Goal: Task Accomplishment & Management: Complete application form

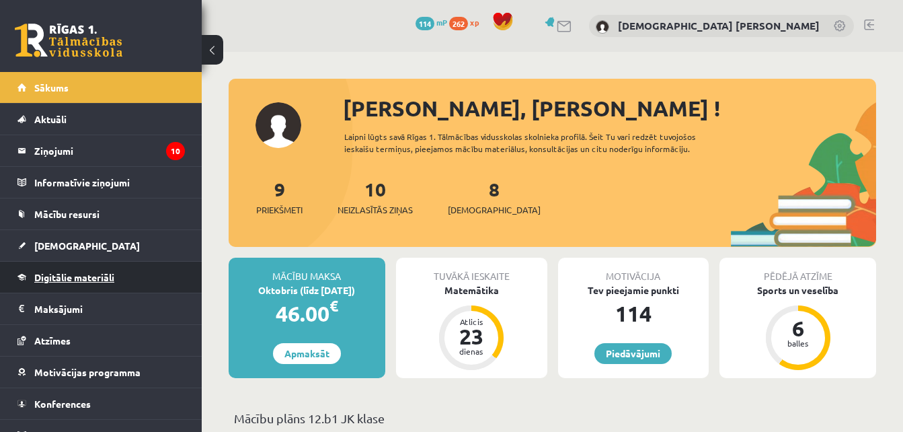
click at [114, 272] on span "Digitālie materiāli" at bounding box center [74, 277] width 80 height 12
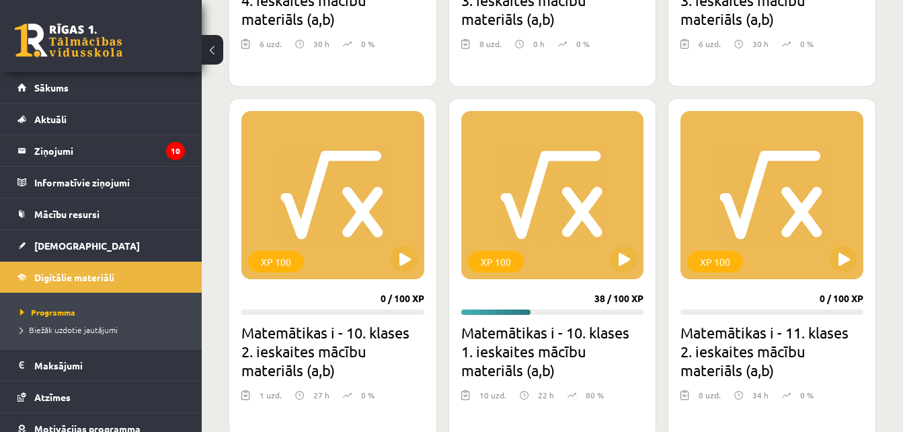
scroll to position [650, 0]
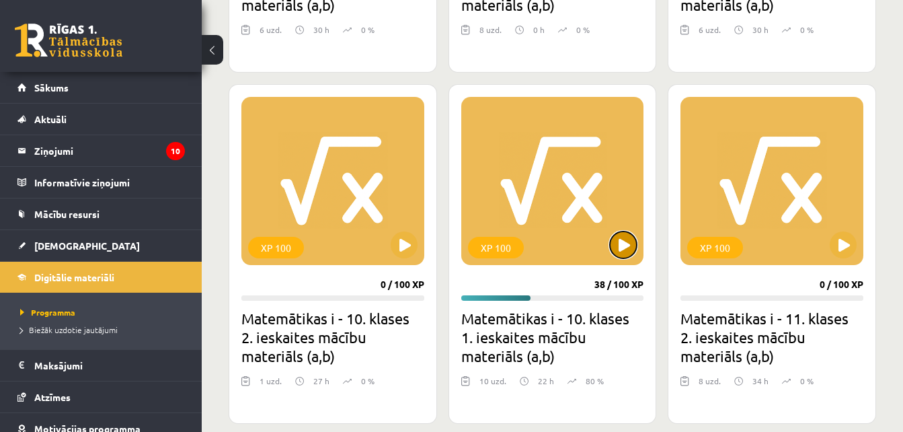
click at [626, 242] on button at bounding box center [623, 244] width 27 height 27
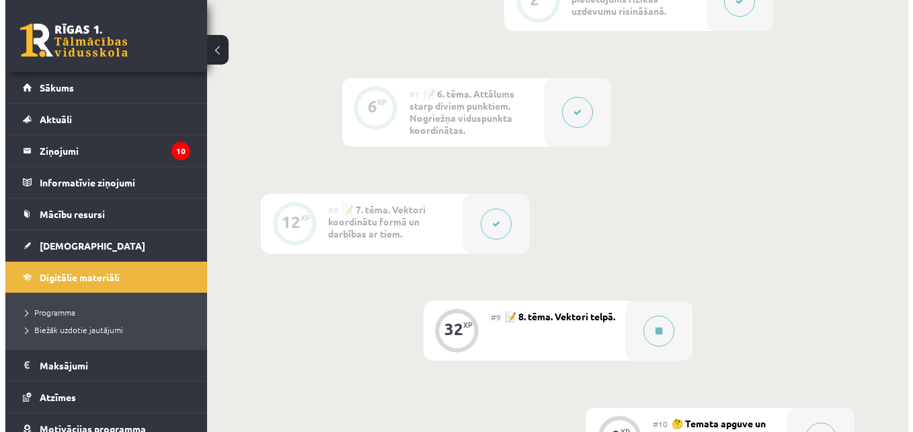
scroll to position [971, 0]
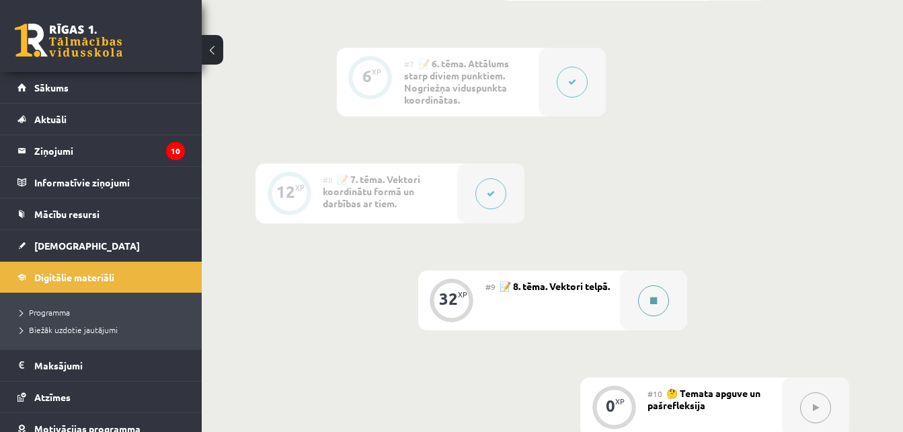
click at [657, 299] on icon at bounding box center [653, 301] width 7 height 8
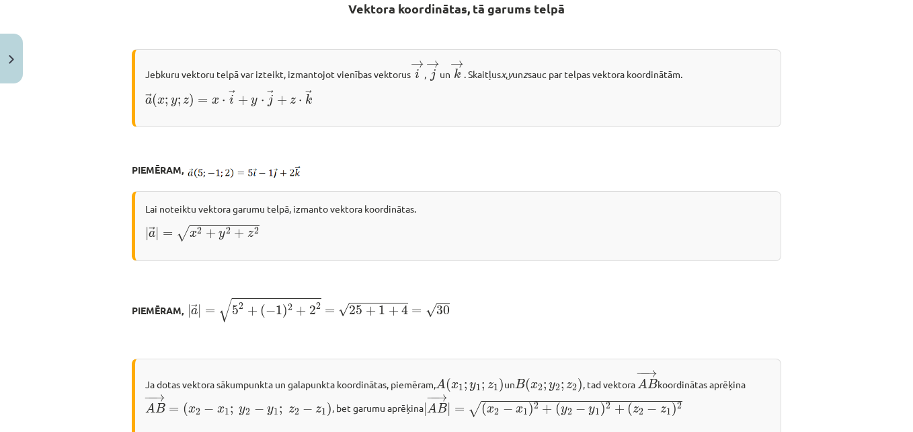
scroll to position [257, 0]
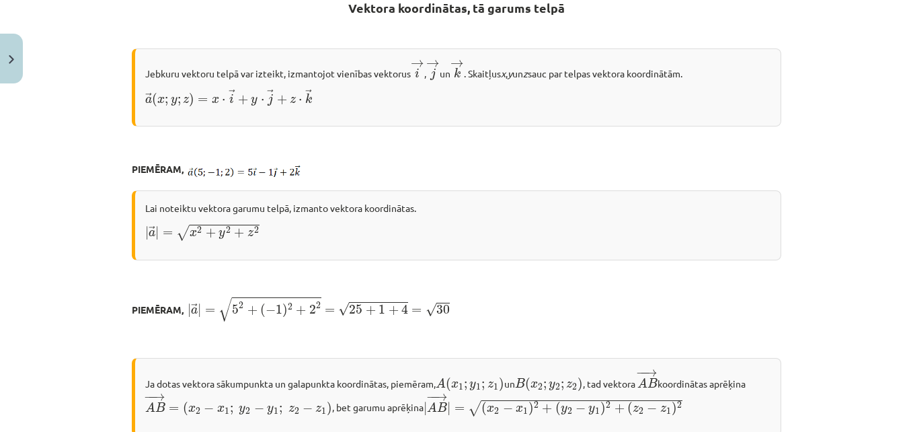
drag, startPoint x: 673, startPoint y: 278, endPoint x: 663, endPoint y: 295, distance: 19.4
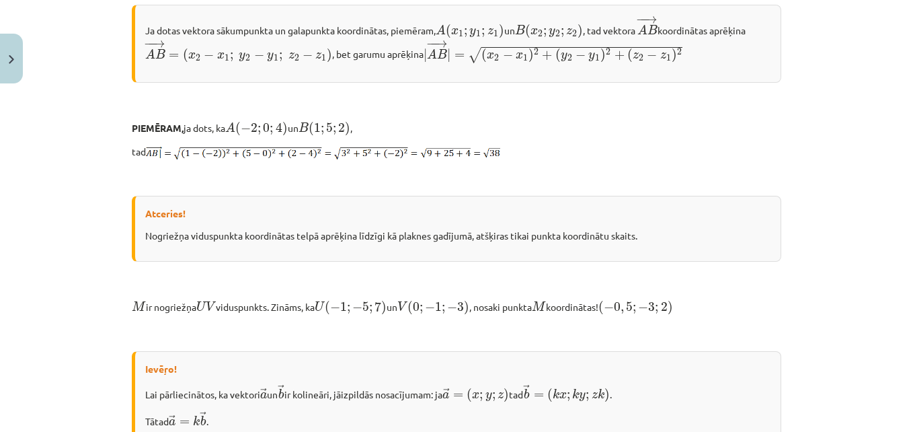
scroll to position [613, 0]
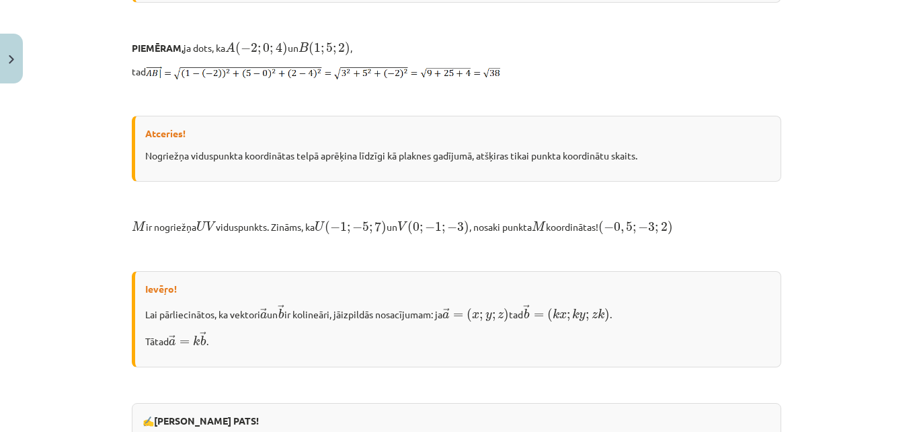
click at [663, 295] on div "Ievēŗo! Lai pārliecinātos, ka vektori → a a → un → b b → ir kolineāri, jāizpild…" at bounding box center [457, 319] width 650 height 96
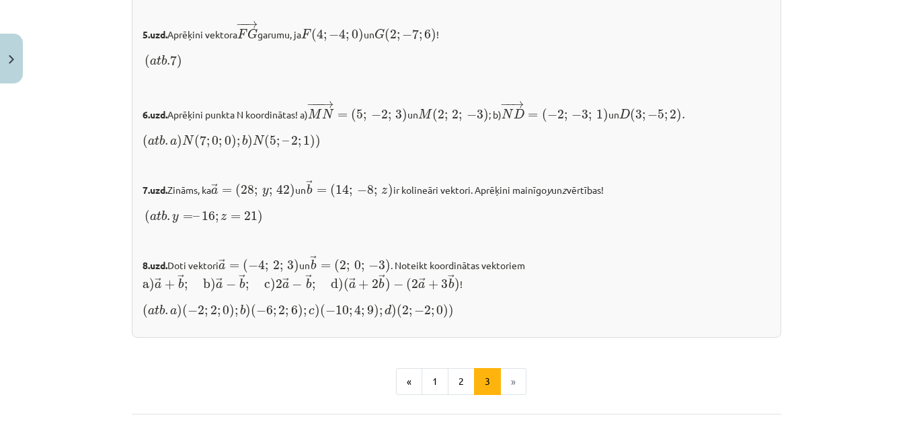
scroll to position [1417, 0]
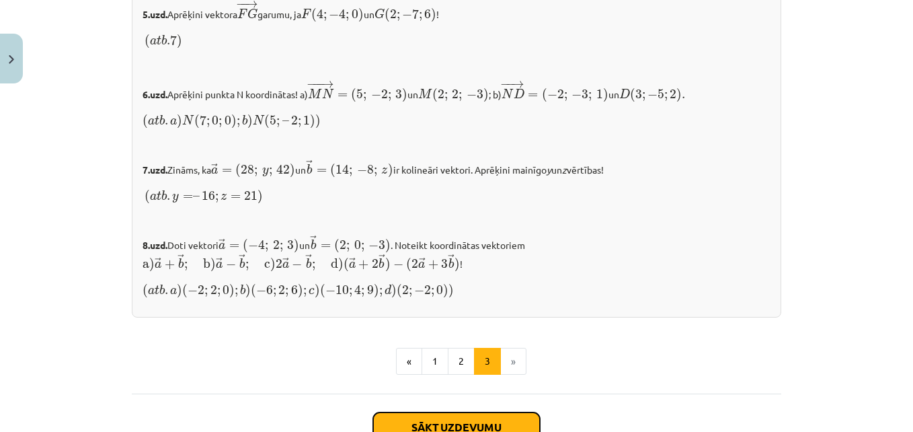
click at [424, 412] on button "Sākt uzdevumu" at bounding box center [456, 427] width 167 height 30
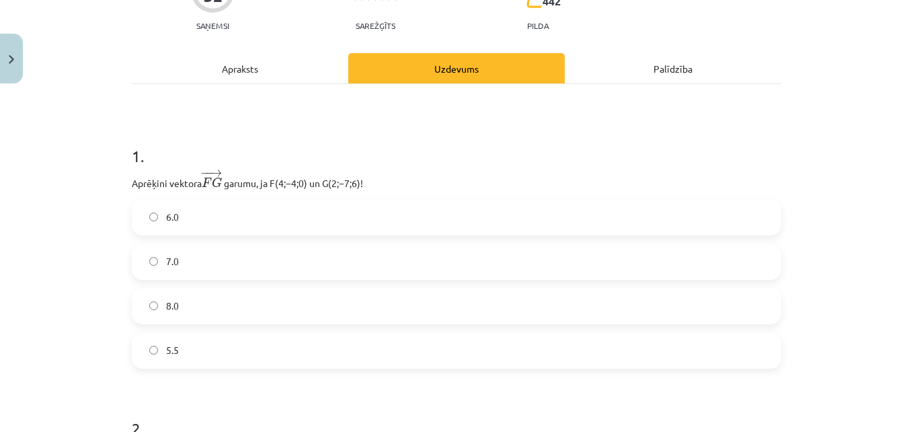
scroll to position [143, 0]
click at [135, 269] on label "7.0" at bounding box center [456, 263] width 647 height 34
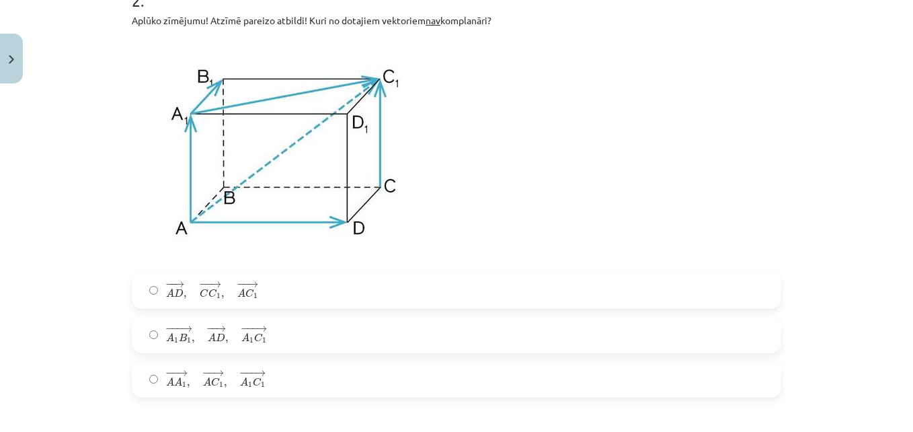
scroll to position [592, 0]
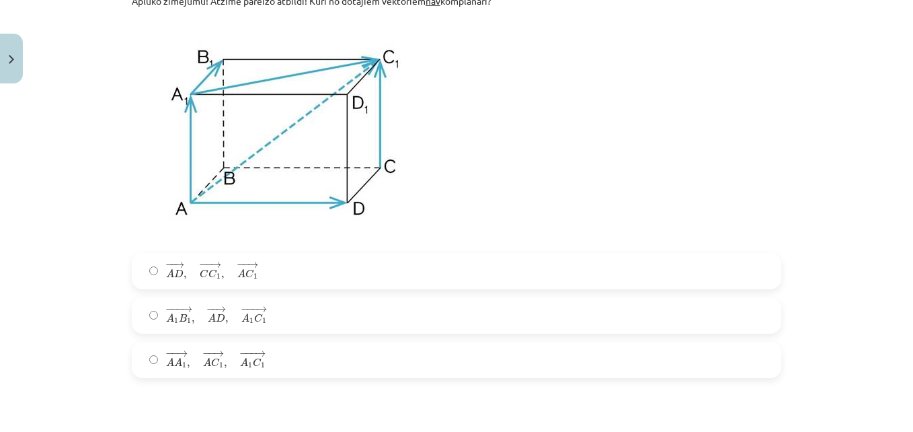
click at [152, 348] on label "− − → A A 1 , − − → A C 1 , − −− → A 1 C 1 A A 1 → , A C 1 → , A 1 C 1 →" at bounding box center [456, 360] width 647 height 34
click at [199, 262] on span "−" at bounding box center [203, 265] width 9 height 6
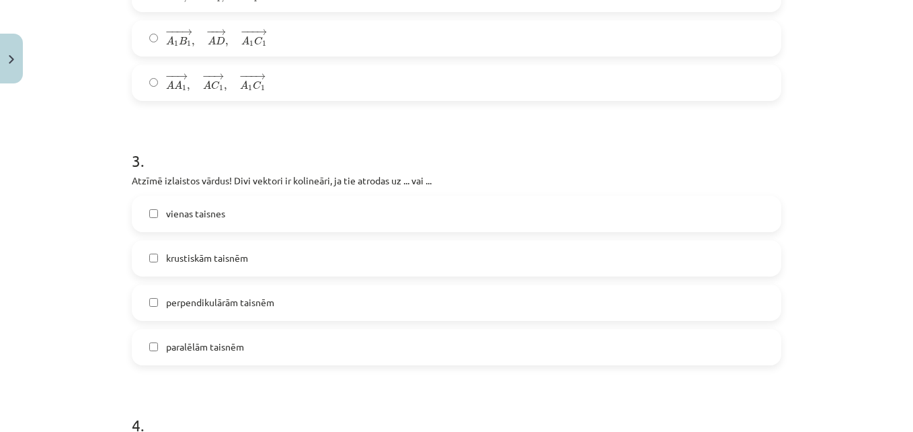
scroll to position [864, 0]
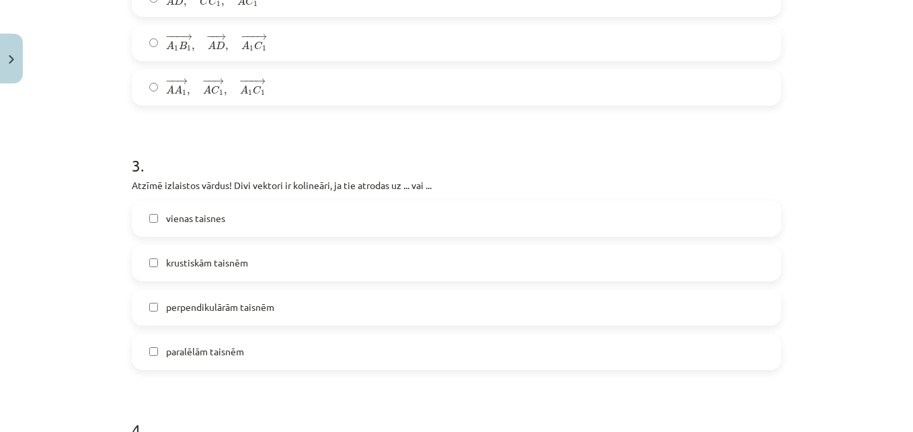
click at [166, 223] on span "vienas taisnes" at bounding box center [195, 218] width 59 height 14
click at [170, 362] on label "paralēlām taisnēm" at bounding box center [456, 352] width 647 height 34
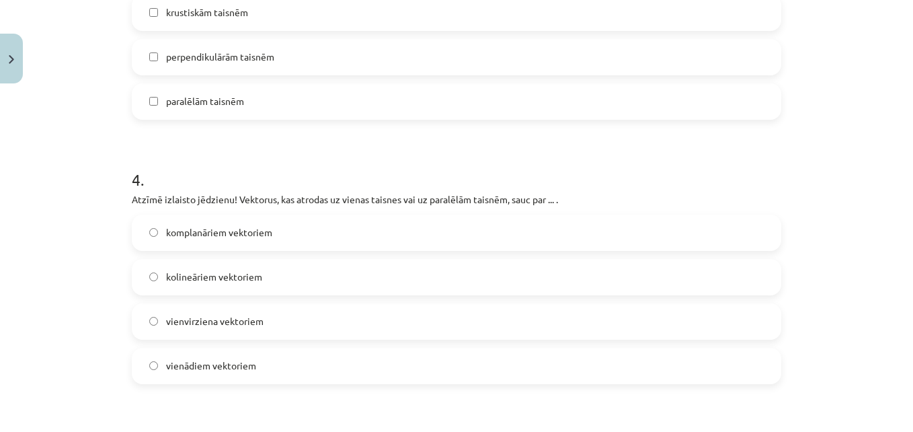
scroll to position [1118, 0]
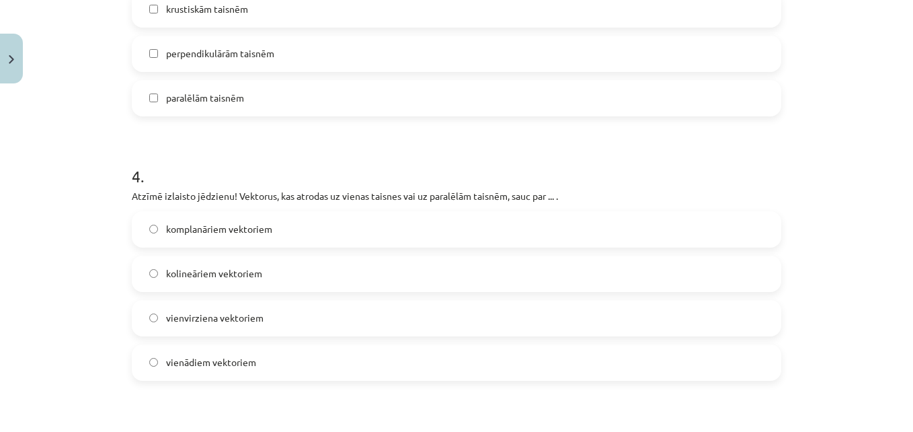
click at [163, 287] on label "kolineāriem vektoriem" at bounding box center [456, 274] width 647 height 34
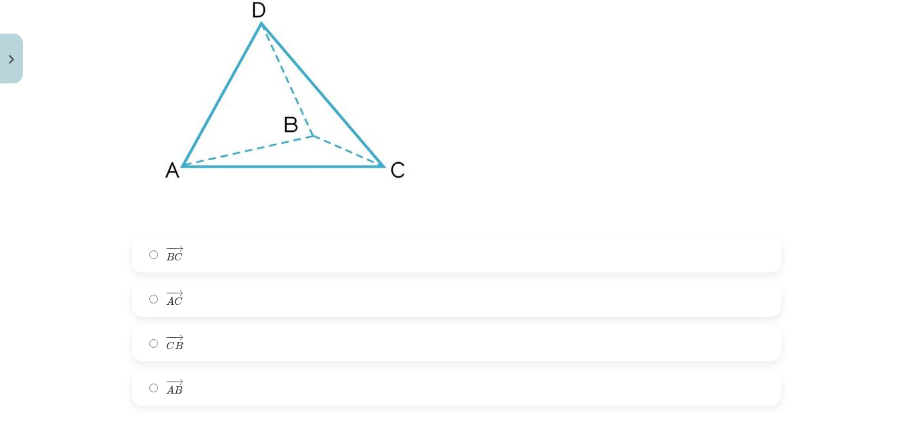
scroll to position [1618, 0]
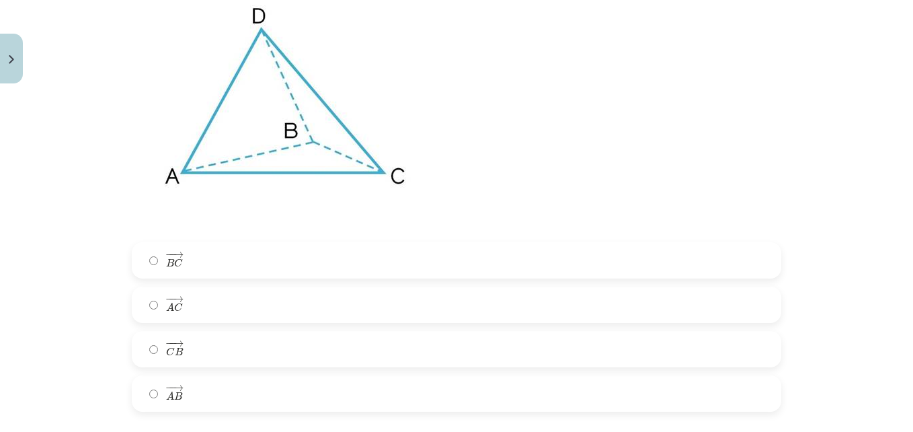
click at [165, 346] on span "−" at bounding box center [169, 343] width 9 height 6
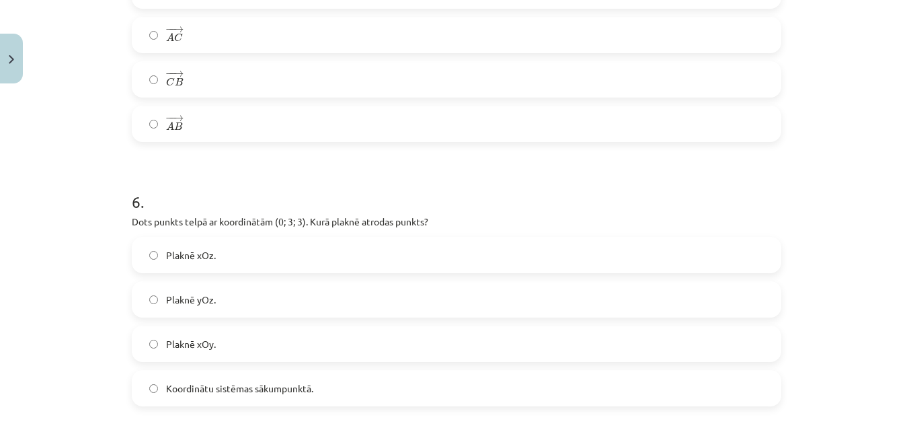
scroll to position [1904, 0]
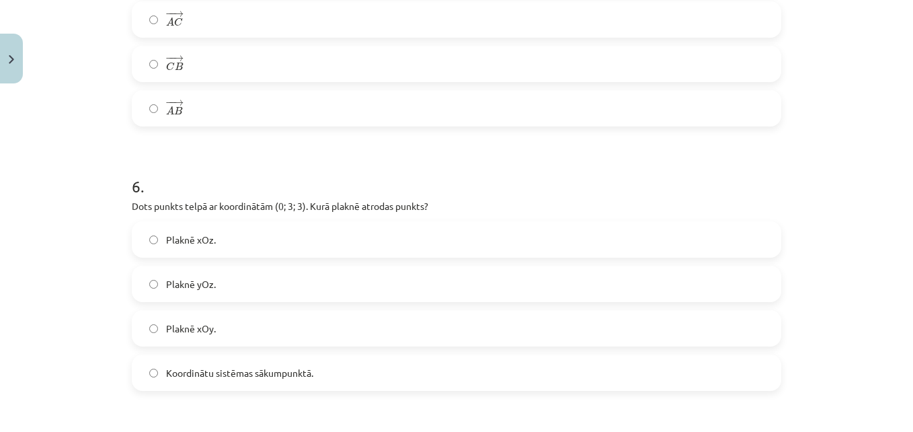
click at [227, 297] on label "Plaknē yOz." at bounding box center [456, 284] width 647 height 34
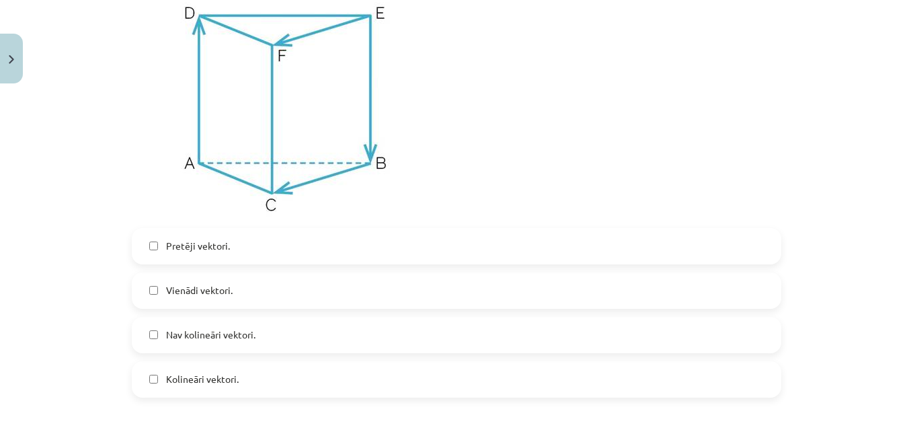
scroll to position [2414, 0]
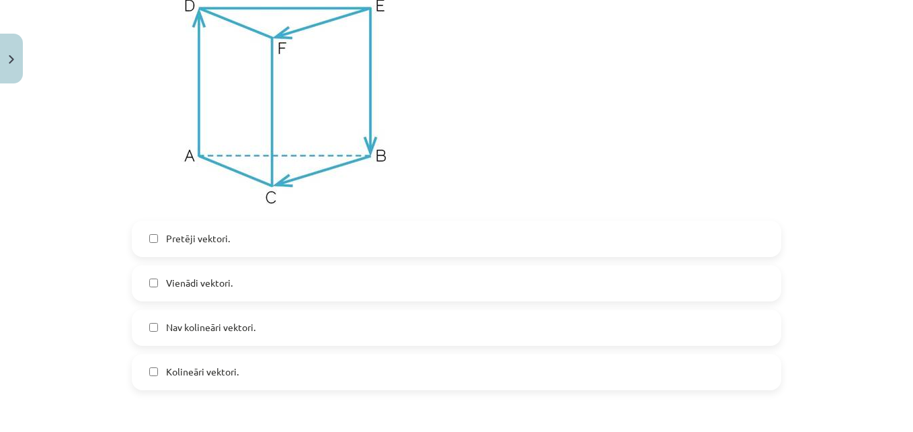
click at [209, 283] on span "Vienādi vektori." at bounding box center [199, 283] width 67 height 14
click at [214, 338] on label "Nav kolineāri vektori." at bounding box center [456, 328] width 647 height 34
click at [211, 372] on span "Kolineāri vektori." at bounding box center [202, 372] width 73 height 14
click at [244, 338] on label "Nav kolineāri vektori." at bounding box center [456, 328] width 647 height 34
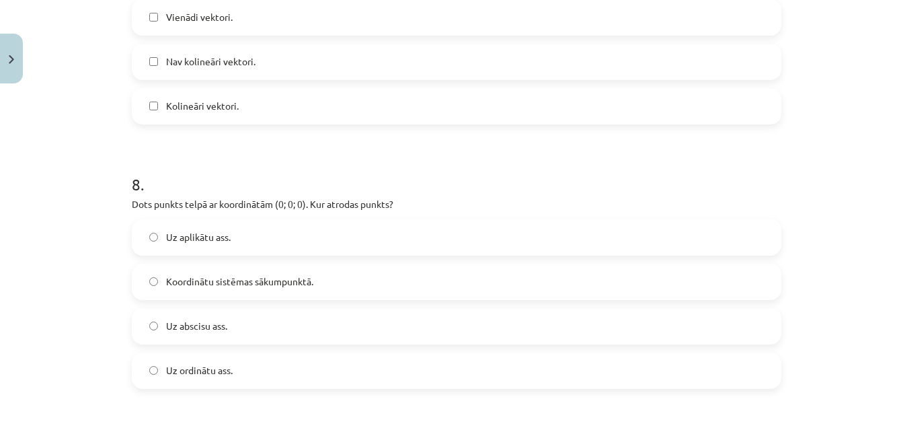
scroll to position [2682, 0]
click at [179, 286] on span "Koordinātu sistēmas sākumpunktā." at bounding box center [239, 279] width 147 height 14
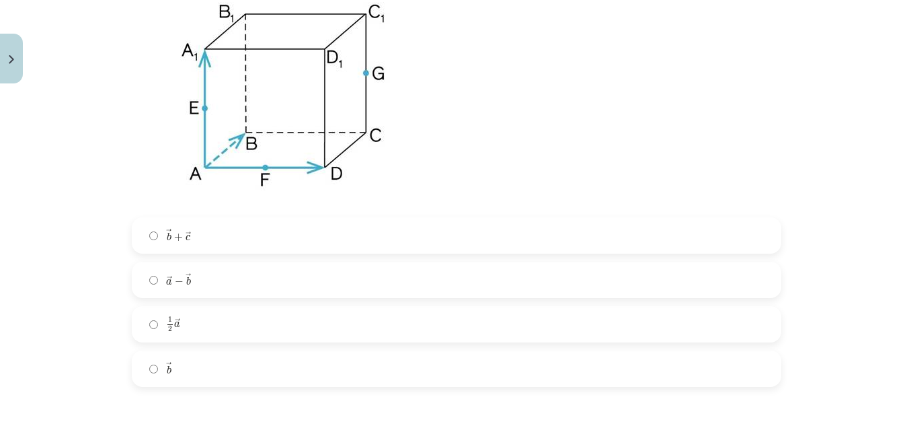
scroll to position [3214, 0]
click at [224, 245] on label "→ b + → c b → + c →" at bounding box center [456, 235] width 647 height 34
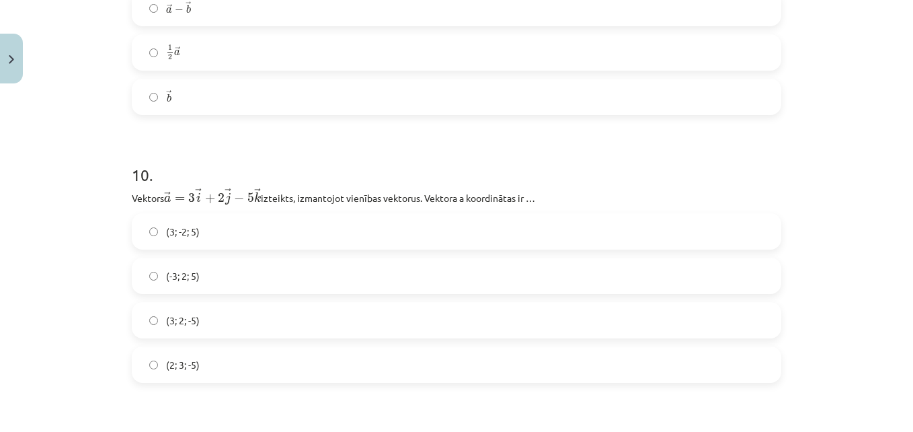
scroll to position [3490, 0]
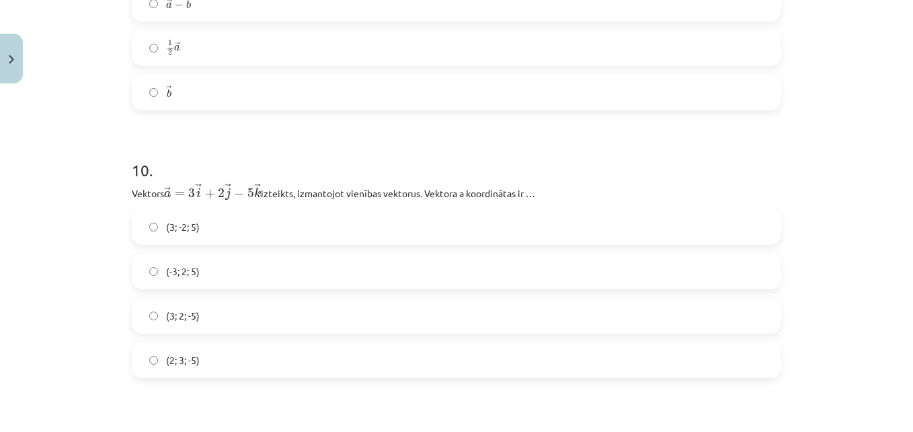
click at [177, 314] on span "(3; 2; -5)" at bounding box center [183, 316] width 34 height 14
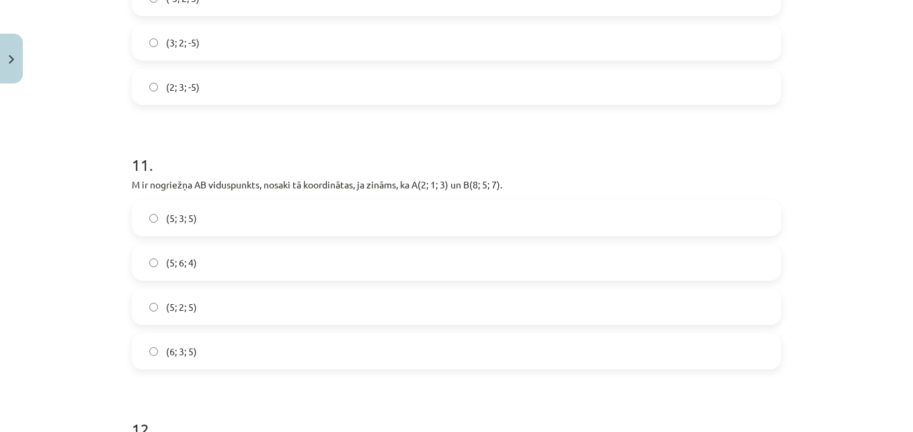
scroll to position [3756, 0]
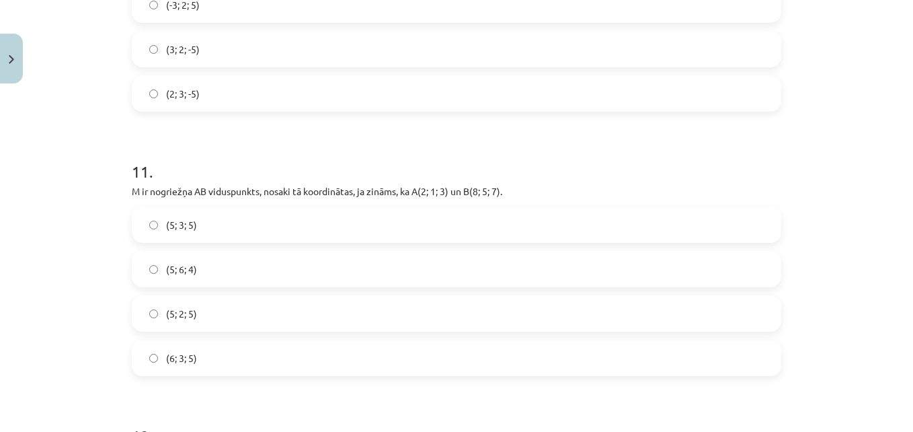
click at [167, 225] on span "(5; 3; 5)" at bounding box center [181, 225] width 31 height 14
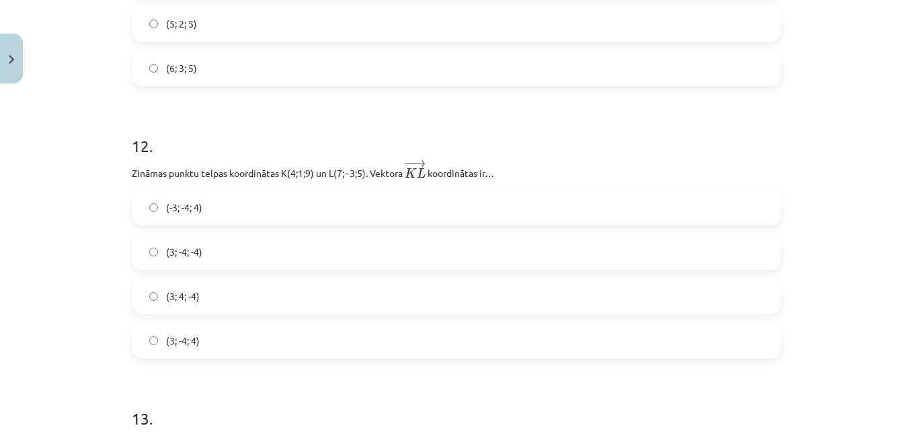
scroll to position [4055, 0]
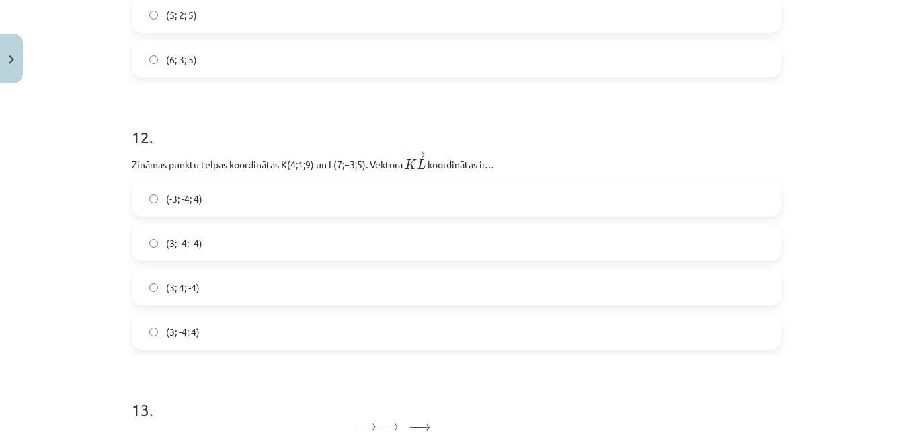
click at [221, 247] on label "(3; -4; -4)" at bounding box center [456, 243] width 647 height 34
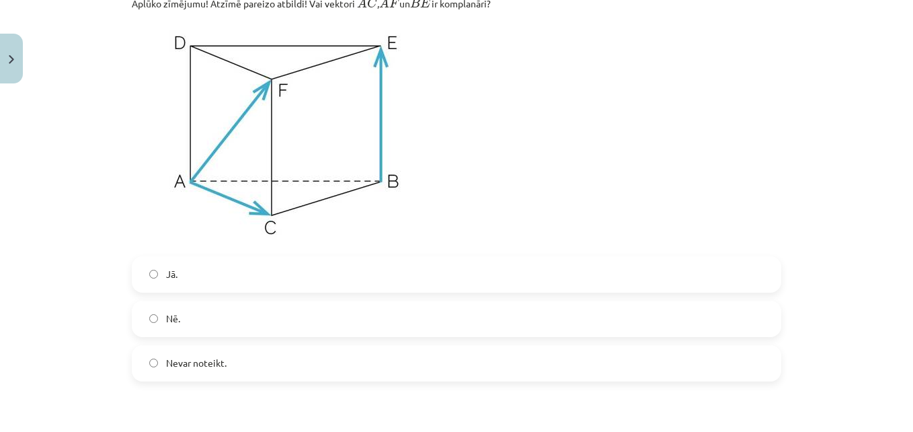
scroll to position [4487, 0]
click at [182, 292] on label "Jā." at bounding box center [456, 276] width 647 height 34
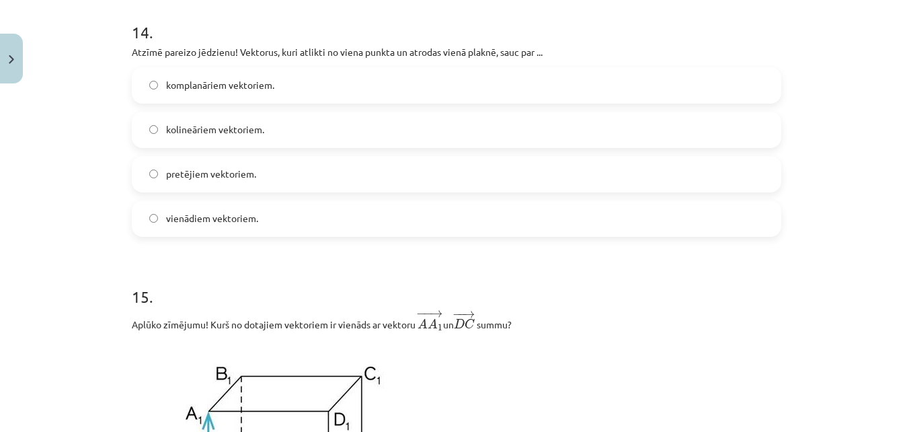
scroll to position [4897, 0]
click at [205, 99] on label "komplanāriem vektoriem." at bounding box center [456, 86] width 647 height 34
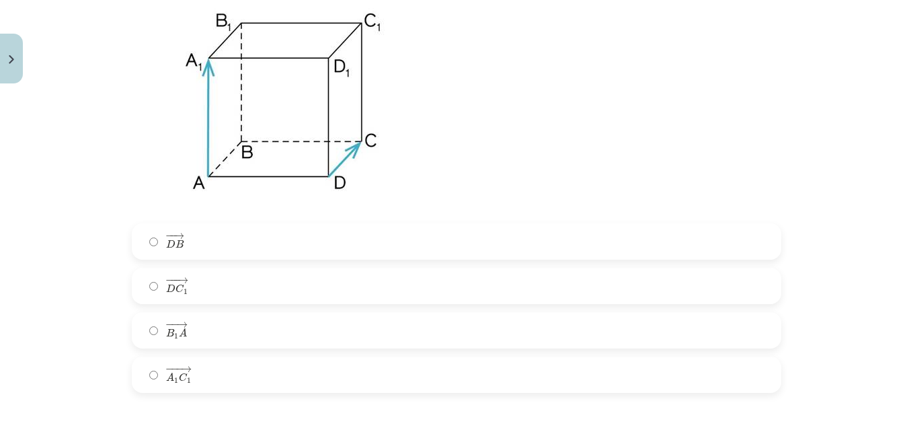
scroll to position [5258, 0]
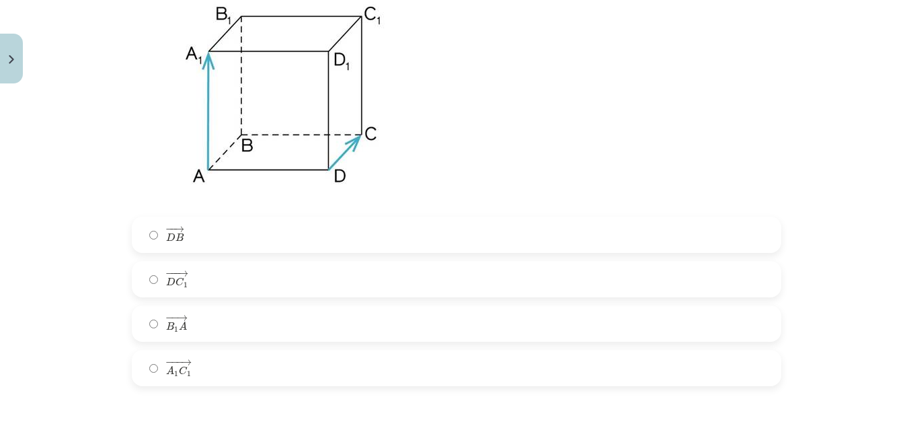
click at [200, 375] on label "− −− → A 1 C 1 A 1 C 1 →" at bounding box center [456, 368] width 647 height 34
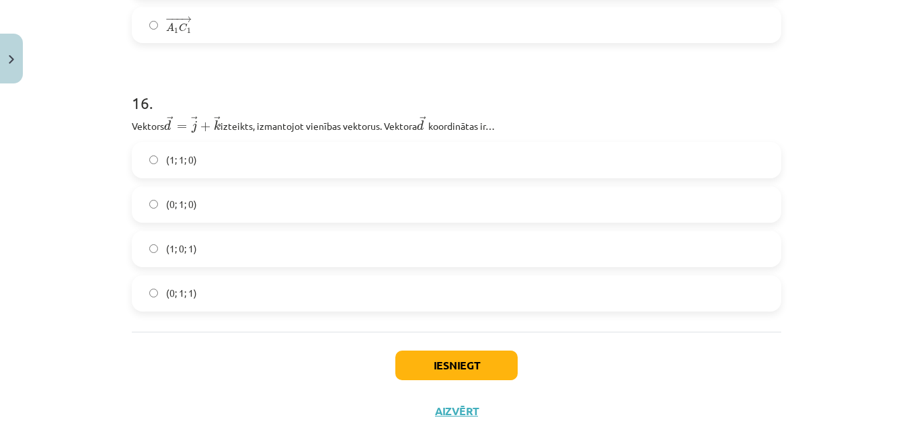
scroll to position [5615, 0]
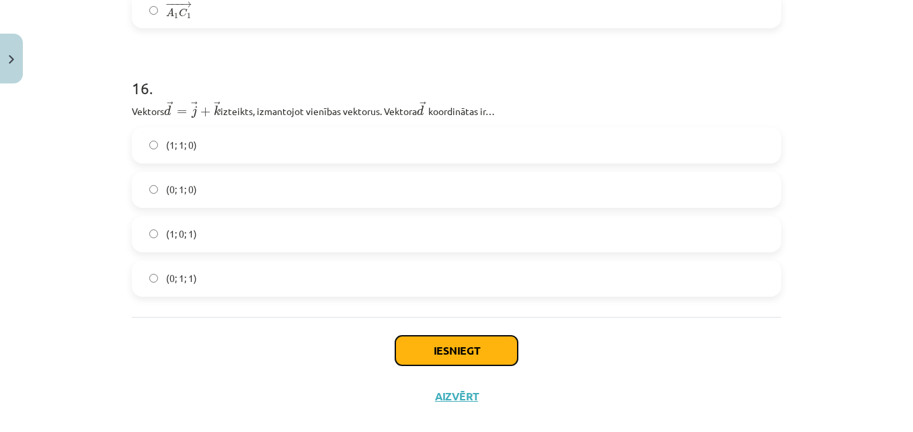
click at [458, 357] on button "Iesniegt" at bounding box center [457, 351] width 122 height 30
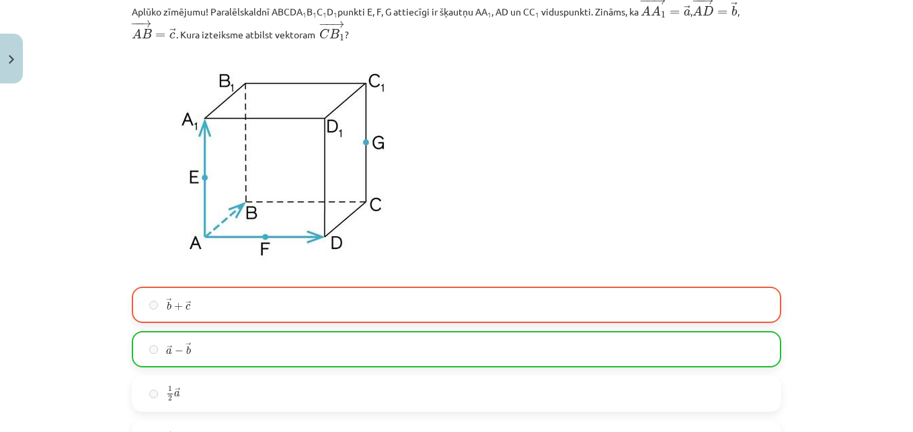
scroll to position [3147, 0]
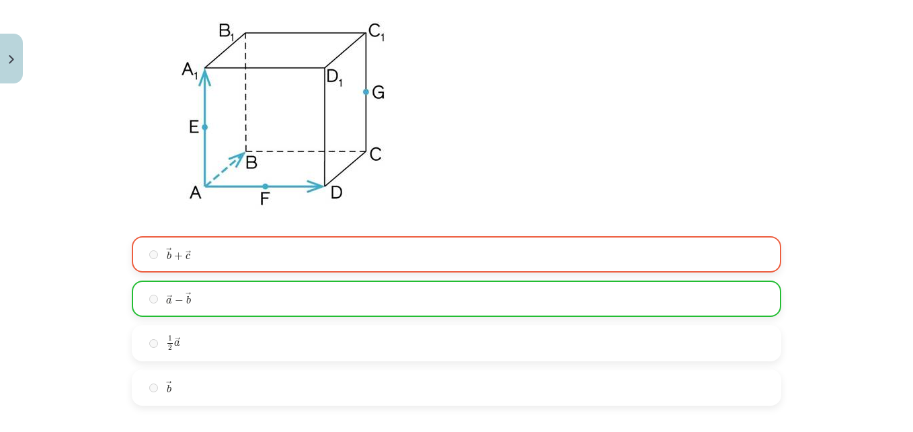
click at [866, 235] on div "Mācību tēma: Matemātikas i - 10. klases 1. ieskaites mācību materiāls (a,b) #9 …" at bounding box center [456, 216] width 913 height 432
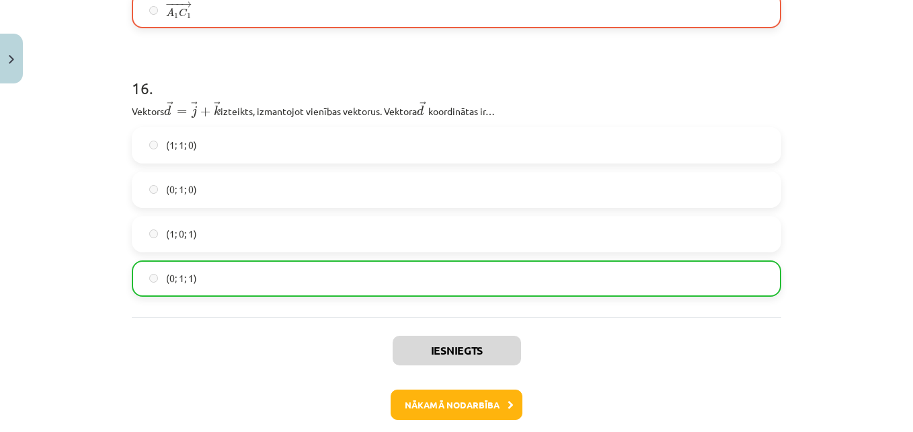
scroll to position [5641, 0]
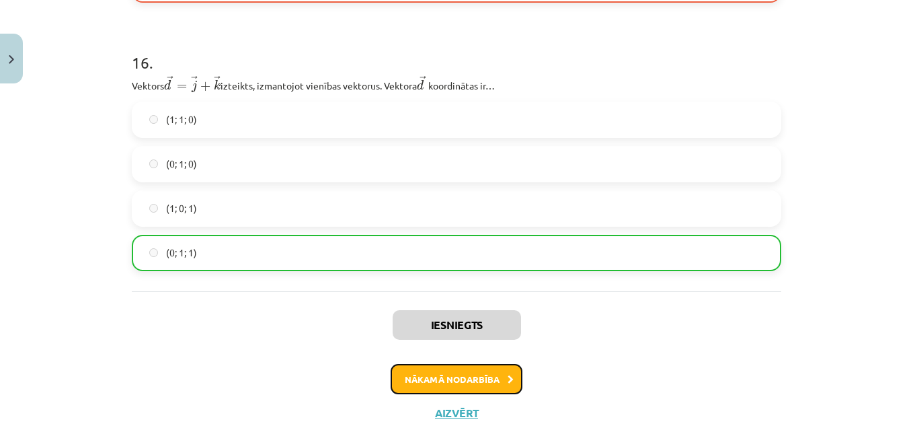
click at [509, 371] on button "Nākamā nodarbība" at bounding box center [457, 379] width 132 height 31
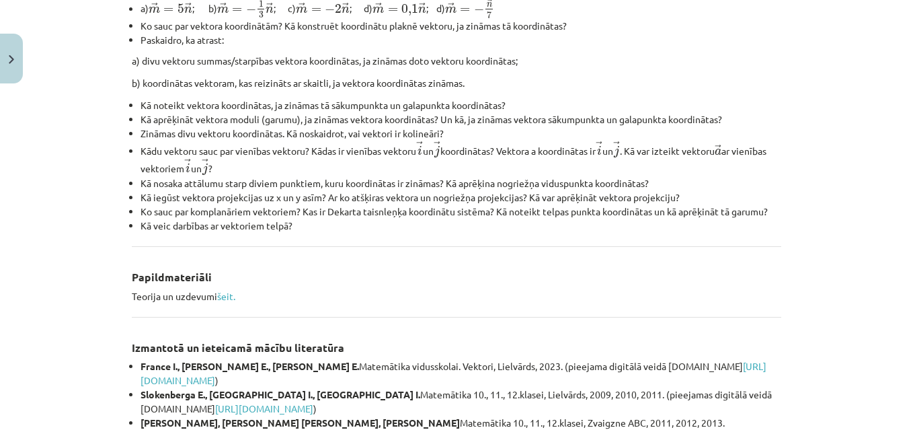
scroll to position [473, 0]
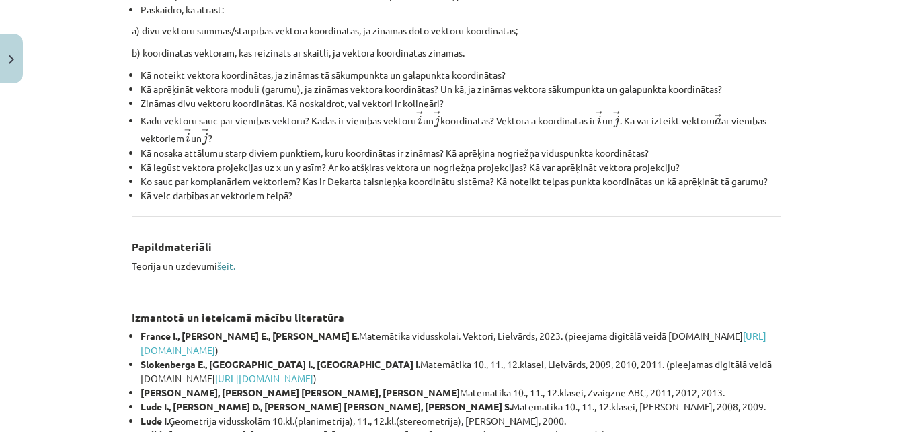
click at [217, 267] on link "šeit." at bounding box center [226, 266] width 18 height 12
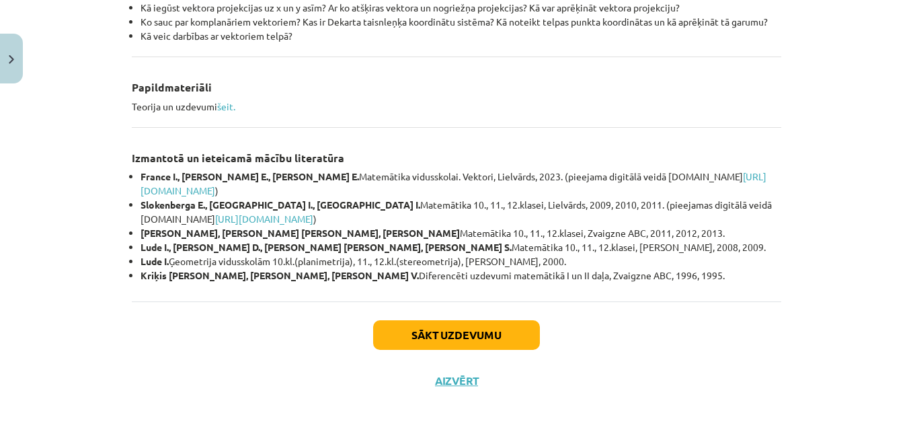
scroll to position [638, 0]
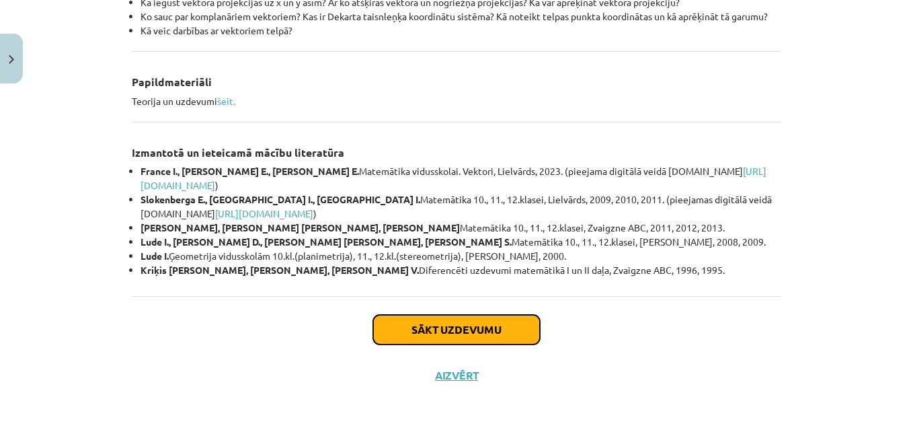
click at [460, 321] on button "Sākt uzdevumu" at bounding box center [456, 330] width 167 height 30
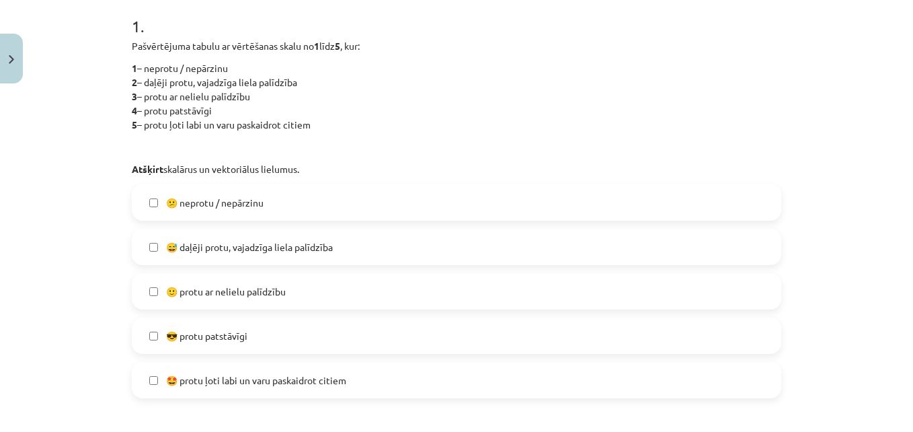
scroll to position [287, 0]
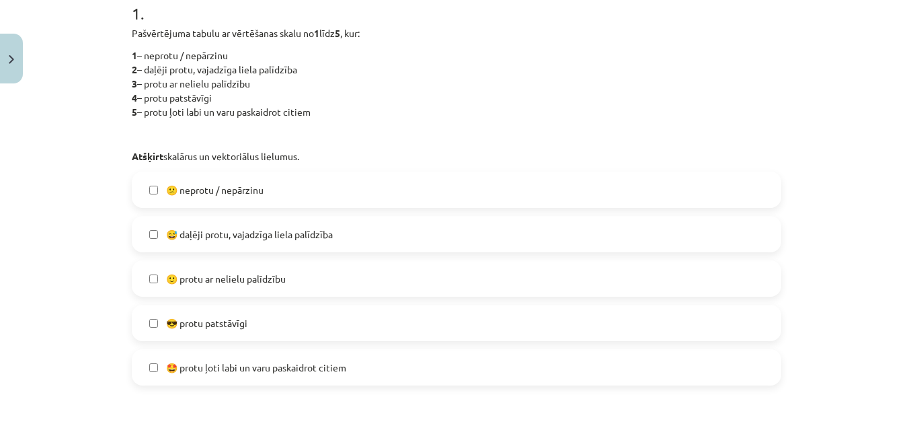
click at [217, 279] on span "🙂 protu ar nelielu palīdzību" at bounding box center [226, 279] width 120 height 14
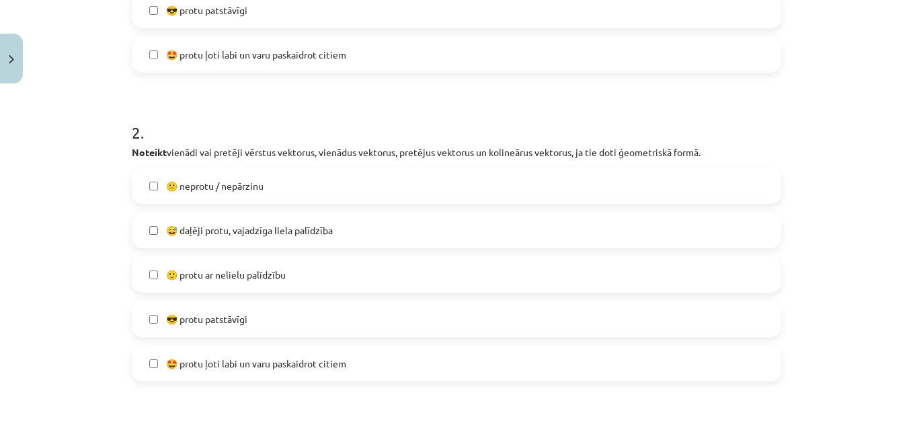
scroll to position [601, 0]
click at [171, 326] on label "😎 protu patstāvīgi" at bounding box center [456, 318] width 647 height 34
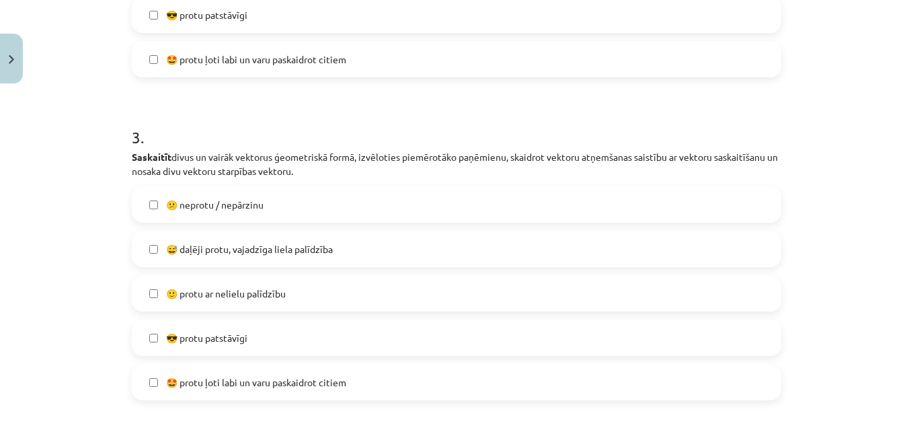
scroll to position [915, 0]
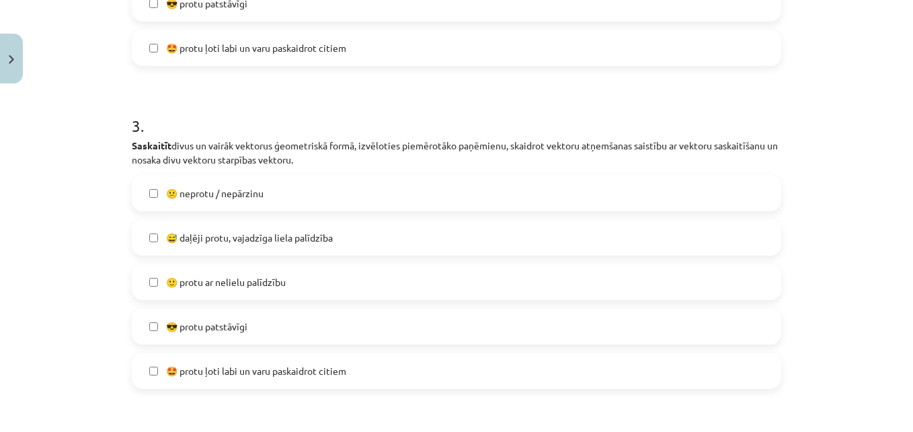
click at [209, 287] on span "🙂 protu ar nelielu palīdzību" at bounding box center [226, 282] width 120 height 14
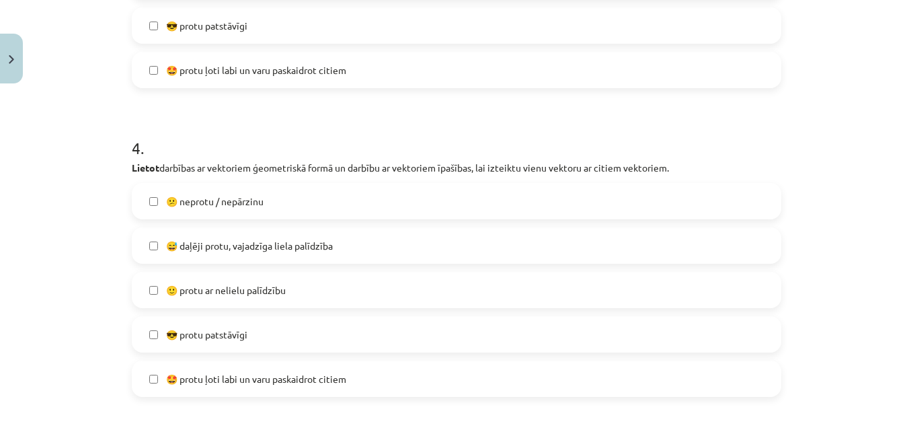
scroll to position [1228, 0]
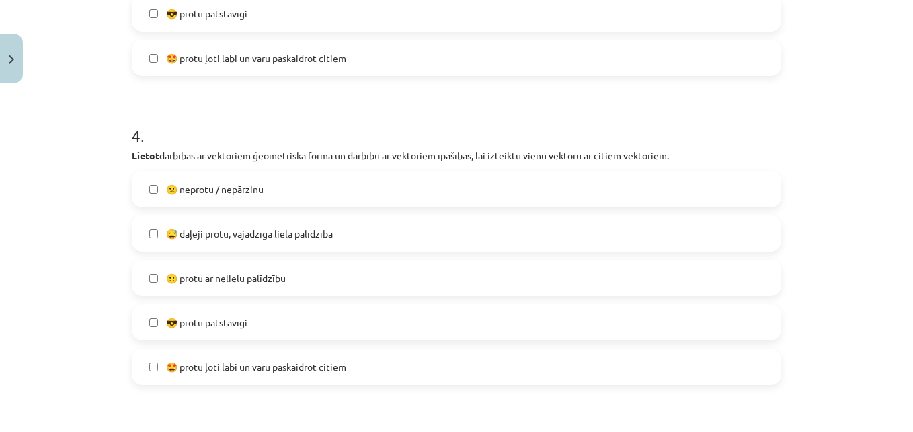
click at [191, 288] on label "🙂 protu ar nelielu palīdzību" at bounding box center [456, 278] width 647 height 34
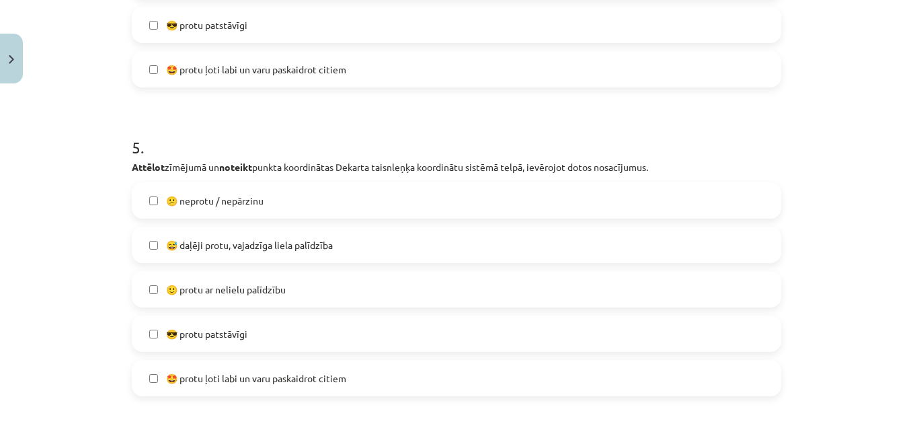
scroll to position [1533, 0]
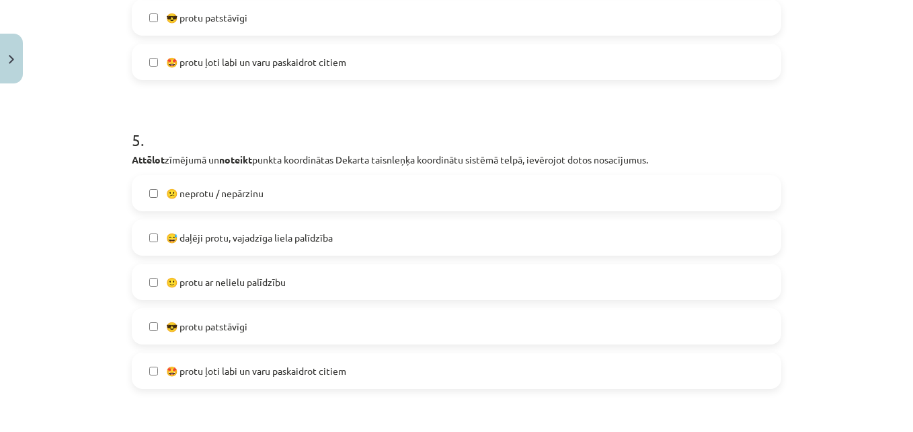
click at [142, 326] on label "😎 protu patstāvīgi" at bounding box center [456, 326] width 647 height 34
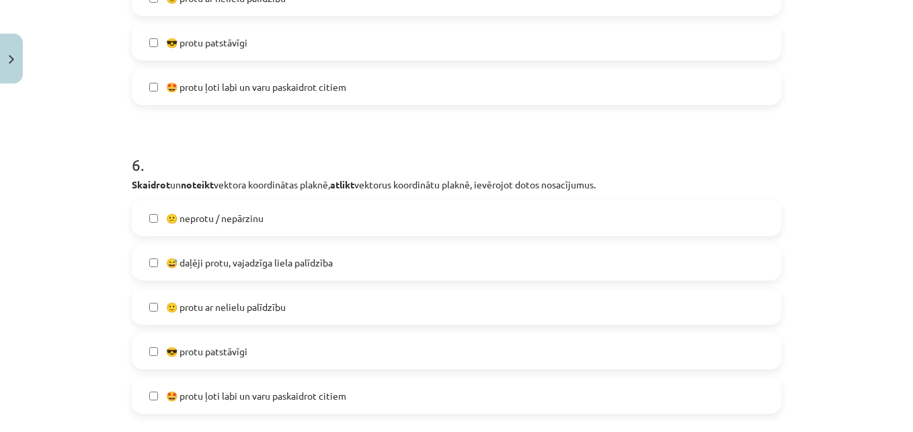
scroll to position [1826, 0]
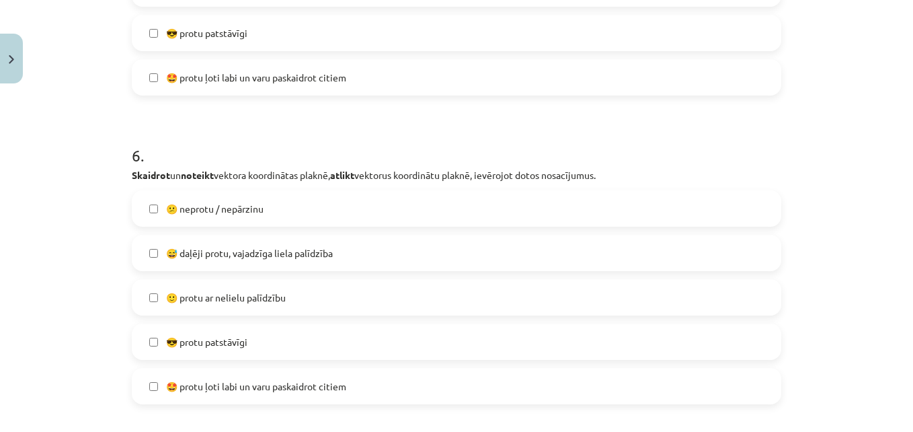
click at [147, 335] on label "😎 protu patstāvīgi" at bounding box center [456, 342] width 647 height 34
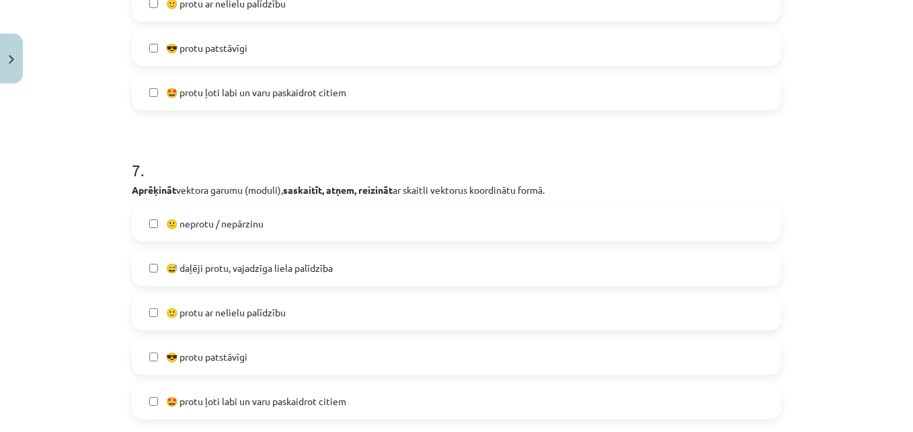
scroll to position [2132, 0]
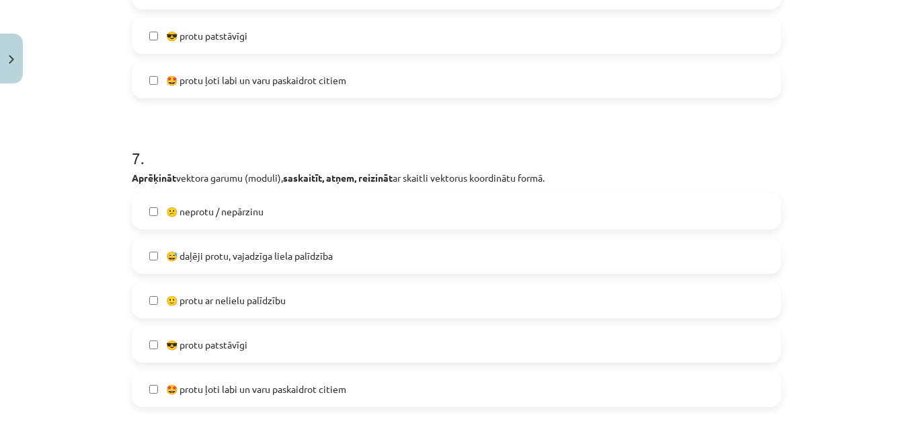
click at [162, 352] on label "😎 protu patstāvīgi" at bounding box center [456, 345] width 647 height 34
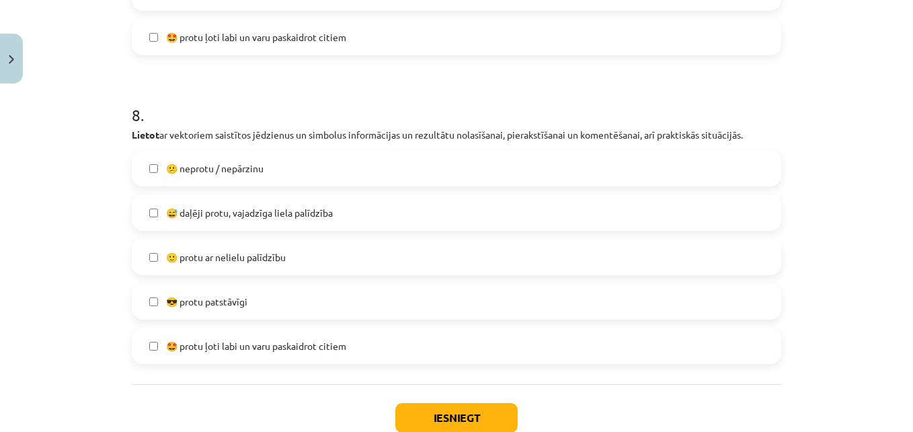
scroll to position [2497, 0]
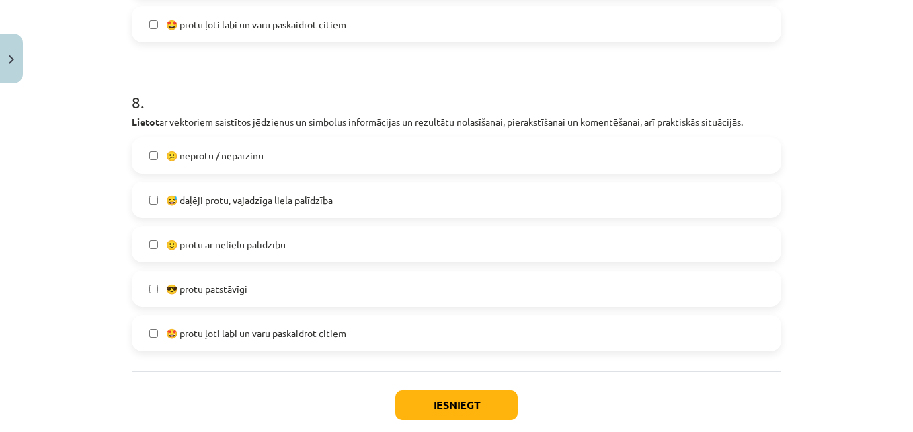
click at [185, 260] on label "🙂 protu ar nelielu palīdzību" at bounding box center [456, 244] width 647 height 34
click at [433, 406] on button "Iesniegt" at bounding box center [457, 405] width 122 height 30
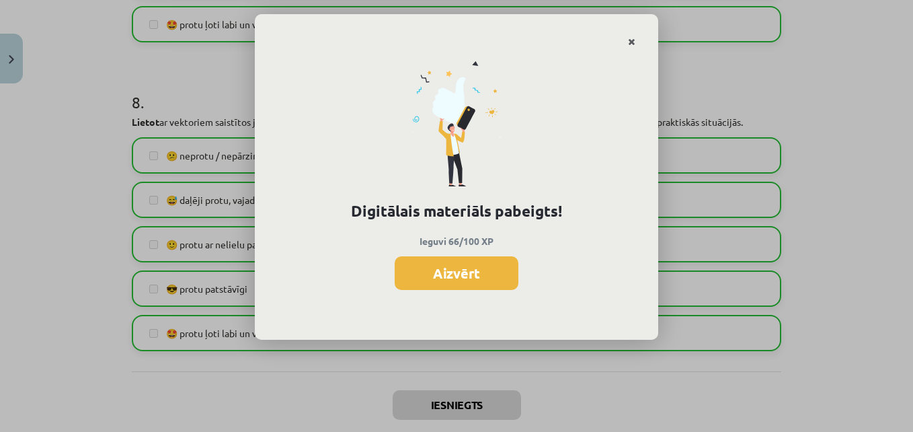
click at [636, 36] on link "Close" at bounding box center [632, 42] width 24 height 26
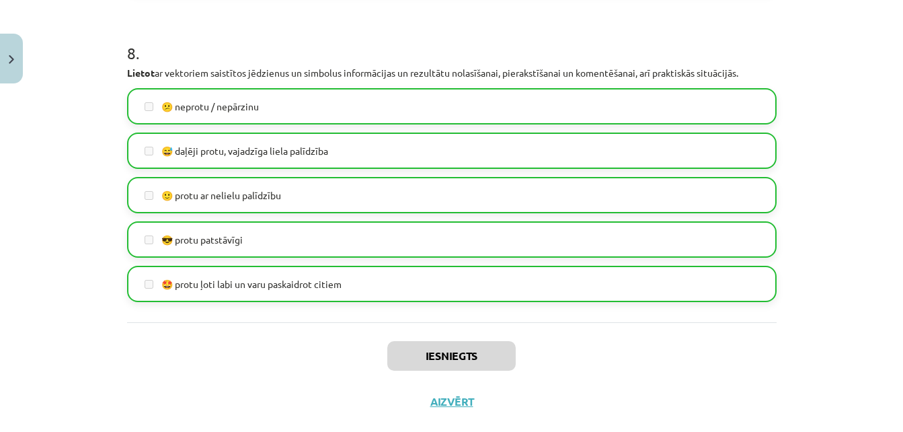
scroll to position [2572, 0]
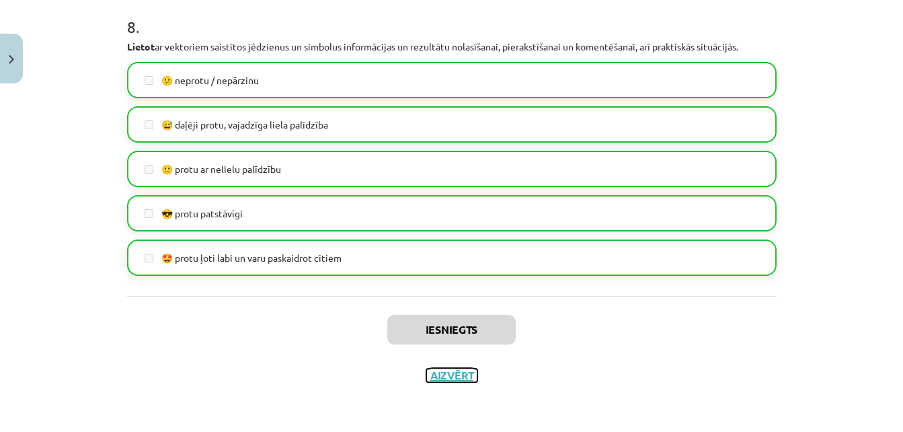
click at [455, 372] on button "Aizvērt" at bounding box center [451, 375] width 51 height 13
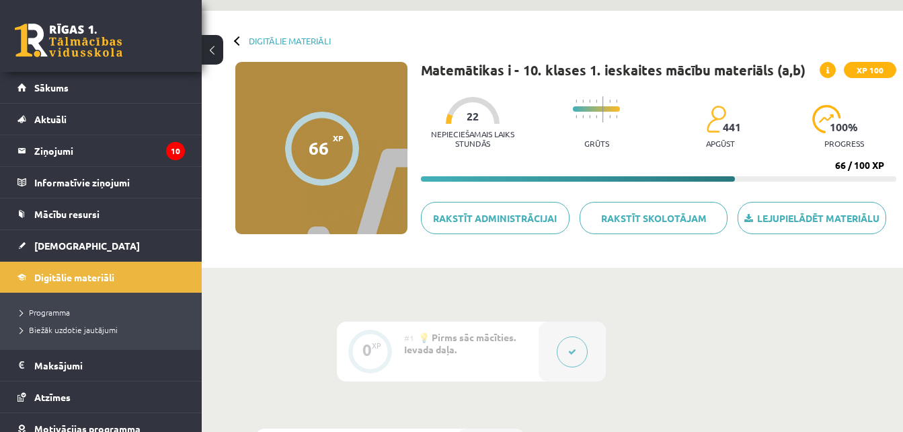
scroll to position [0, 0]
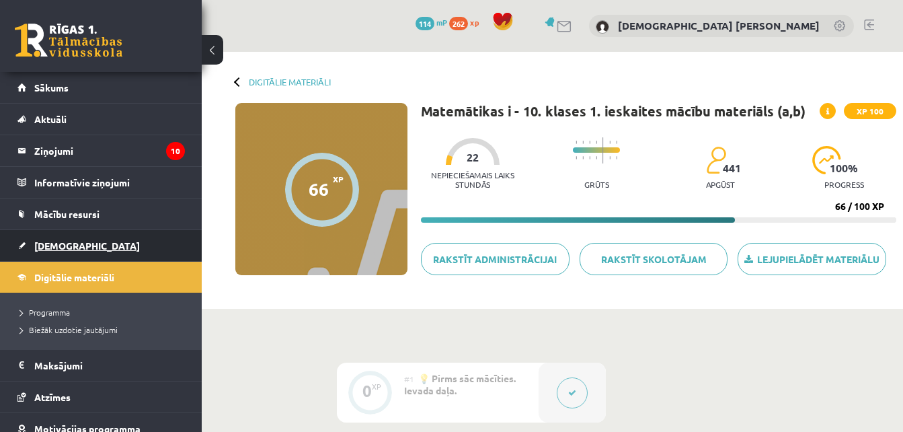
click at [75, 254] on link "[DEMOGRAPHIC_DATA]" at bounding box center [100, 245] width 167 height 31
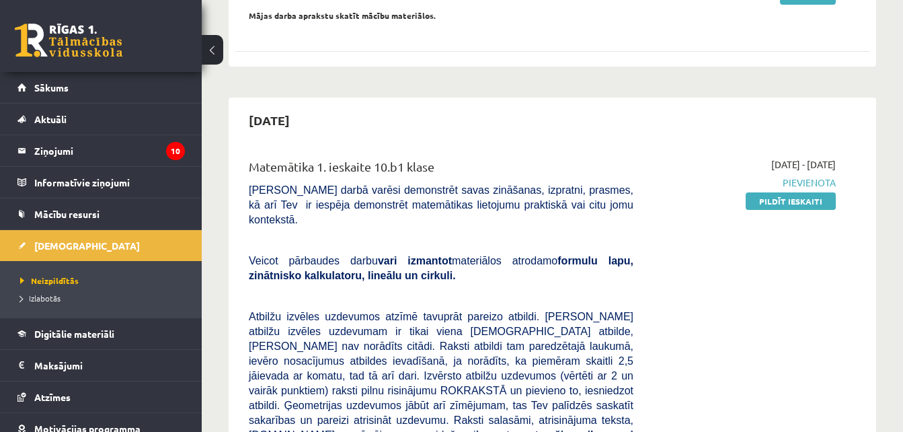
scroll to position [241, 0]
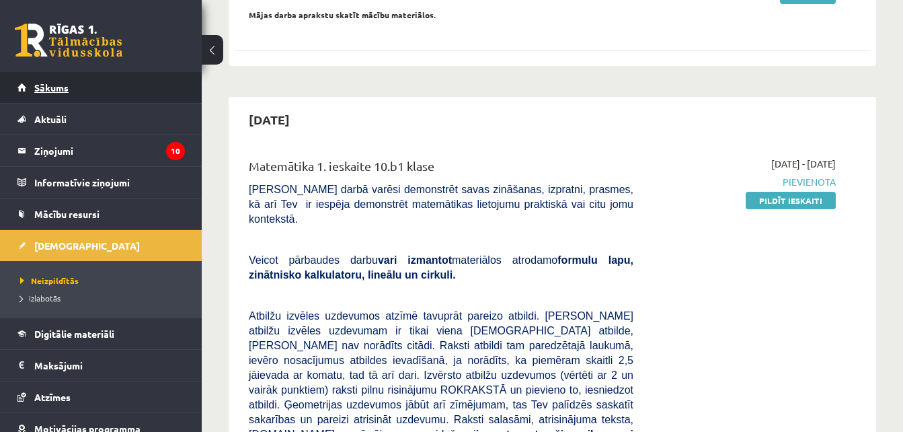
click at [118, 86] on link "Sākums" at bounding box center [100, 87] width 167 height 31
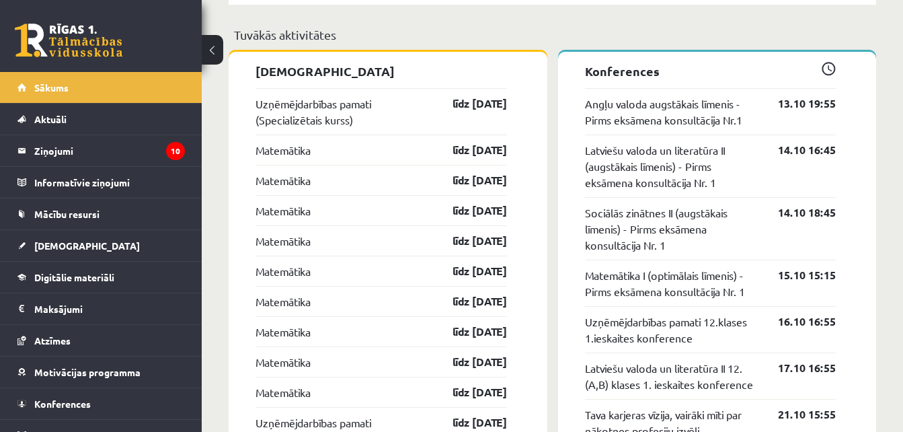
scroll to position [1080, 0]
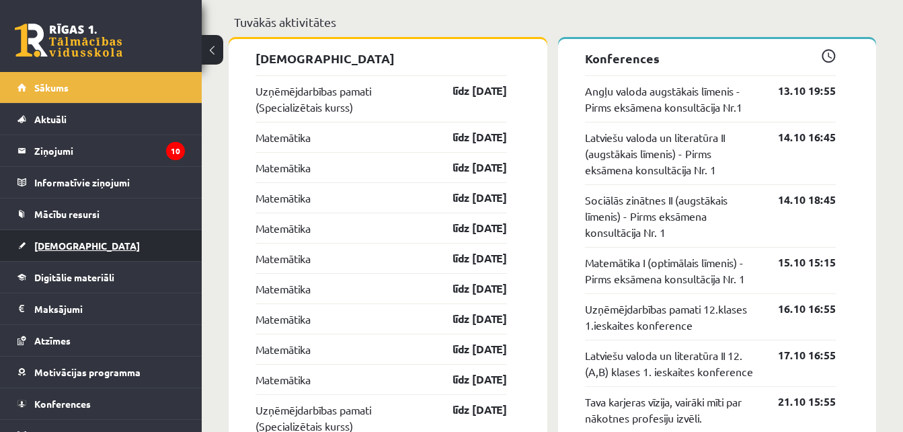
click at [82, 252] on link "[DEMOGRAPHIC_DATA]" at bounding box center [100, 245] width 167 height 31
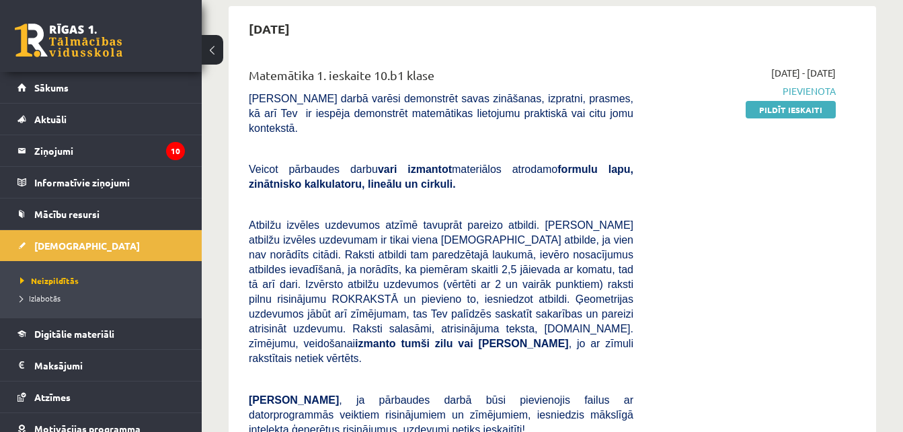
scroll to position [331, 0]
drag, startPoint x: 759, startPoint y: 112, endPoint x: 529, endPoint y: 65, distance: 234.8
click at [759, 112] on link "Pildīt ieskaiti" at bounding box center [791, 110] width 90 height 17
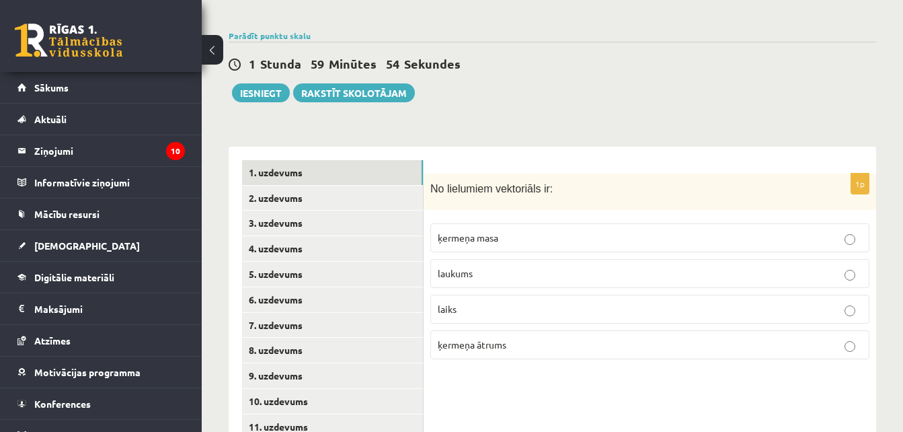
scroll to position [483, 0]
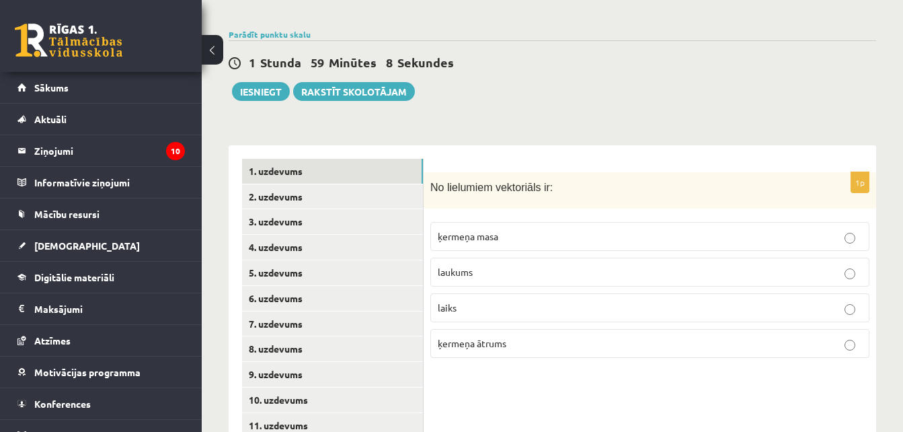
click at [525, 229] on p "ķermeņa masa" at bounding box center [650, 236] width 424 height 14
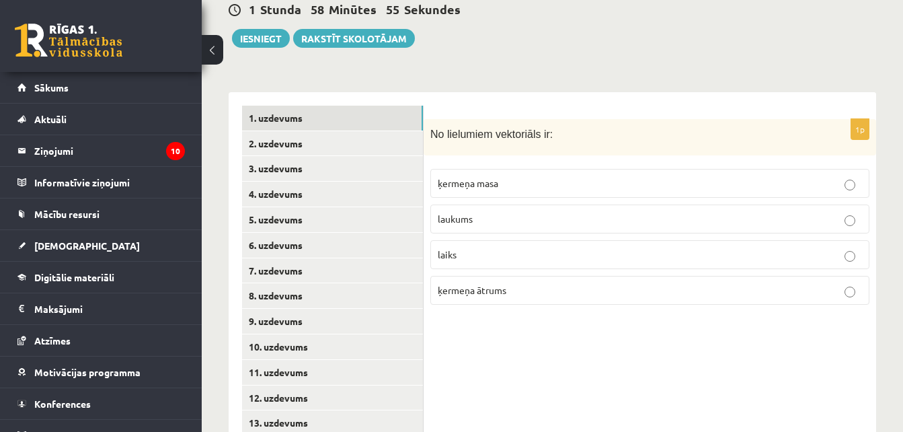
scroll to position [533, 0]
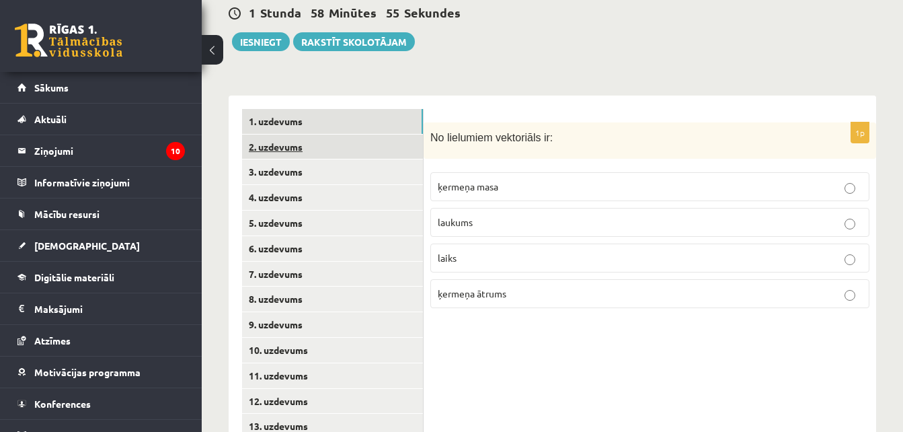
click at [362, 135] on link "2. uzdevums" at bounding box center [332, 147] width 181 height 25
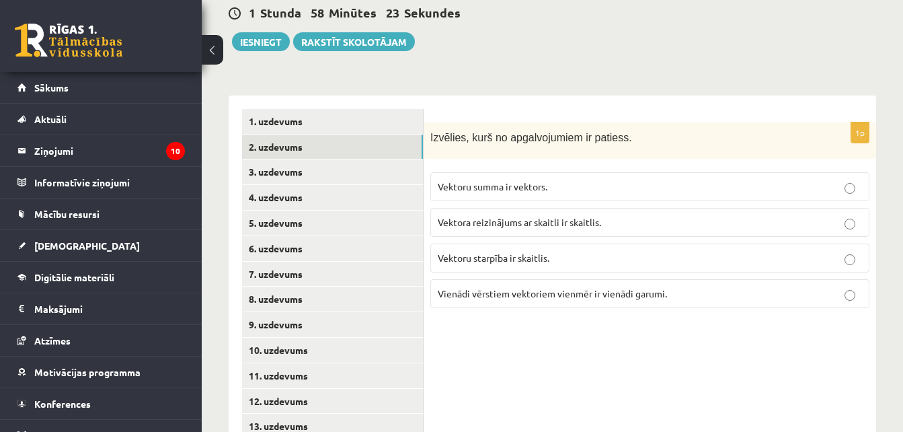
click at [478, 180] on span "Vektoru summa ir vektors." at bounding box center [493, 186] width 110 height 12
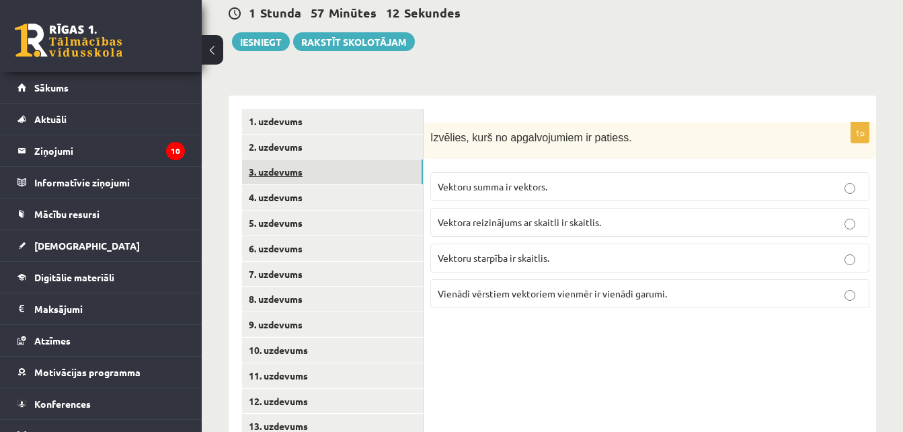
click at [299, 159] on link "3. uzdevums" at bounding box center [332, 171] width 181 height 25
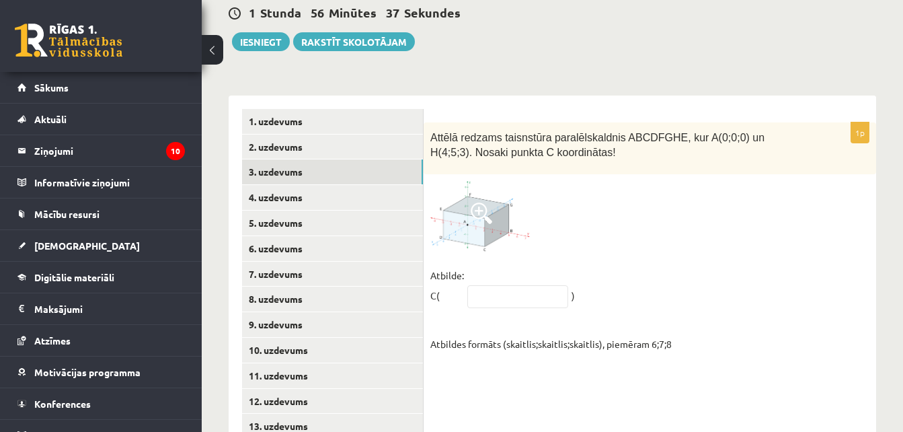
click at [503, 182] on img at bounding box center [481, 216] width 101 height 71
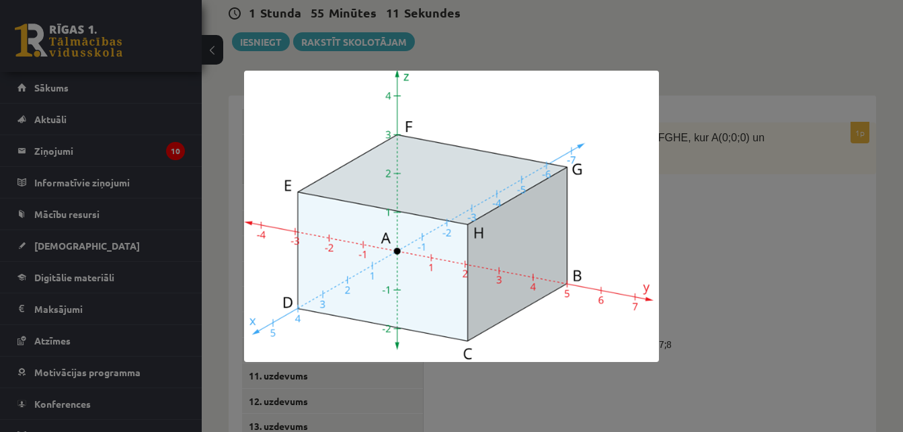
click at [700, 265] on div at bounding box center [451, 216] width 903 height 432
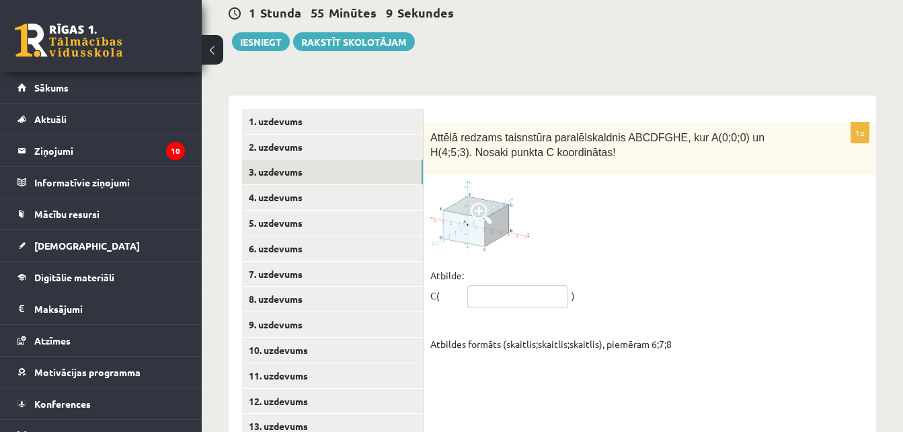
click at [509, 285] on input "text" at bounding box center [518, 296] width 101 height 23
type input "******"
click at [662, 285] on fieldset "Atbilde: C( ****** ) Atbildes formāts (skaitlis;skaitlis;skaitlis), piemēram 6;…" at bounding box center [650, 309] width 439 height 89
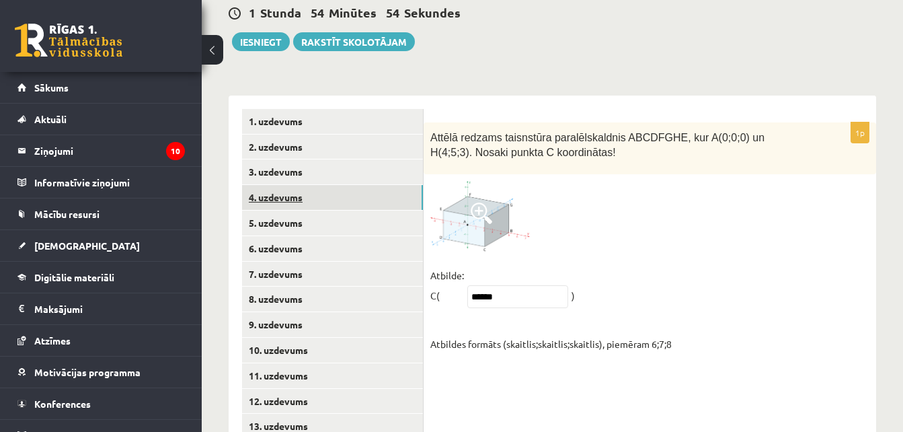
click at [371, 185] on link "4. uzdevums" at bounding box center [332, 197] width 181 height 25
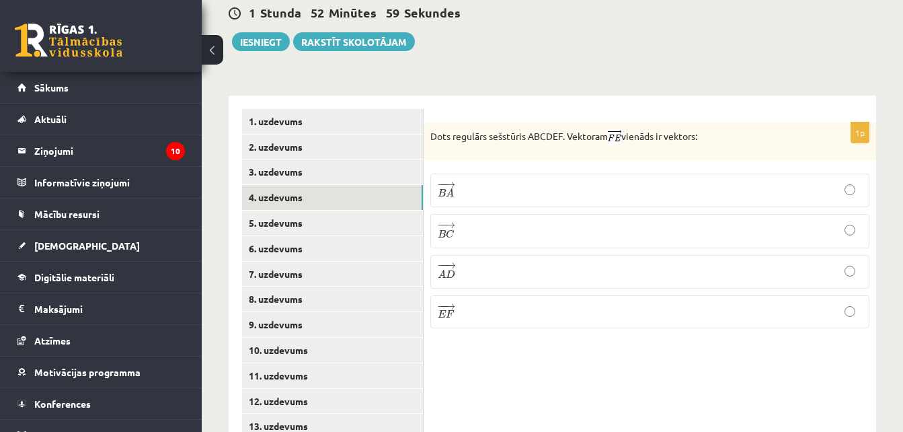
click at [462, 221] on p "− − → B C B C →" at bounding box center [650, 230] width 424 height 19
click at [350, 211] on link "5. uzdevums" at bounding box center [332, 223] width 181 height 25
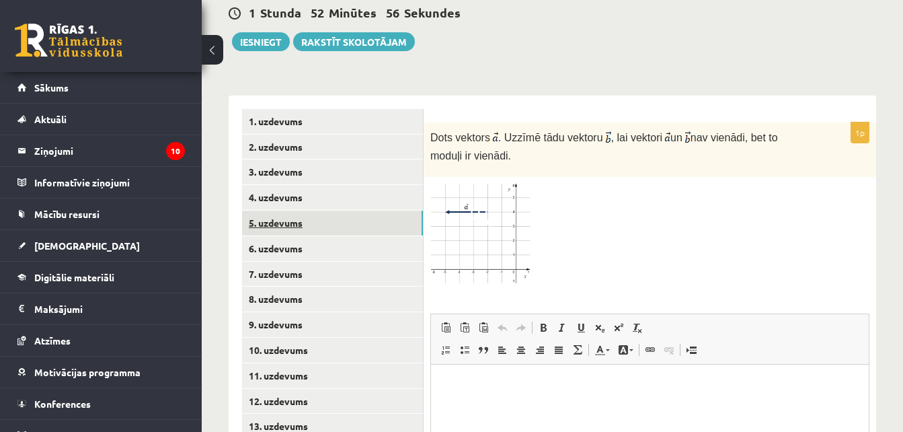
scroll to position [0, 0]
click at [484, 205] on span at bounding box center [482, 216] width 22 height 22
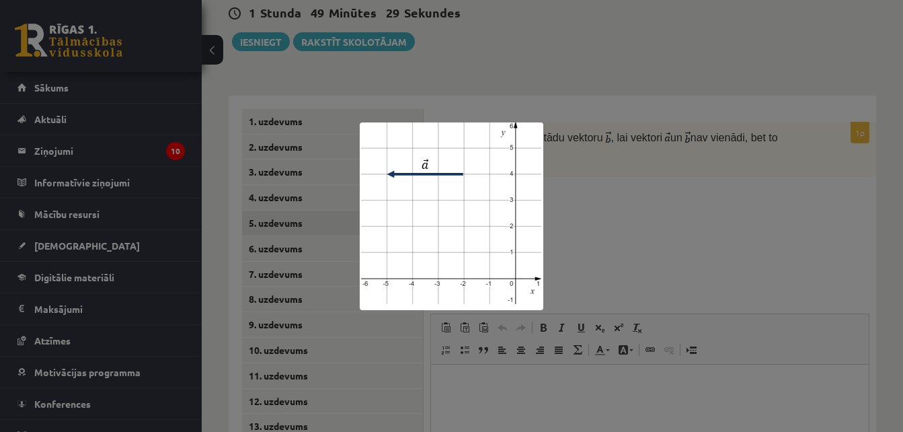
click at [675, 159] on div at bounding box center [451, 216] width 903 height 432
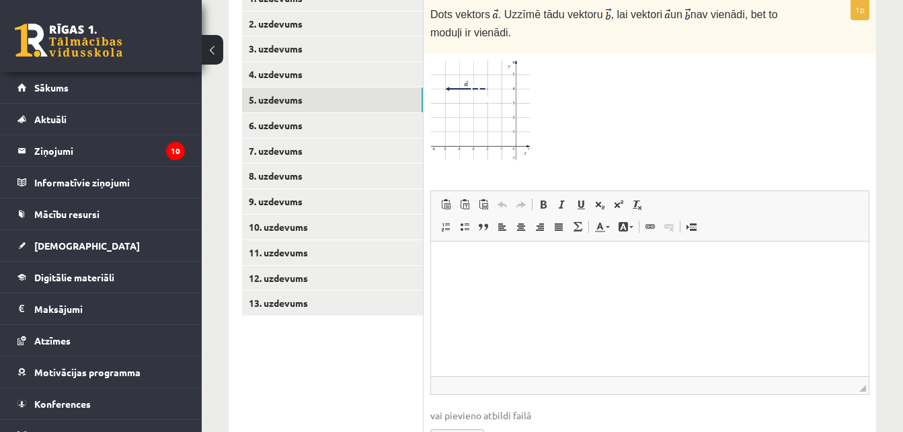
scroll to position [634, 0]
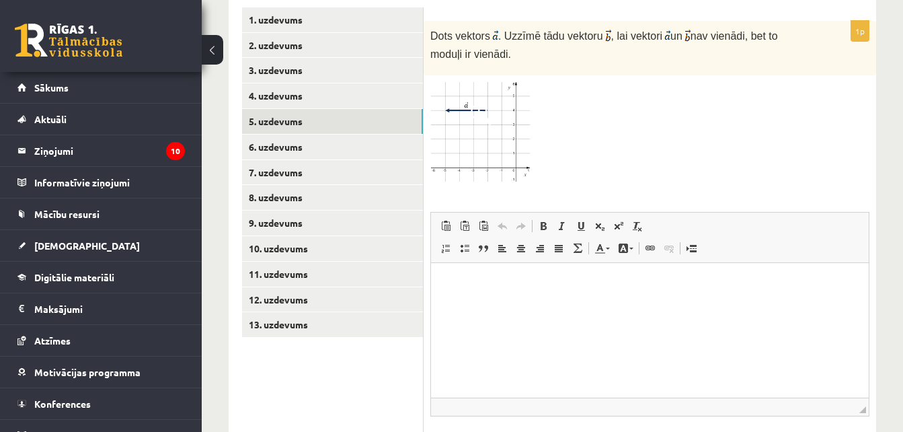
click at [502, 118] on img at bounding box center [481, 133] width 101 height 103
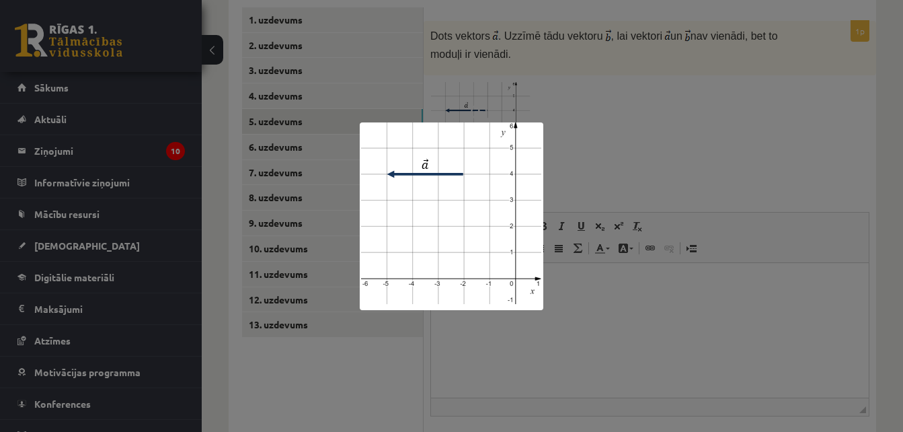
click at [609, 112] on div at bounding box center [451, 216] width 903 height 432
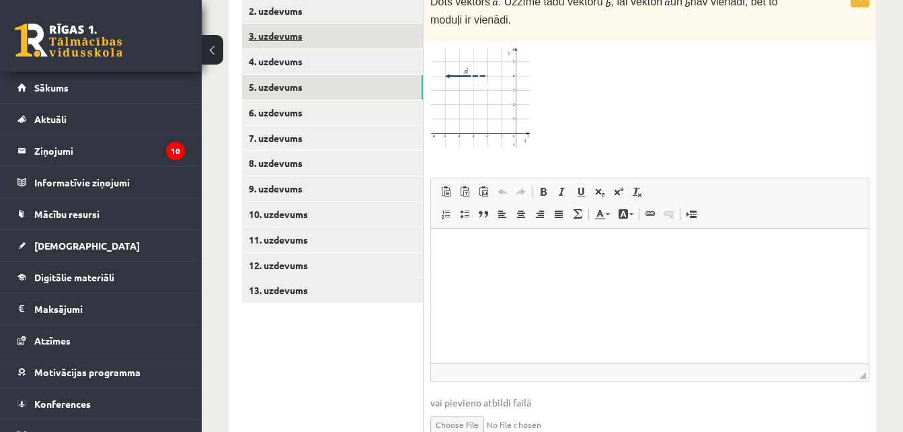
scroll to position [679, 0]
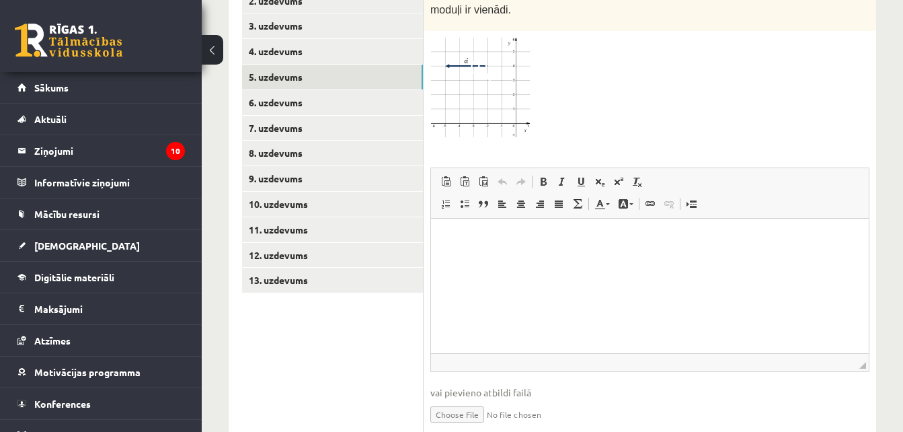
click at [456, 400] on input "file" at bounding box center [650, 414] width 439 height 28
type input "**********"
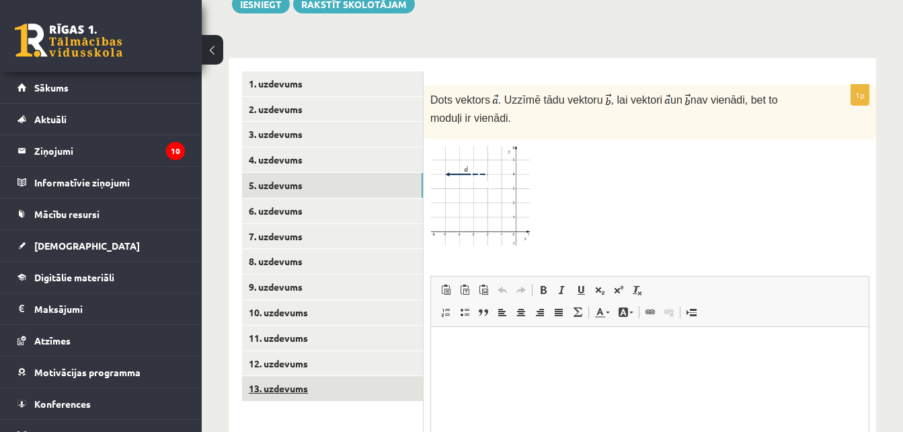
scroll to position [569, 0]
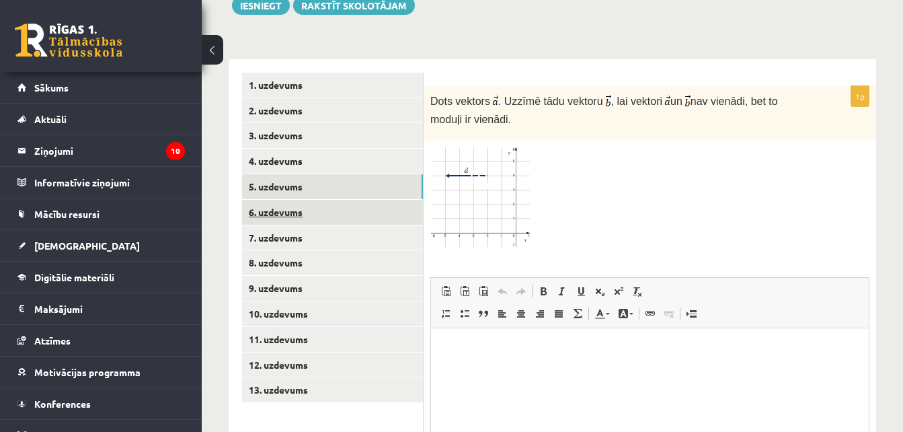
click at [321, 200] on link "6. uzdevums" at bounding box center [332, 212] width 181 height 25
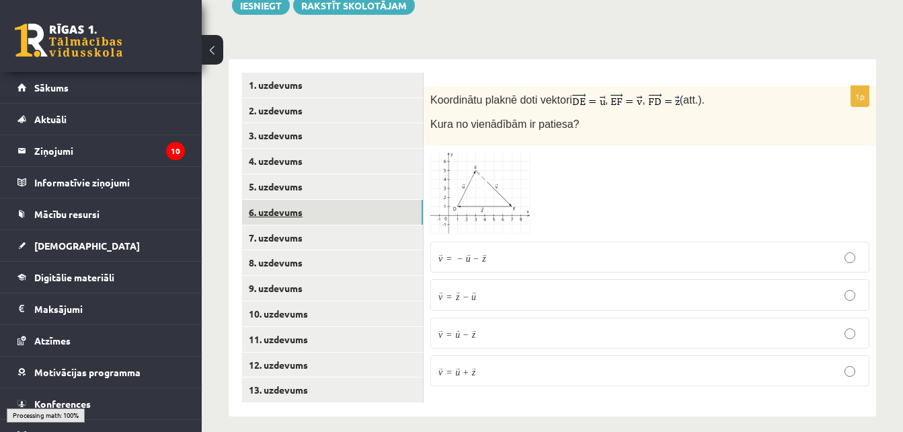
scroll to position [552, 0]
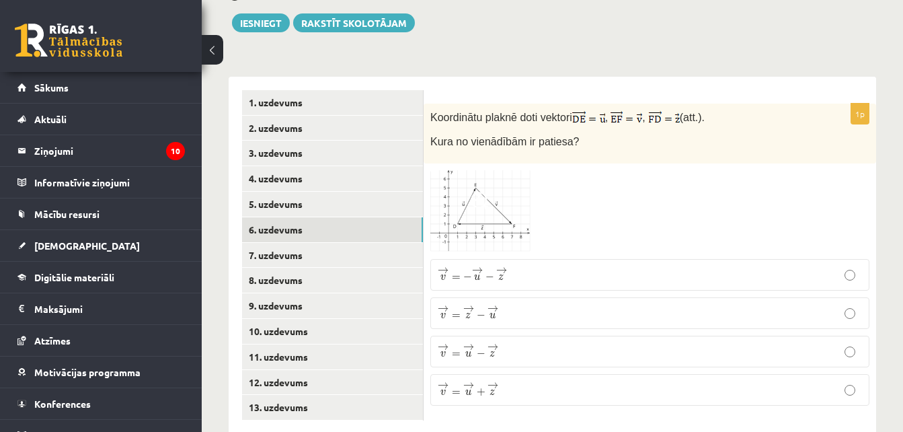
click at [443, 170] on img at bounding box center [481, 211] width 101 height 83
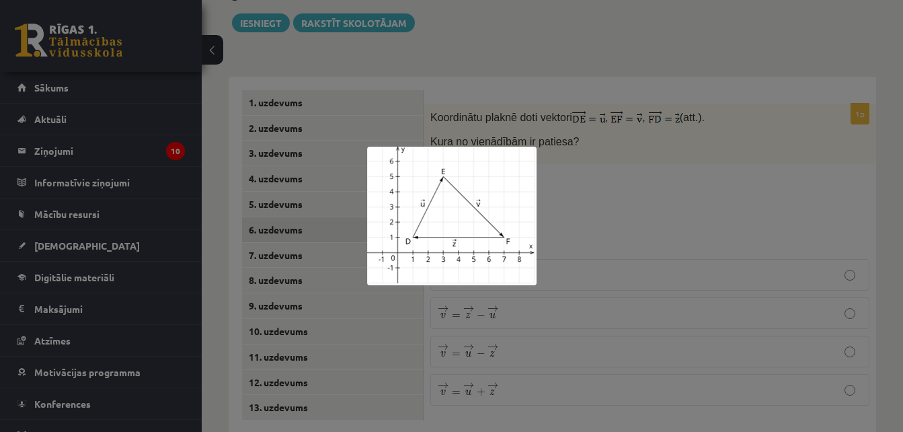
click at [557, 196] on div at bounding box center [451, 216] width 903 height 432
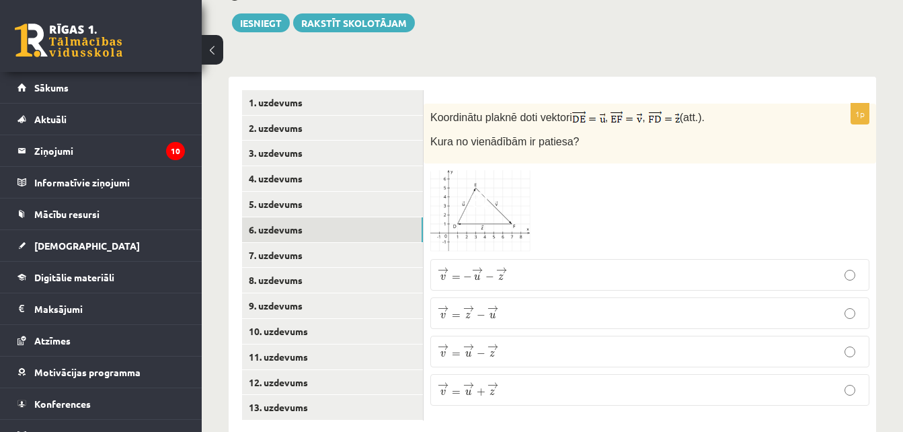
click at [546, 343] on p "→ v = → u − → z v → = u → − z →" at bounding box center [650, 351] width 424 height 17
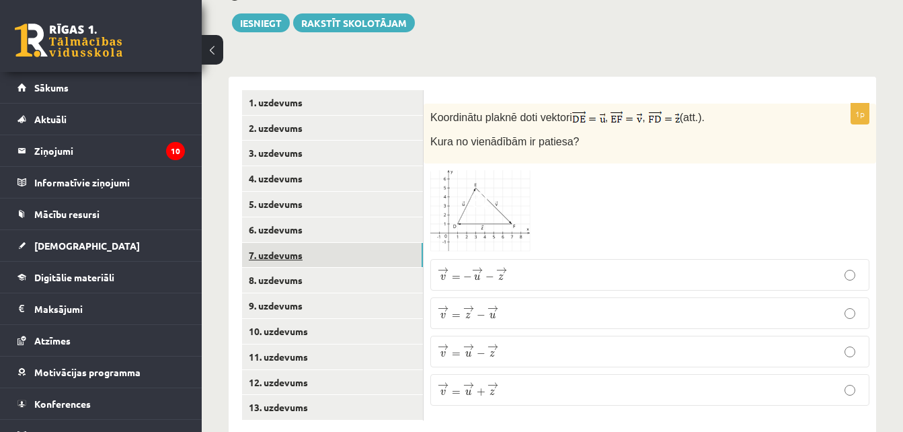
click at [277, 243] on link "7. uzdevums" at bounding box center [332, 255] width 181 height 25
click at [523, 172] on img at bounding box center [481, 208] width 101 height 73
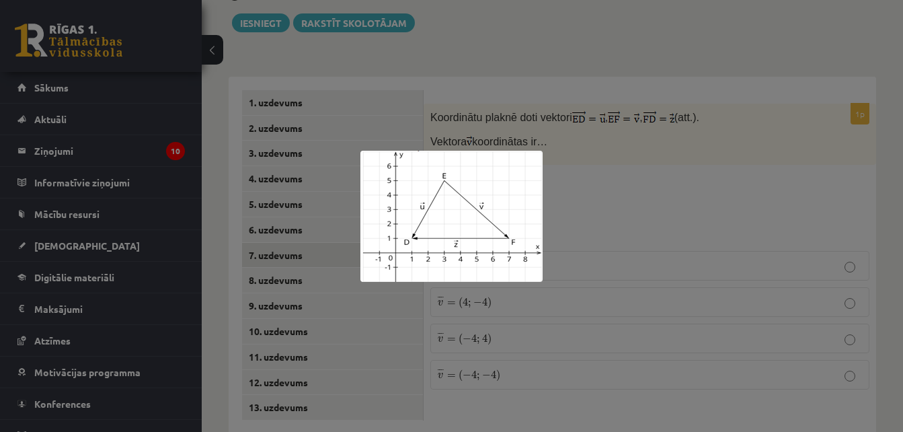
click at [594, 165] on div at bounding box center [451, 216] width 903 height 432
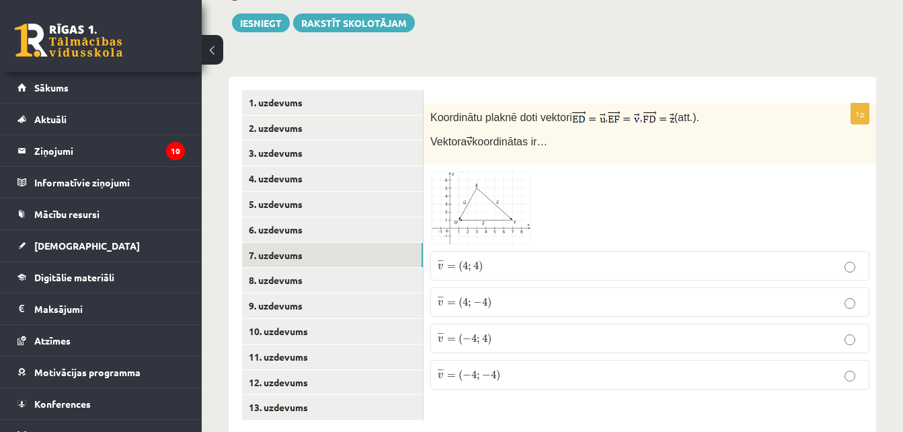
drag, startPoint x: 494, startPoint y: 256, endPoint x: 496, endPoint y: 264, distance: 9.0
click at [496, 264] on fieldset "¯ ¯ ¯ v = ( 4 ; 4 ) v ¯ = ( 4 ; 4 ) ¯ ¯ ¯ v = ( 4 ; − 4 ) v ¯ = ( 4 ; − 4 ) ¯ ¯…" at bounding box center [650, 318] width 439 height 149
click at [496, 295] on p "¯ ¯ ¯ v = ( 4 ; − 4 ) v ¯ = ( 4 ; − 4 )" at bounding box center [650, 302] width 424 height 15
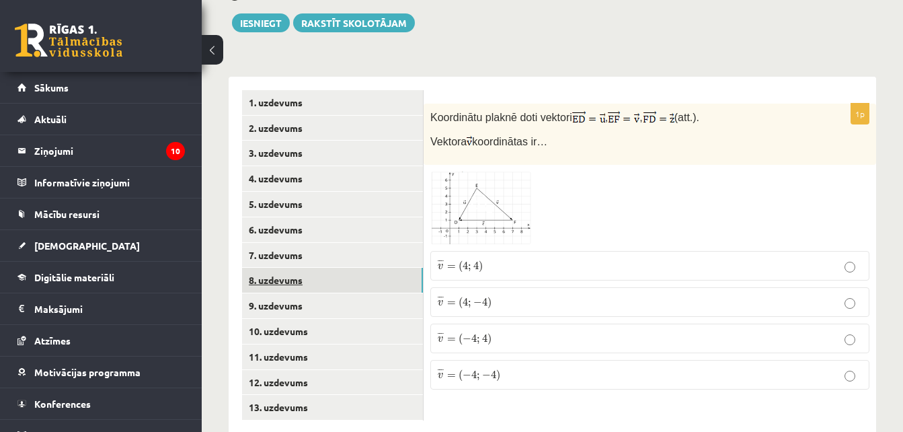
click at [396, 268] on link "8. uzdevums" at bounding box center [332, 280] width 181 height 25
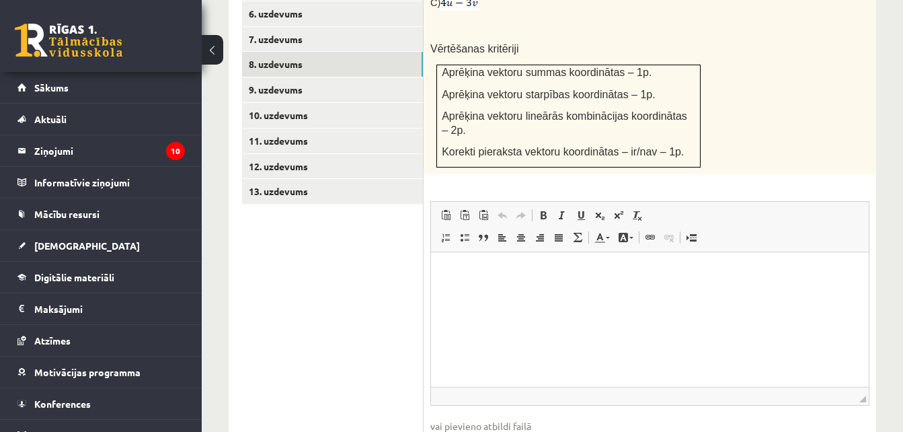
scroll to position [784, 0]
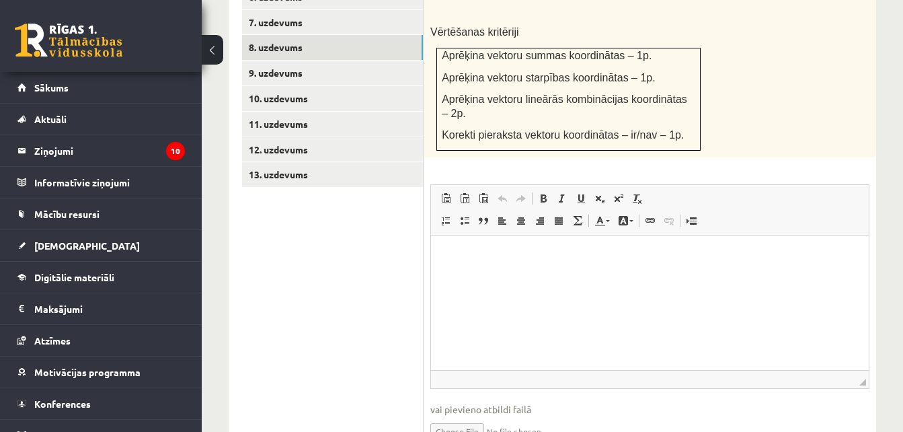
click at [475, 416] on input "file" at bounding box center [650, 430] width 439 height 28
type input "**********"
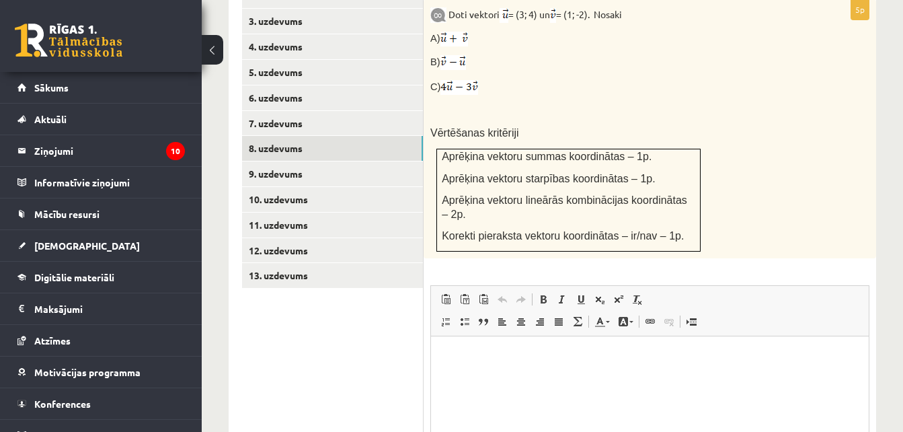
scroll to position [645, 0]
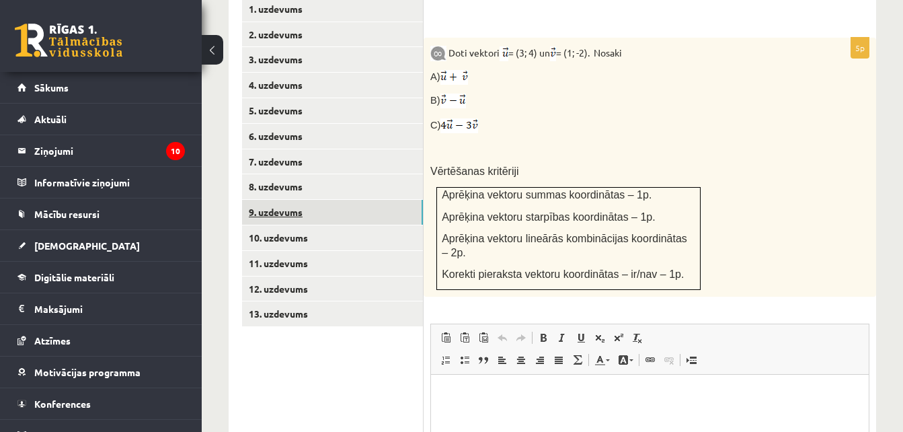
click at [340, 200] on link "9. uzdevums" at bounding box center [332, 212] width 181 height 25
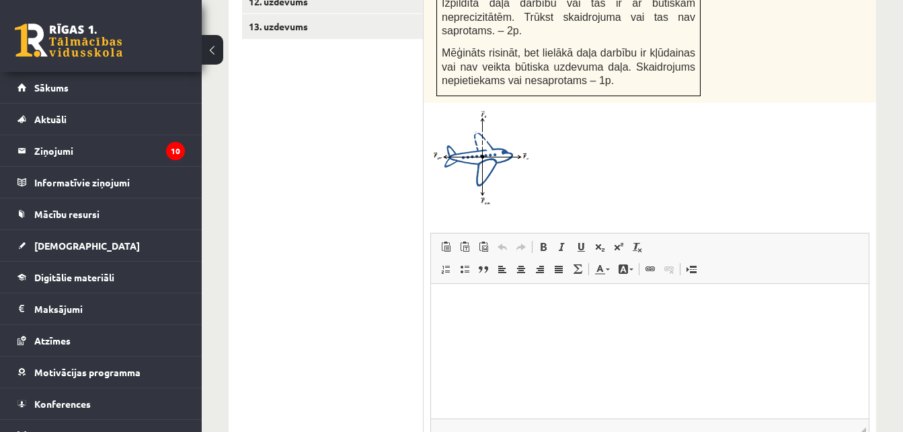
scroll to position [950, 0]
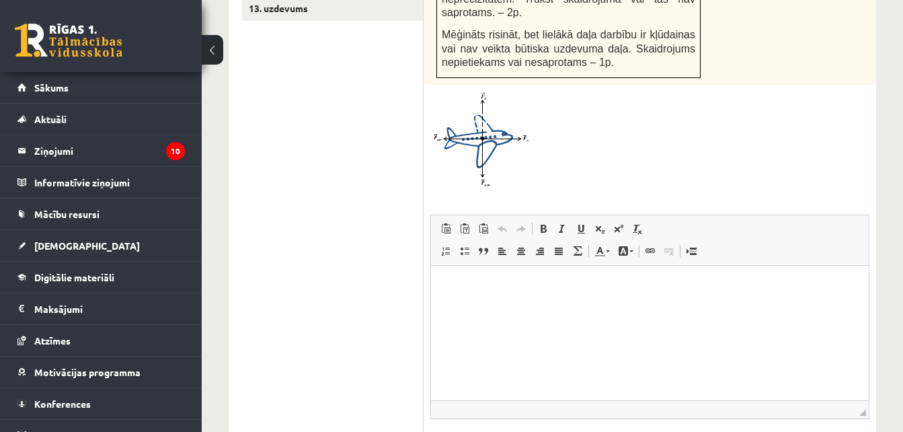
click at [538, 307] on html at bounding box center [650, 286] width 438 height 41
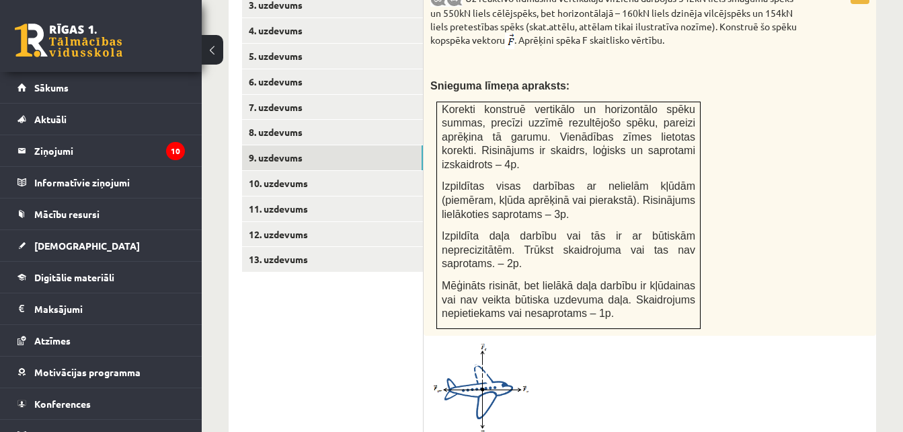
scroll to position [698, 0]
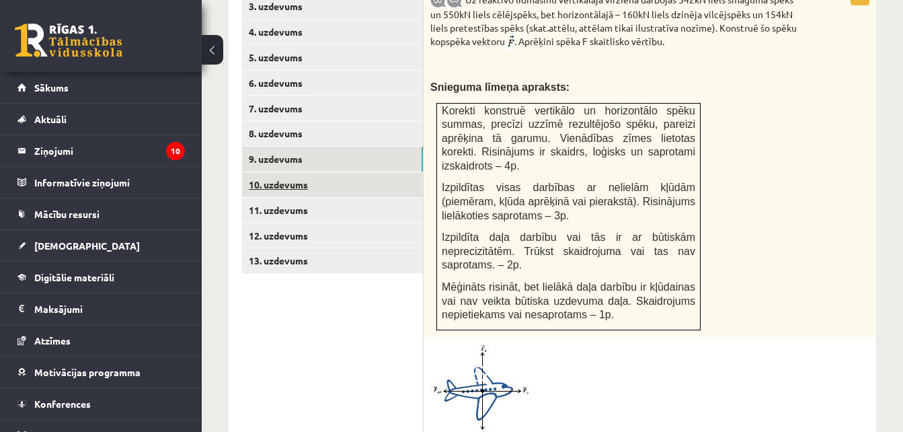
click at [322, 172] on link "10. uzdevums" at bounding box center [332, 184] width 181 height 25
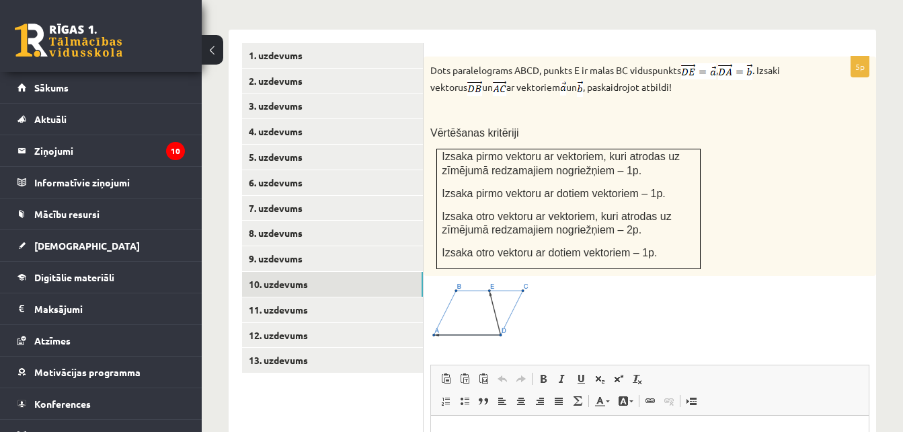
scroll to position [599, 0]
click at [474, 303] on span at bounding box center [482, 314] width 22 height 22
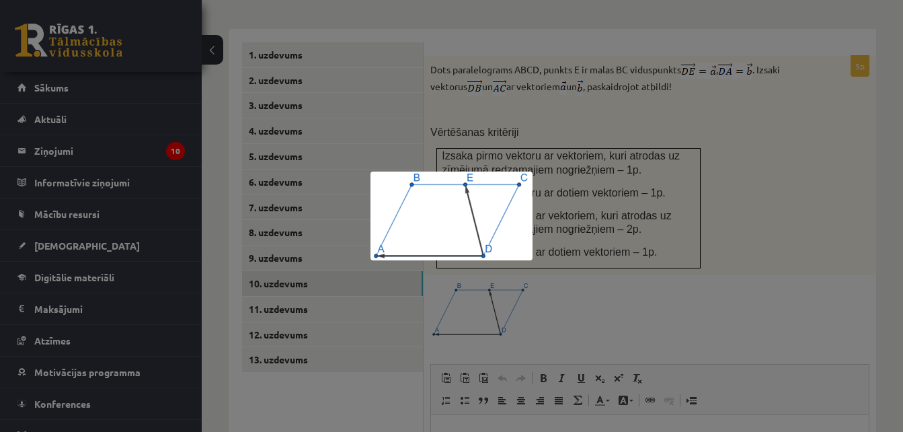
click at [604, 305] on div at bounding box center [451, 216] width 903 height 432
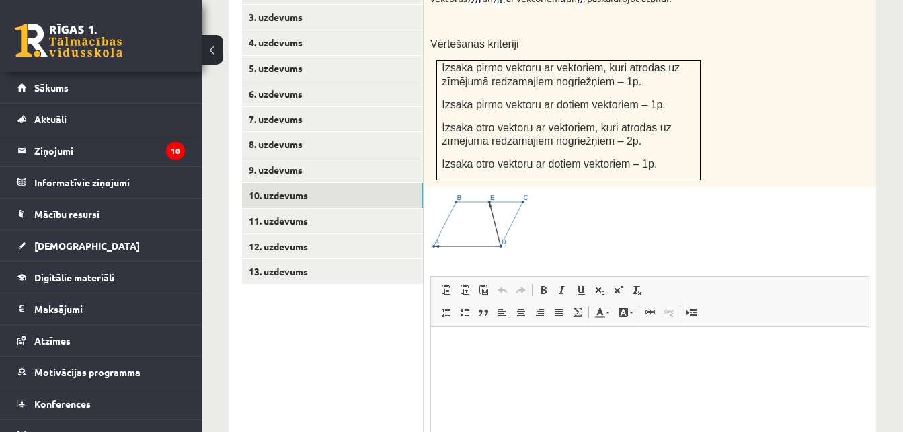
scroll to position [723, 0]
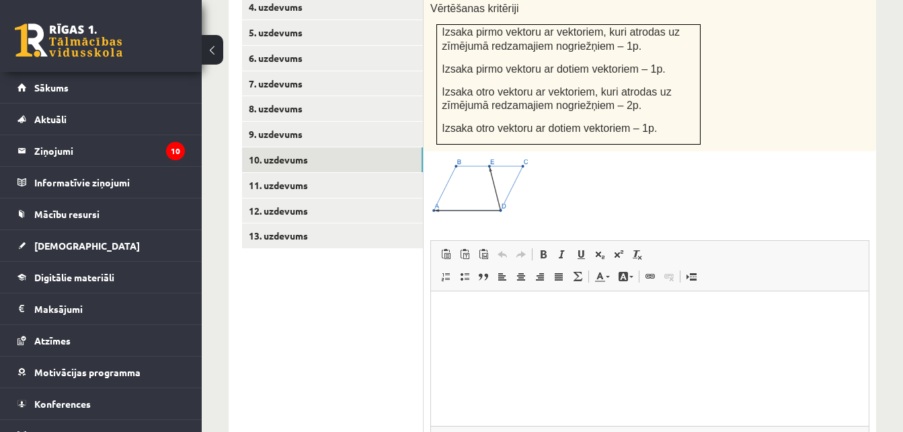
click at [604, 332] on html at bounding box center [650, 311] width 438 height 41
drag, startPoint x: 478, startPoint y: 309, endPoint x: 445, endPoint y: 309, distance: 33.6
click at [445, 309] on p "**********" at bounding box center [650, 312] width 411 height 14
click at [474, 309] on p "**********" at bounding box center [650, 312] width 411 height 14
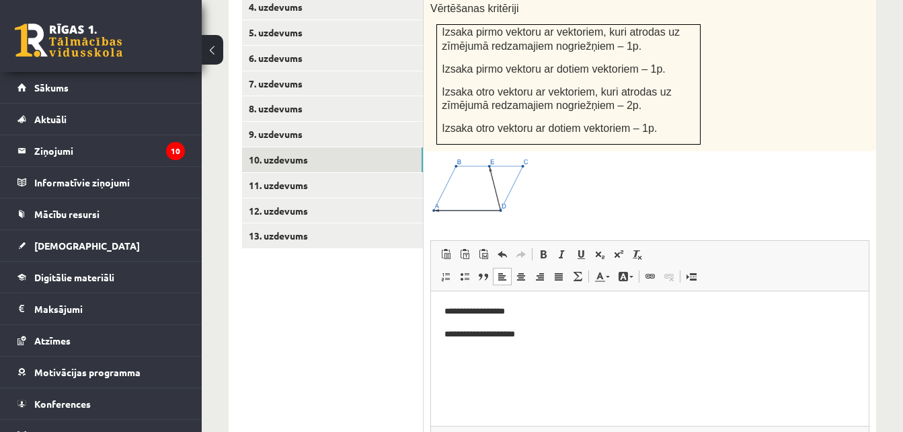
click at [490, 309] on p "**********" at bounding box center [650, 312] width 411 height 14
click at [452, 338] on p "**********" at bounding box center [650, 335] width 411 height 14
click at [486, 334] on p "**********" at bounding box center [650, 335] width 411 height 14
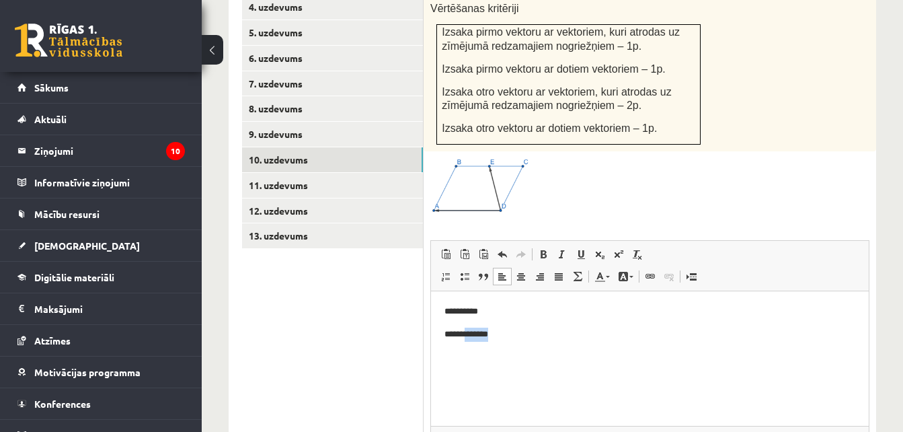
click at [486, 334] on p "**********" at bounding box center [650, 335] width 411 height 14
click at [512, 342] on html "**********" at bounding box center [650, 322] width 438 height 63
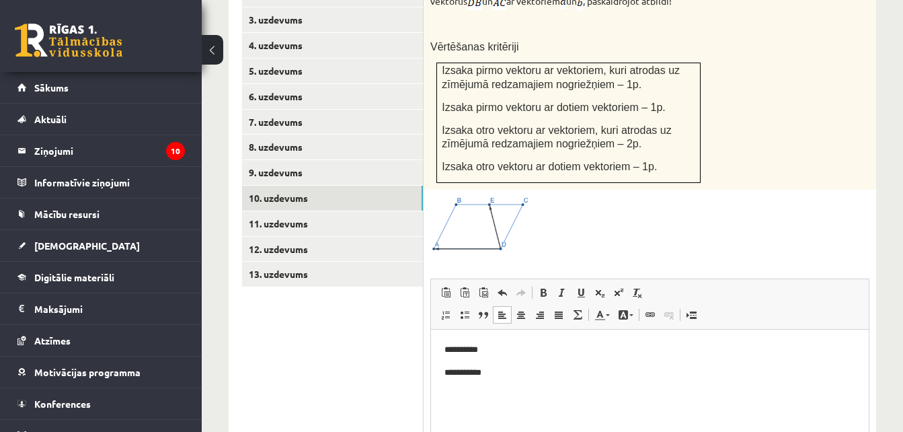
scroll to position [684, 0]
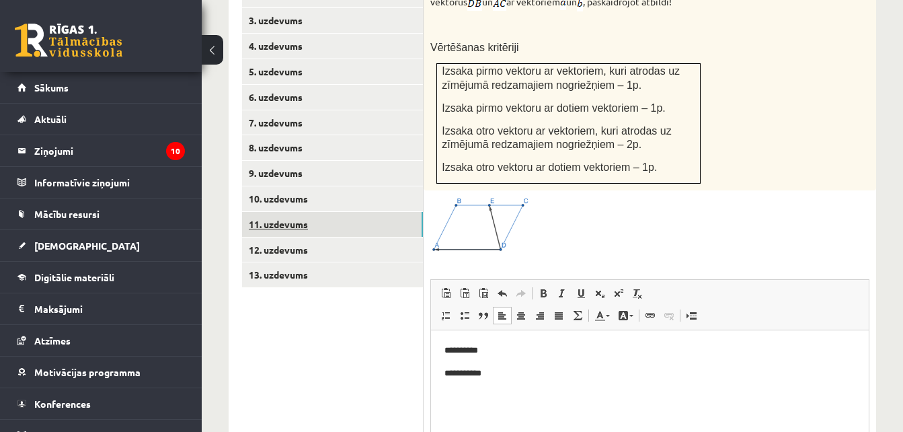
click at [319, 212] on link "11. uzdevums" at bounding box center [332, 224] width 181 height 25
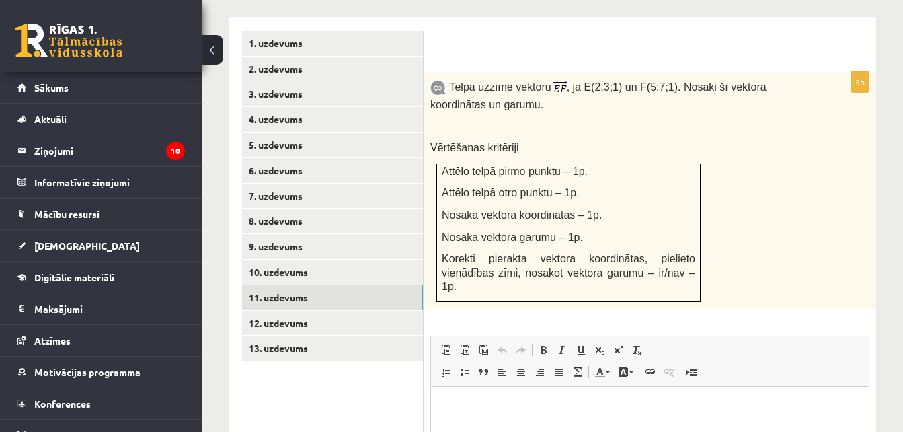
scroll to position [634, 0]
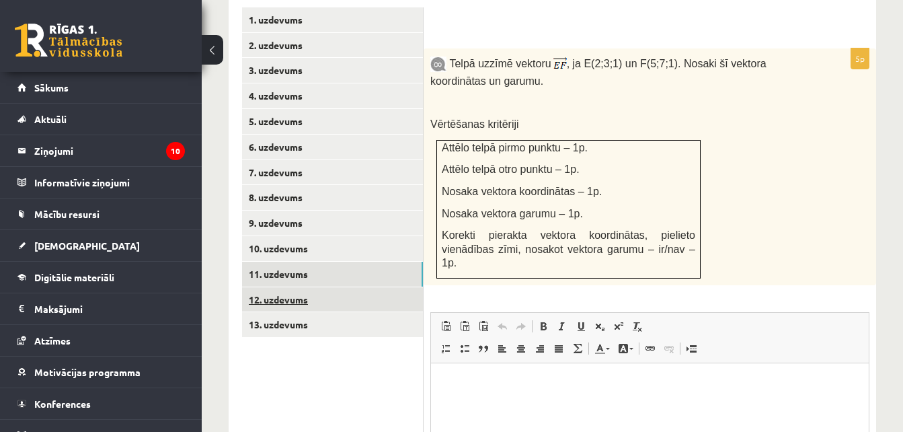
click at [289, 287] on link "12. uzdevums" at bounding box center [332, 299] width 181 height 25
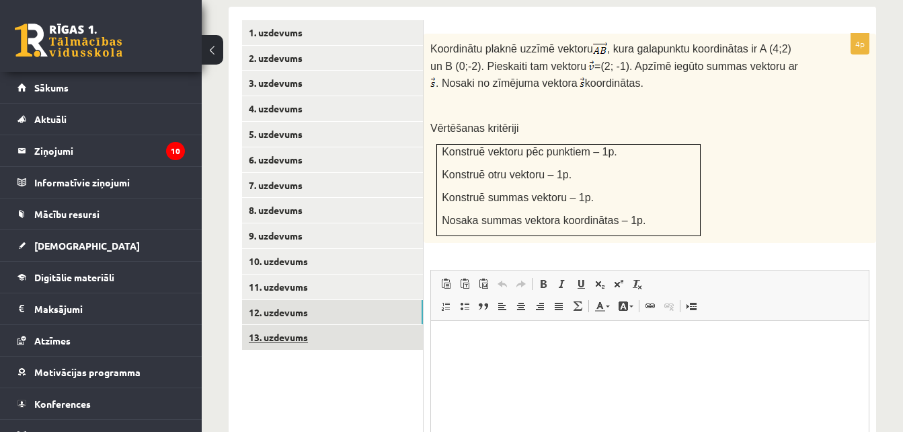
scroll to position [620, 0]
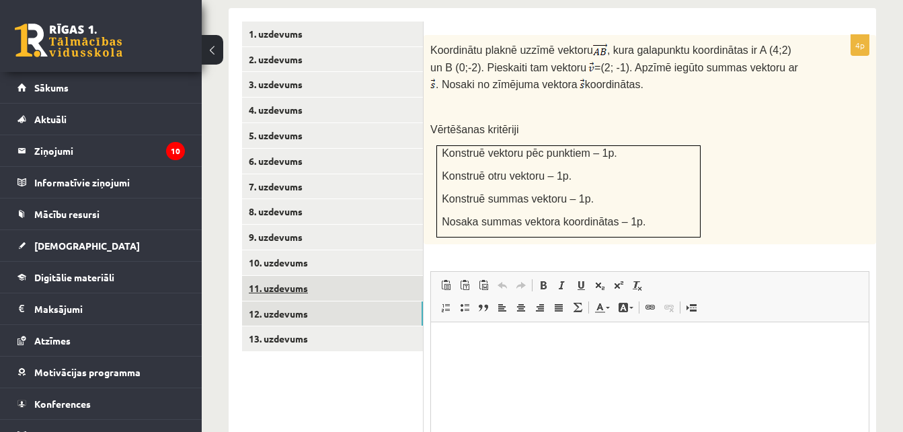
click at [320, 276] on link "11. uzdevums" at bounding box center [332, 288] width 181 height 25
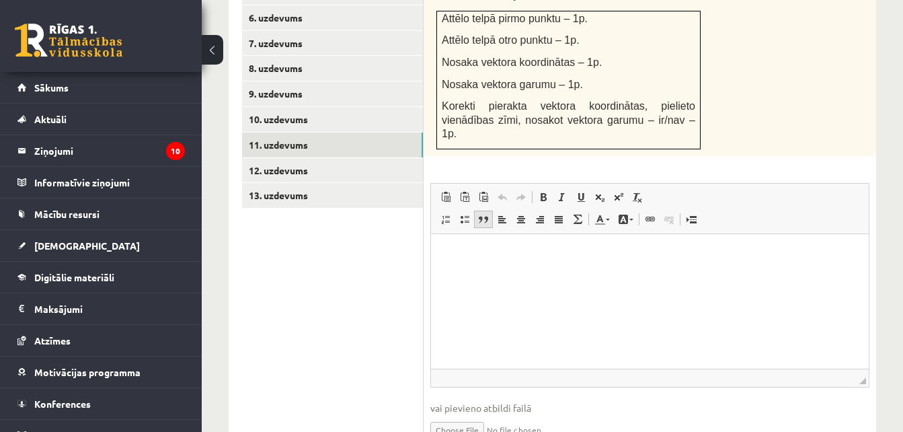
scroll to position [791, 0]
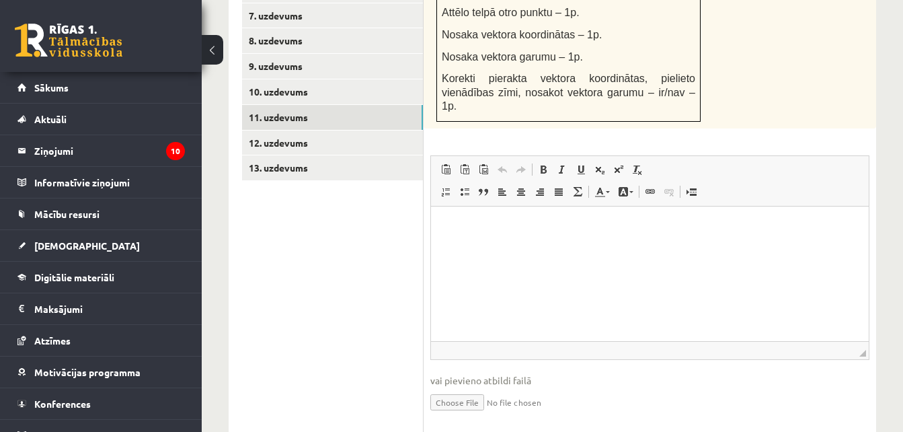
click at [455, 387] on input "file" at bounding box center [650, 401] width 439 height 28
type input "**********"
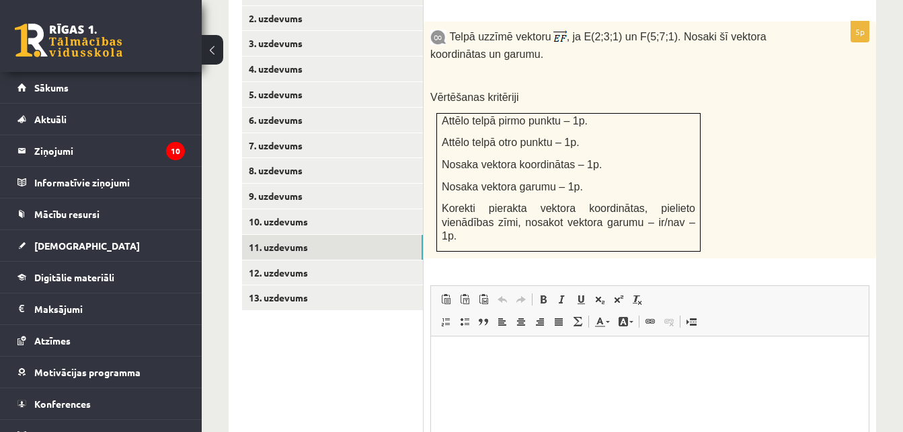
scroll to position [653, 0]
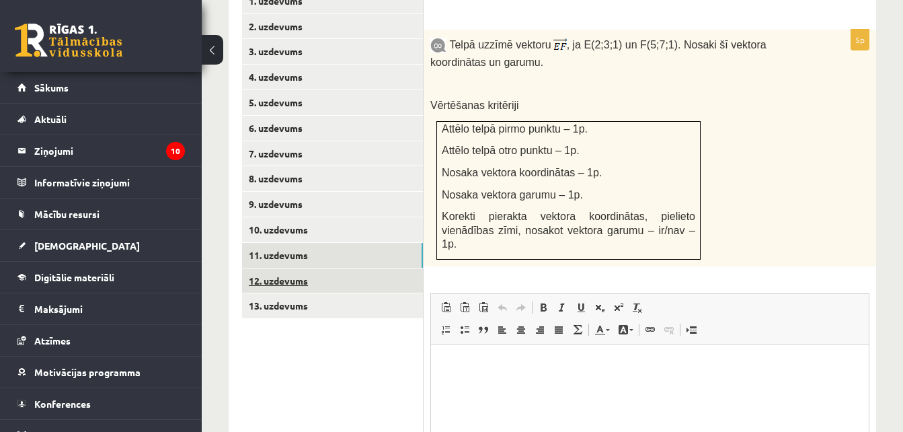
click at [327, 268] on link "12. uzdevums" at bounding box center [332, 280] width 181 height 25
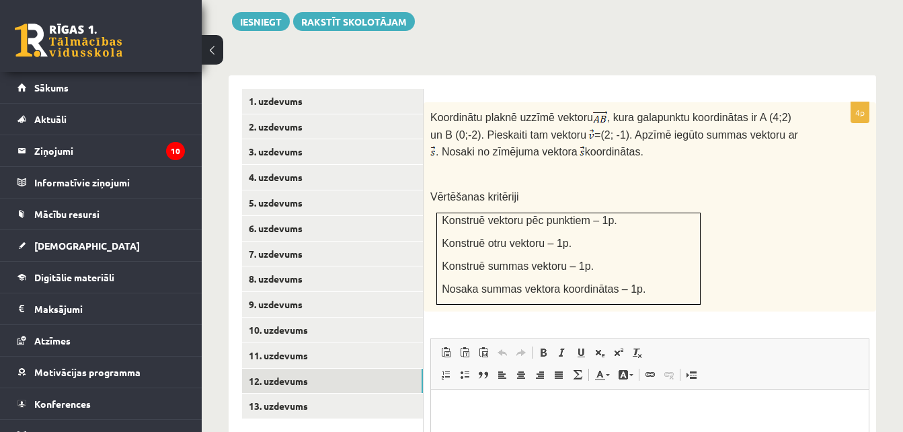
scroll to position [552, 0]
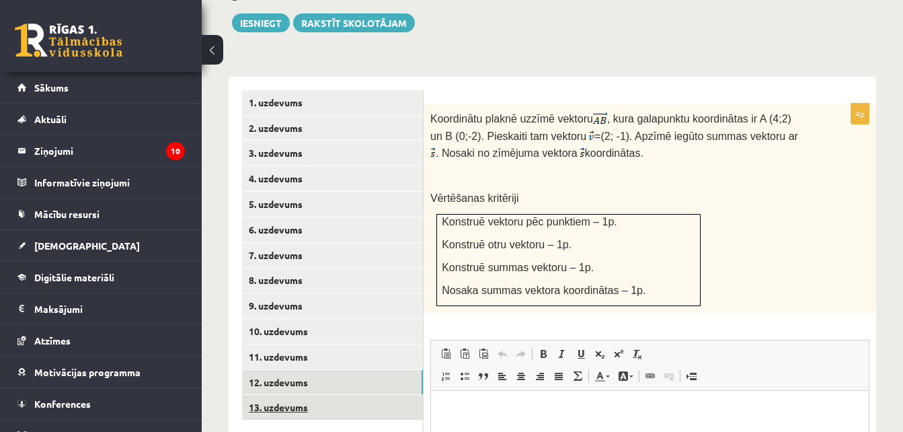
click at [377, 395] on link "13. uzdevums" at bounding box center [332, 407] width 181 height 25
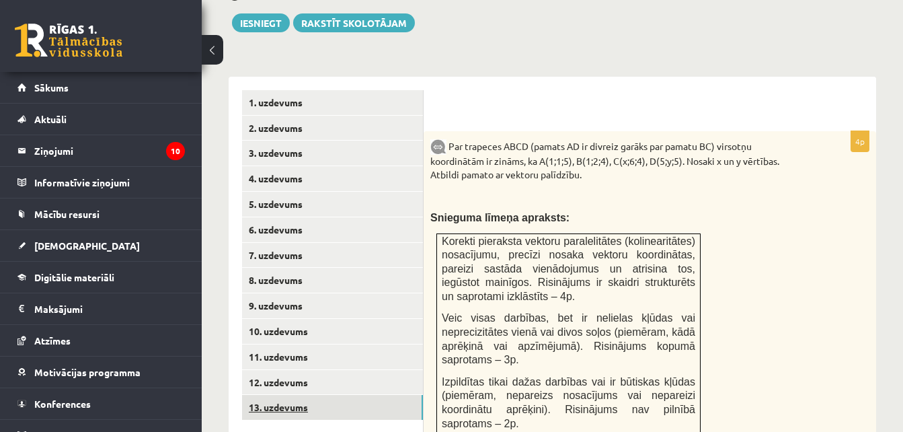
scroll to position [0, 0]
click at [353, 370] on link "12. uzdevums" at bounding box center [332, 382] width 181 height 25
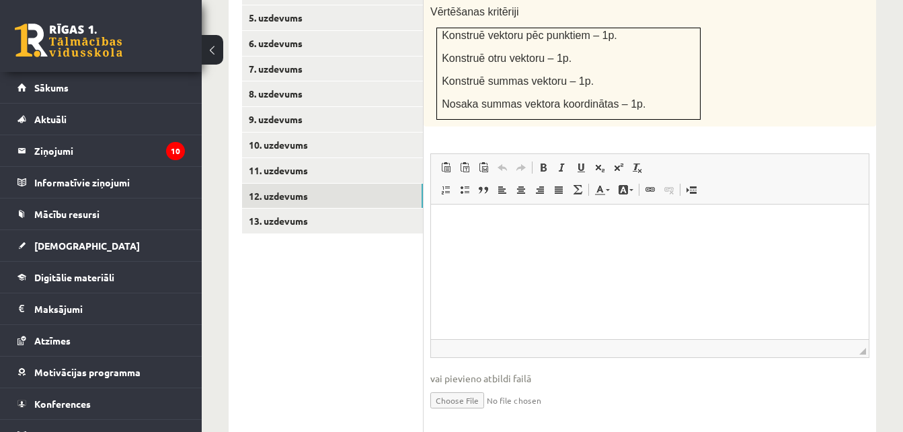
scroll to position [749, 0]
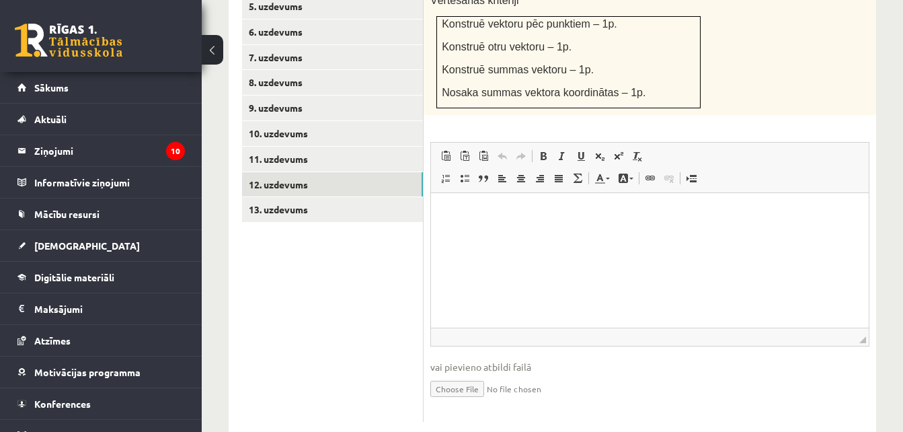
click at [461, 374] on input "file" at bounding box center [650, 388] width 439 height 28
type input "**********"
click at [308, 197] on link "13. uzdevums" at bounding box center [332, 209] width 181 height 25
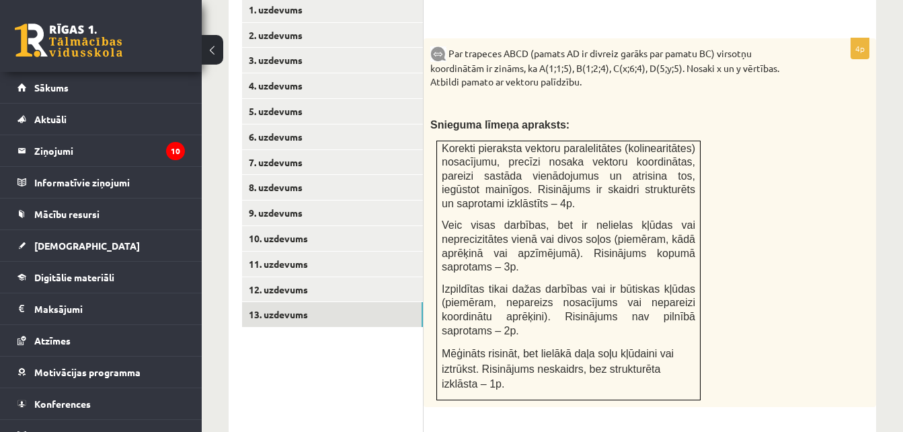
scroll to position [644, 0]
click at [804, 307] on div "Par trapeces ABCD (pamats AD ir divreiz garāks par pamatu BC) virsotņu koordinā…" at bounding box center [650, 223] width 453 height 369
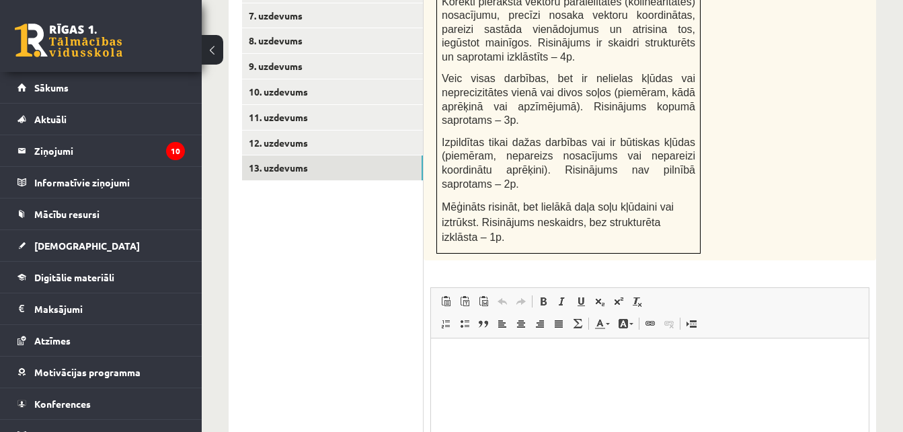
scroll to position [827, 0]
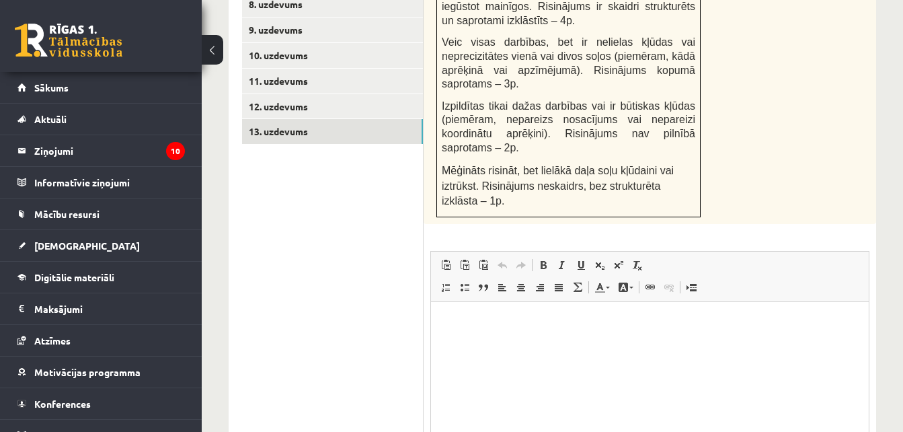
click at [715, 343] on html at bounding box center [650, 322] width 438 height 41
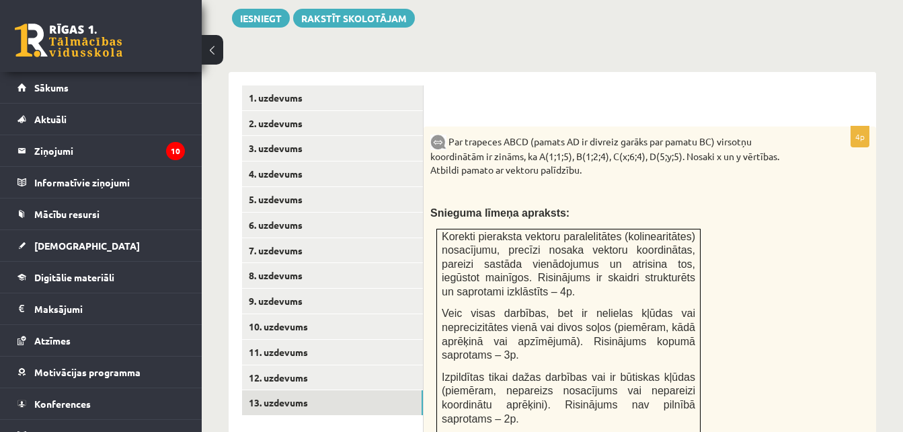
scroll to position [547, 0]
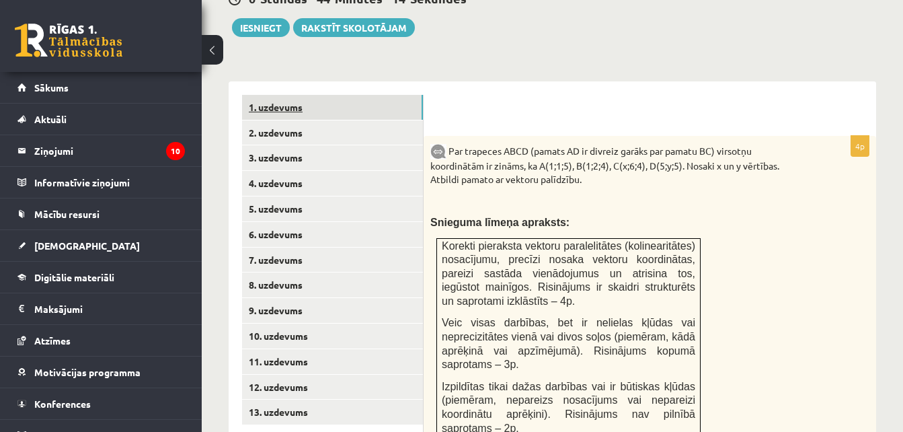
click at [306, 95] on link "1. uzdevums" at bounding box center [332, 107] width 181 height 25
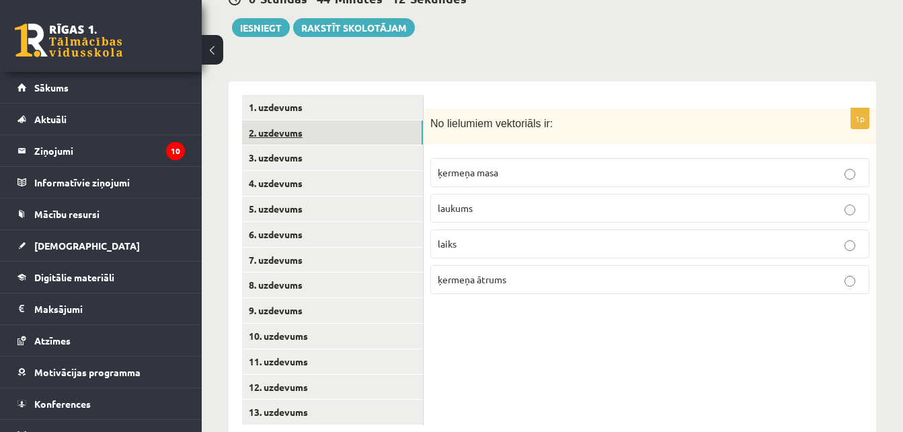
click at [296, 120] on link "2. uzdevums" at bounding box center [332, 132] width 181 height 25
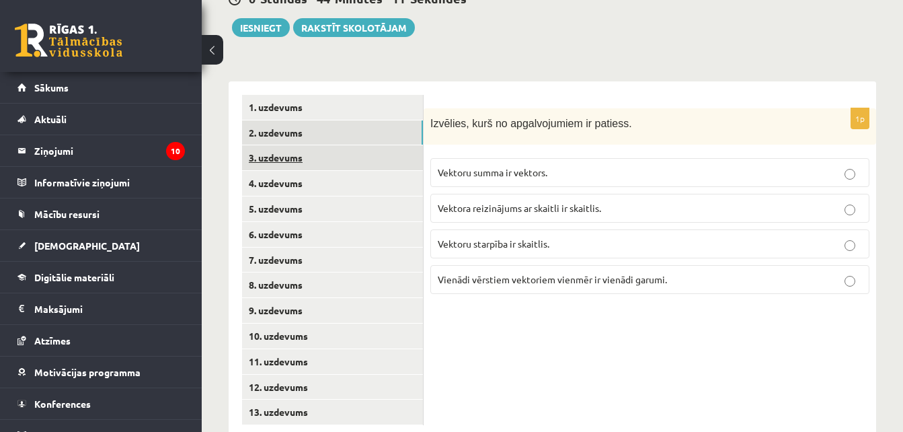
click at [285, 145] on link "3. uzdevums" at bounding box center [332, 157] width 181 height 25
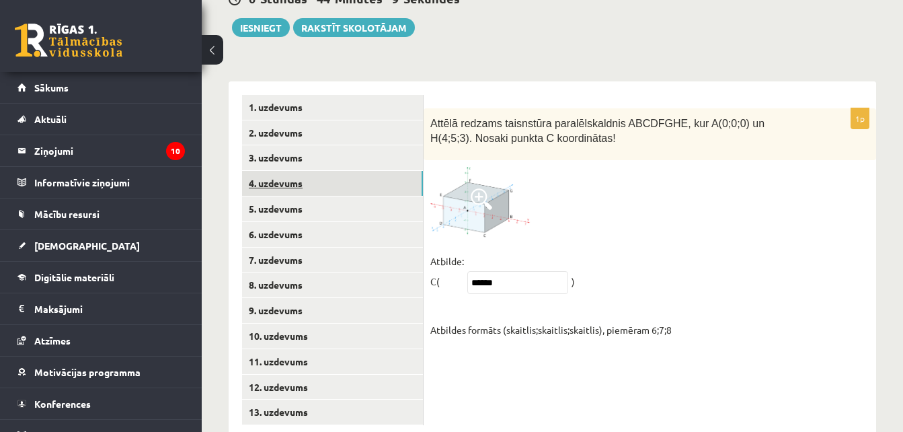
click at [275, 171] on link "4. uzdevums" at bounding box center [332, 183] width 181 height 25
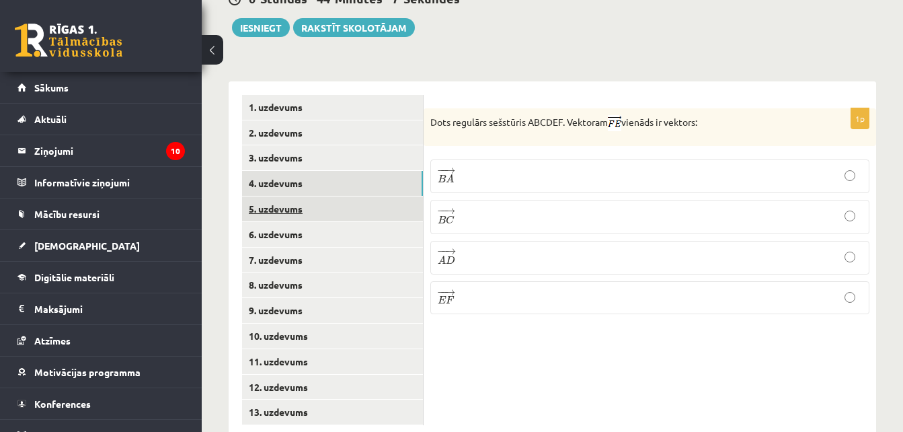
click at [269, 196] on link "5. uzdevums" at bounding box center [332, 208] width 181 height 25
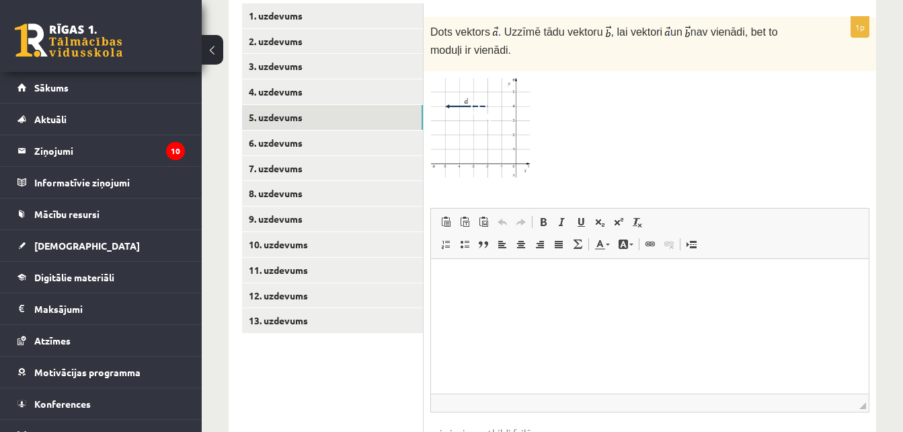
scroll to position [661, 0]
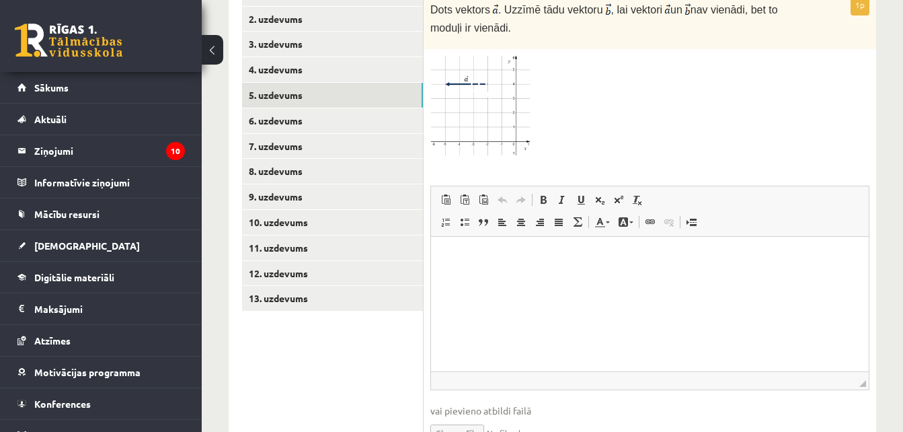
click at [455, 264] on p "Editor, wiswyg-editor-user-answer-47434028877520" at bounding box center [650, 257] width 411 height 14
click at [323, 108] on link "6. uzdevums" at bounding box center [332, 120] width 181 height 25
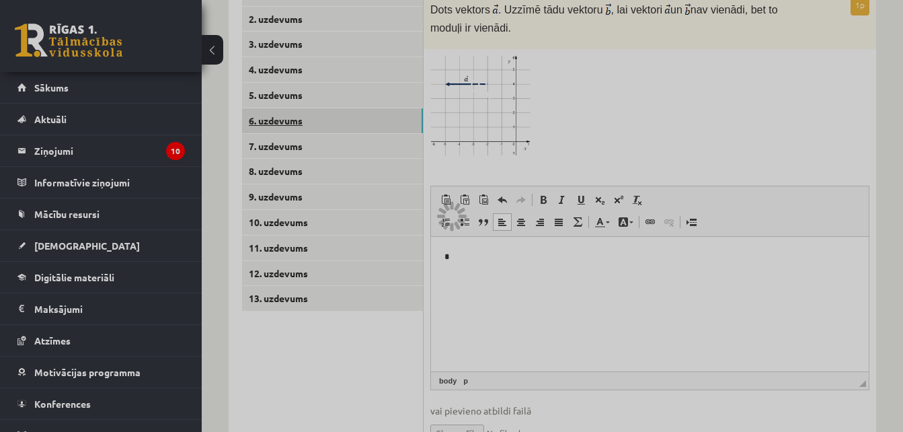
scroll to position [552, 0]
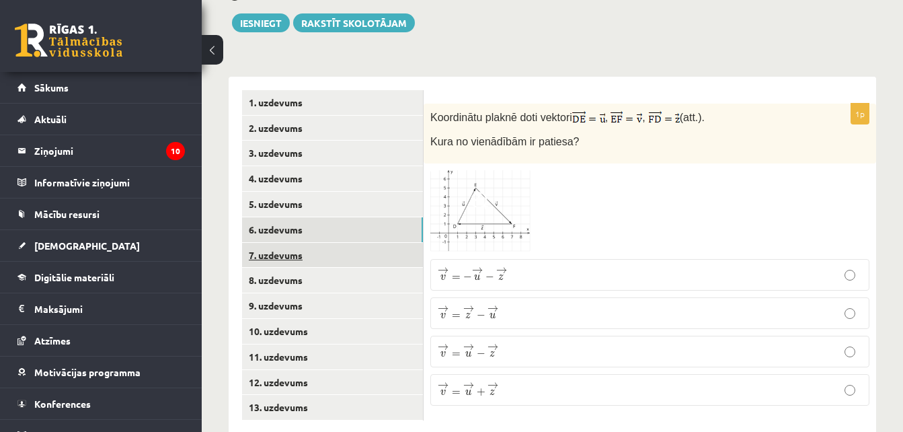
click at [278, 243] on link "7. uzdevums" at bounding box center [332, 255] width 181 height 25
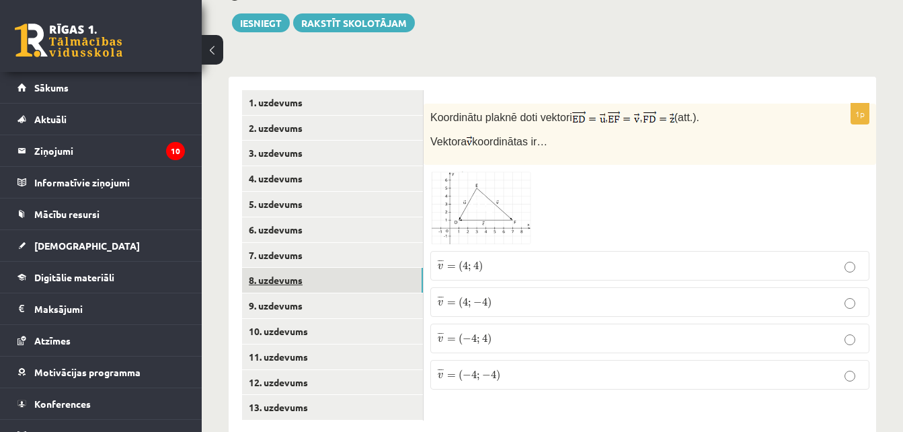
click at [272, 268] on link "8. uzdevums" at bounding box center [332, 280] width 181 height 25
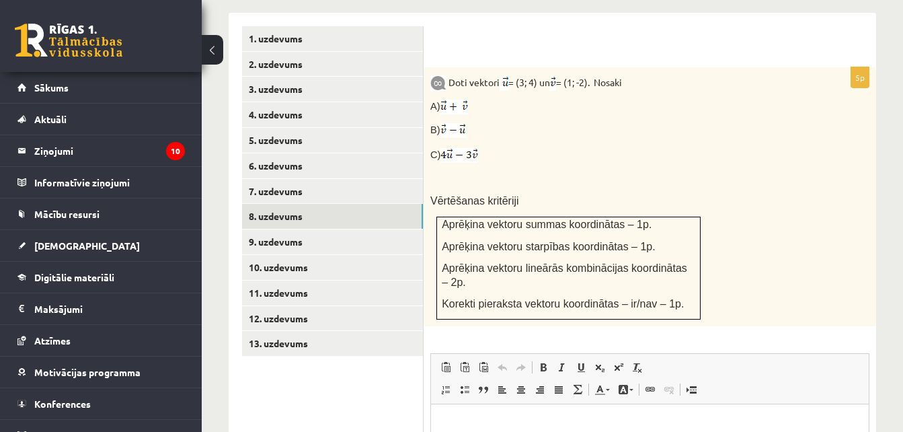
scroll to position [599, 0]
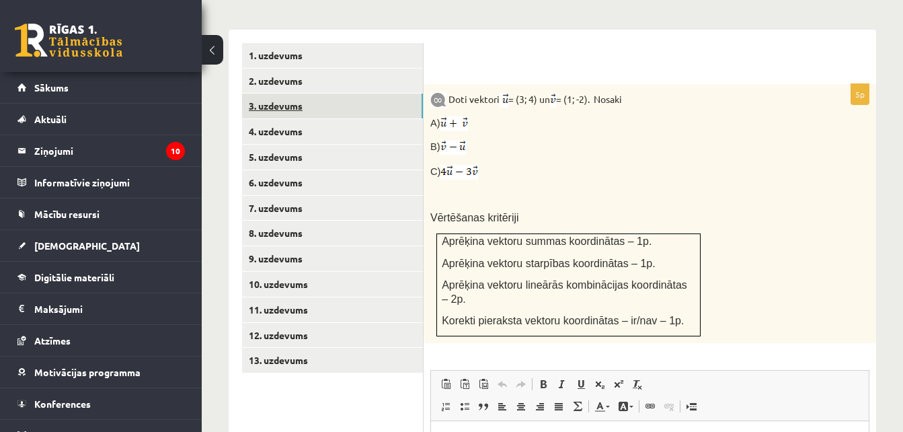
click at [335, 94] on link "3. uzdevums" at bounding box center [332, 106] width 181 height 25
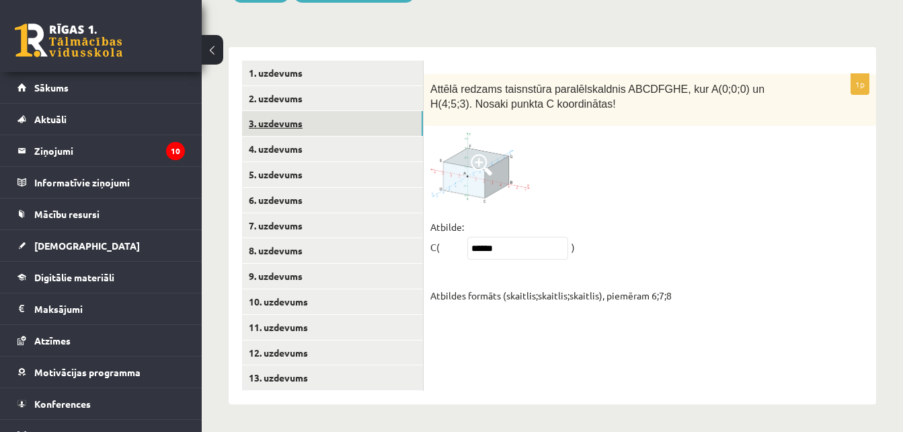
scroll to position [552, 0]
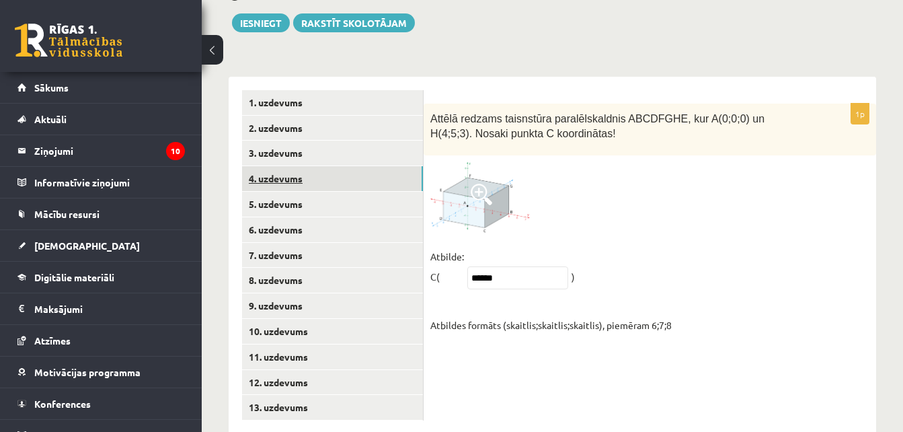
click at [311, 166] on link "4. uzdevums" at bounding box center [332, 178] width 181 height 25
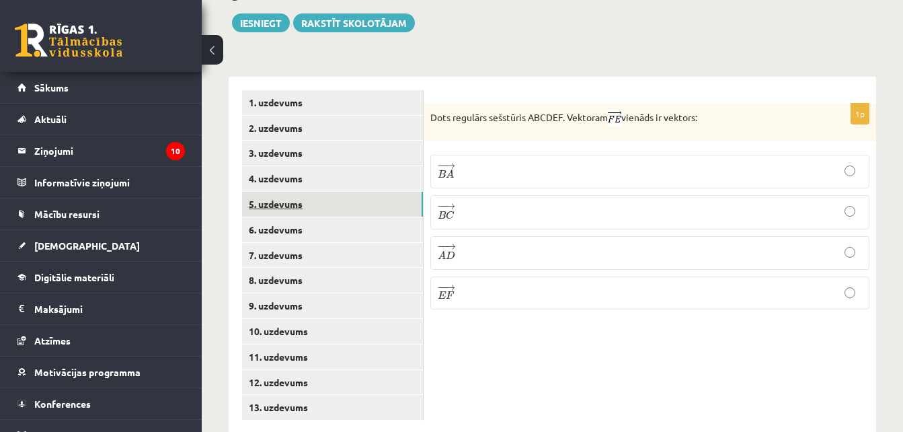
click at [303, 192] on link "5. uzdevums" at bounding box center [332, 204] width 181 height 25
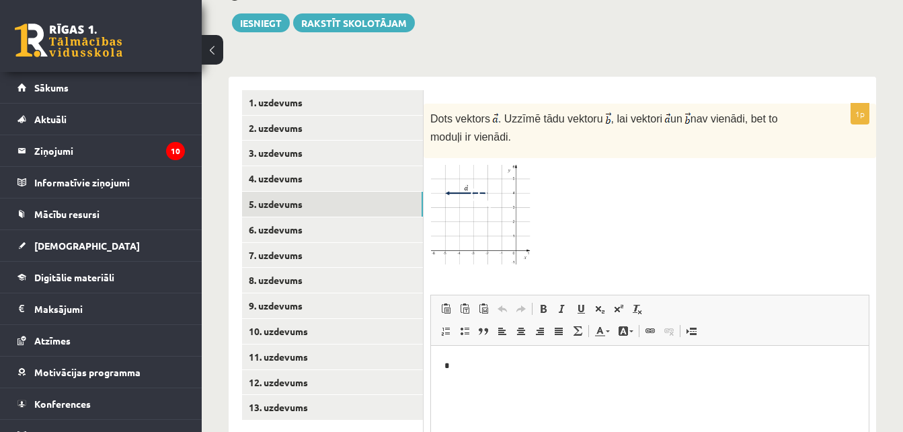
scroll to position [0, 0]
click at [458, 362] on p "*" at bounding box center [650, 366] width 411 height 14
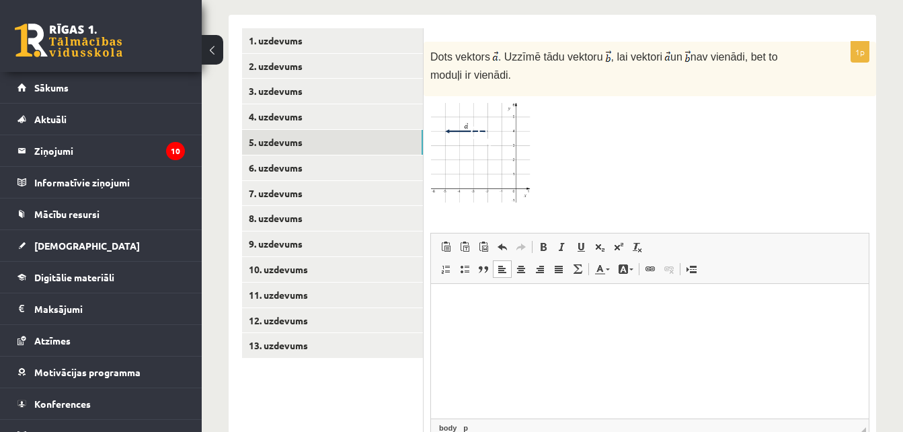
scroll to position [613, 0]
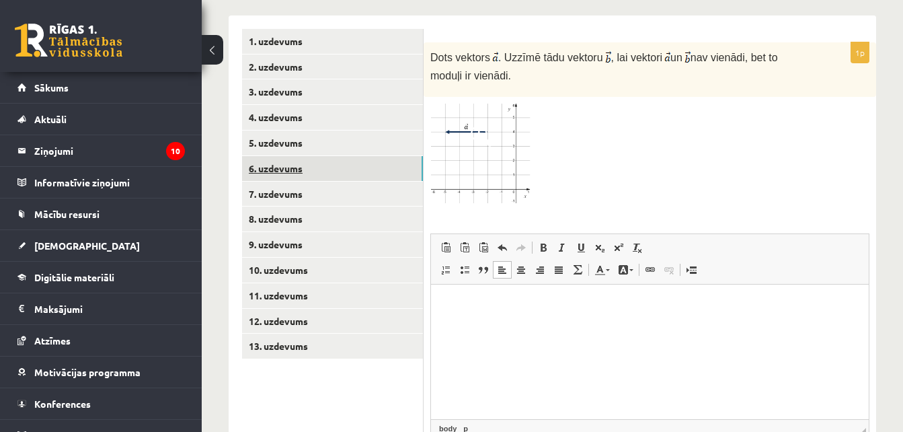
click at [270, 156] on link "6. uzdevums" at bounding box center [332, 168] width 181 height 25
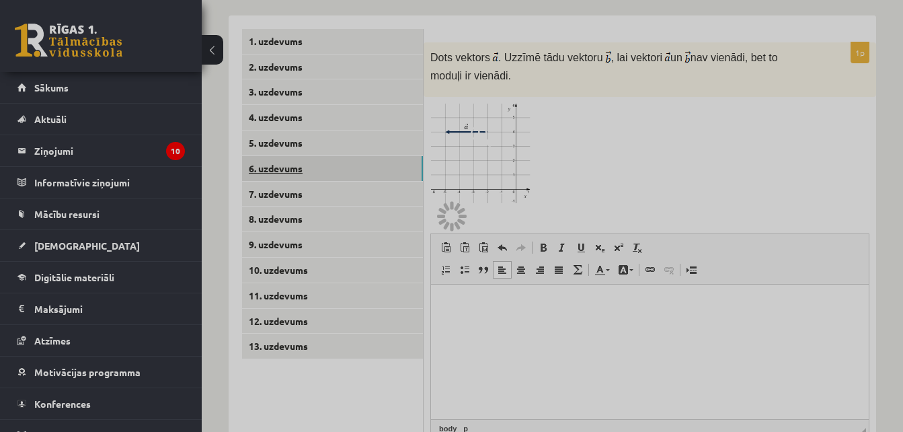
scroll to position [552, 0]
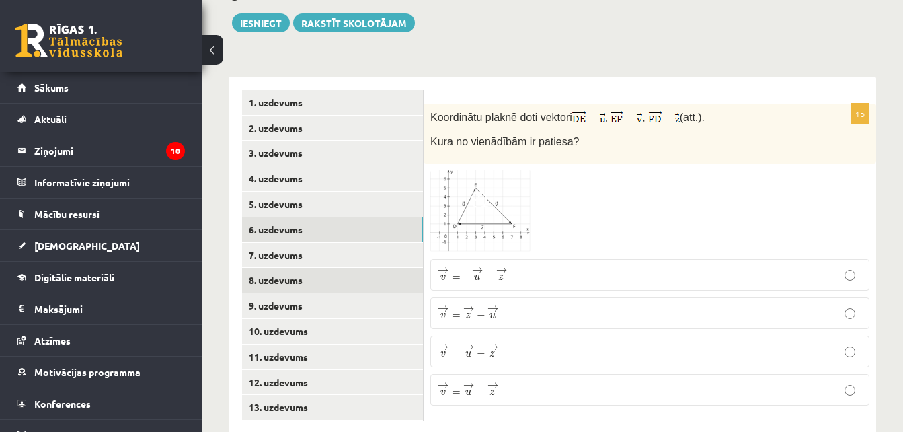
click at [251, 268] on link "8. uzdevums" at bounding box center [332, 280] width 181 height 25
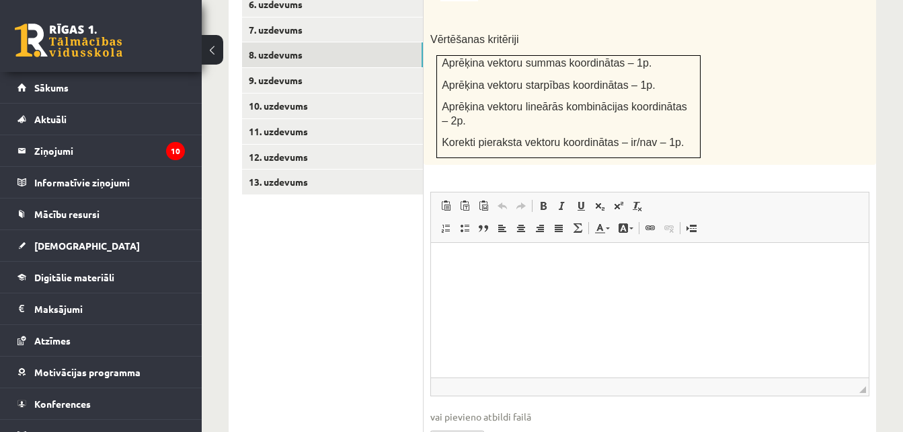
scroll to position [737, 0]
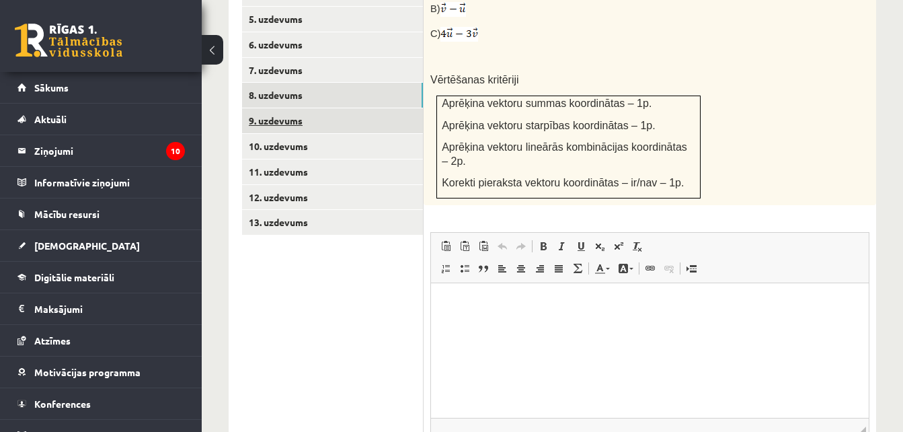
click at [299, 108] on link "9. uzdevums" at bounding box center [332, 120] width 181 height 25
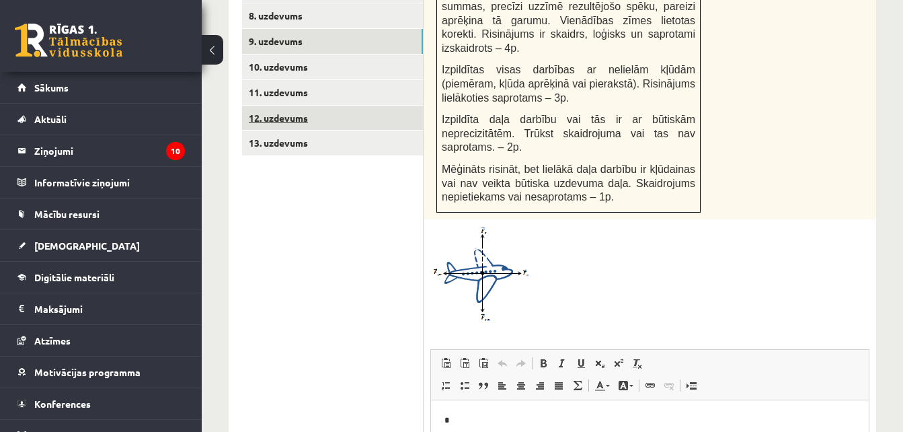
scroll to position [733, 0]
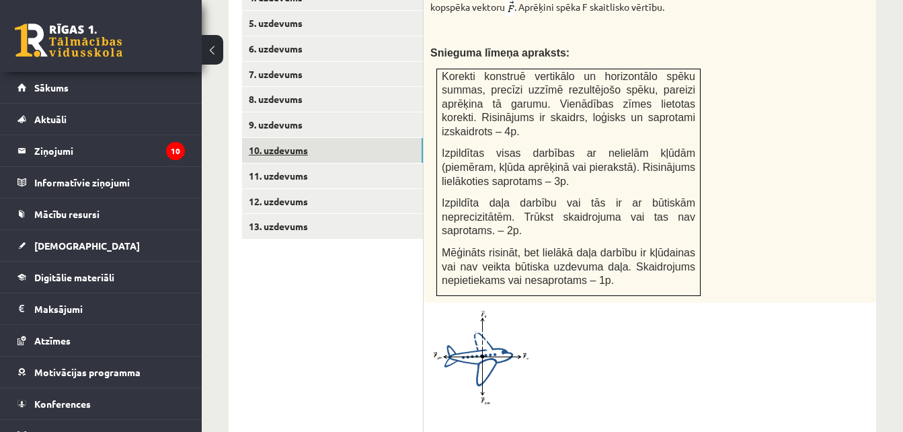
click at [266, 138] on link "10. uzdevums" at bounding box center [332, 150] width 181 height 25
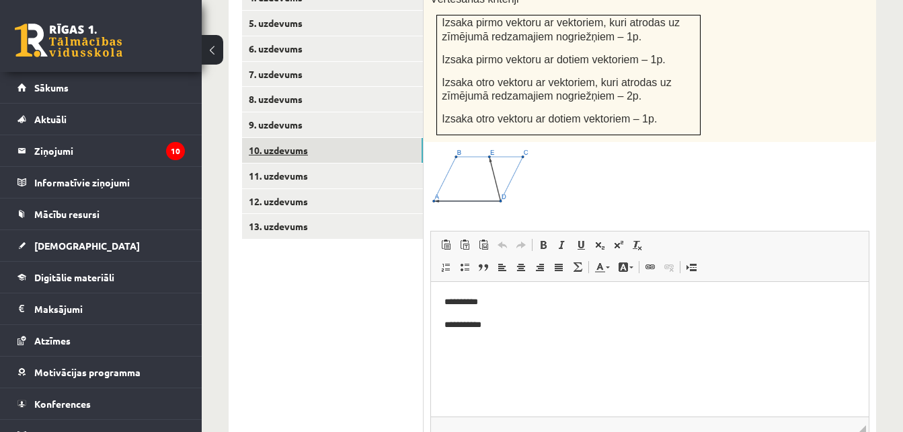
scroll to position [0, 0]
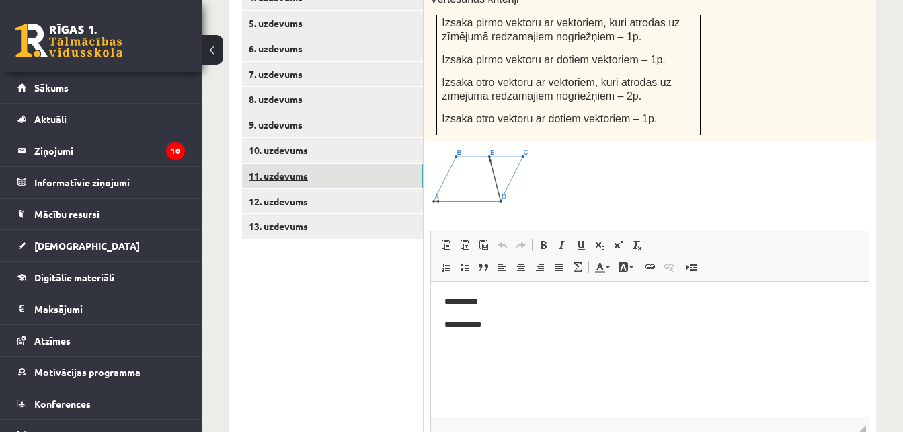
click at [273, 163] on link "11. uzdevums" at bounding box center [332, 175] width 181 height 25
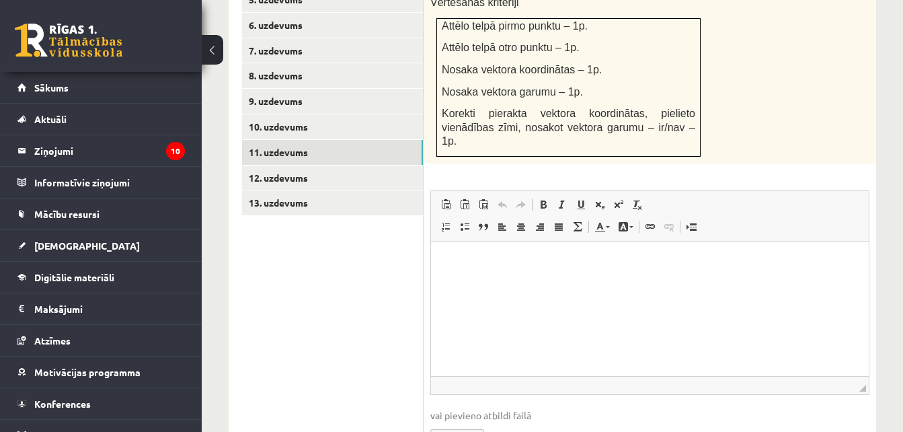
scroll to position [755, 0]
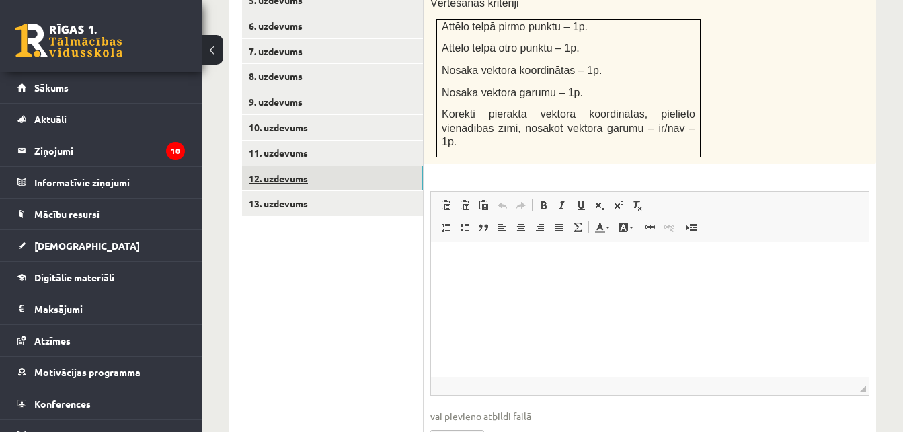
click at [278, 166] on link "12. uzdevums" at bounding box center [332, 178] width 181 height 25
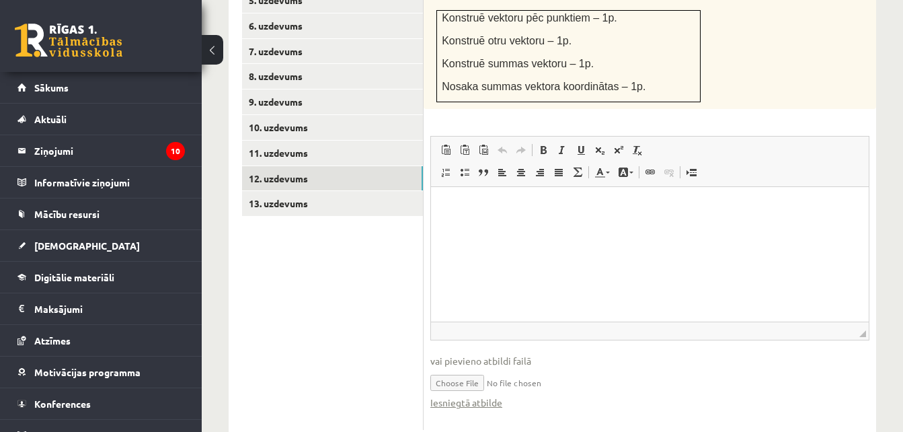
scroll to position [0, 0]
click at [283, 191] on link "13. uzdevums" at bounding box center [332, 203] width 181 height 25
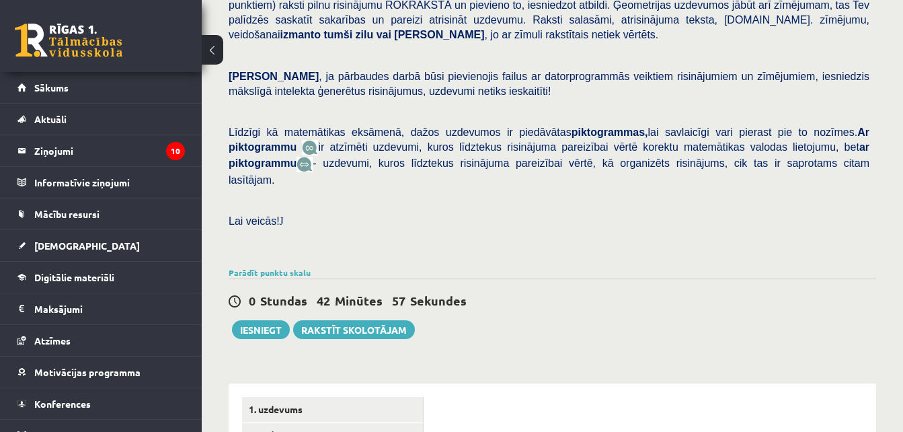
scroll to position [244, 0]
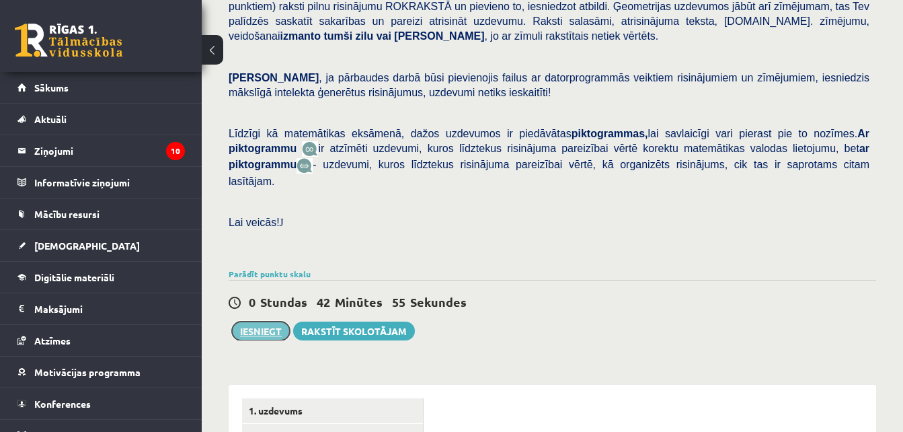
click at [250, 322] on button "Iesniegt" at bounding box center [261, 331] width 58 height 19
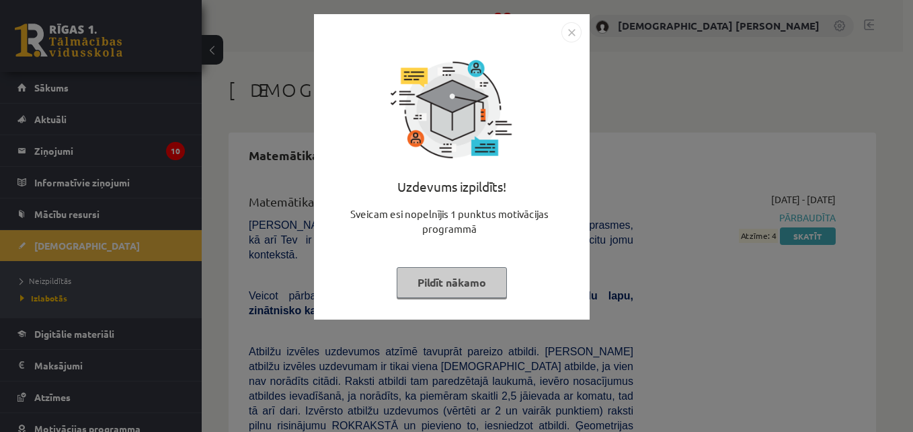
click at [574, 38] on img "Close" at bounding box center [572, 32] width 20 height 20
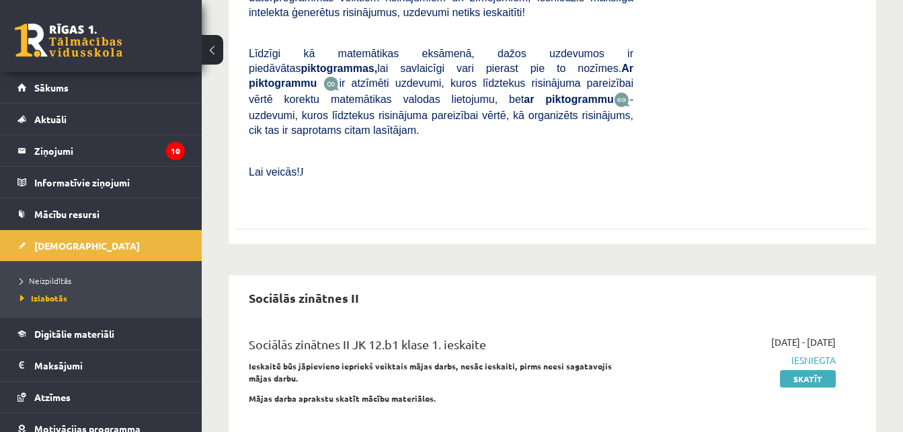
scroll to position [1447, 0]
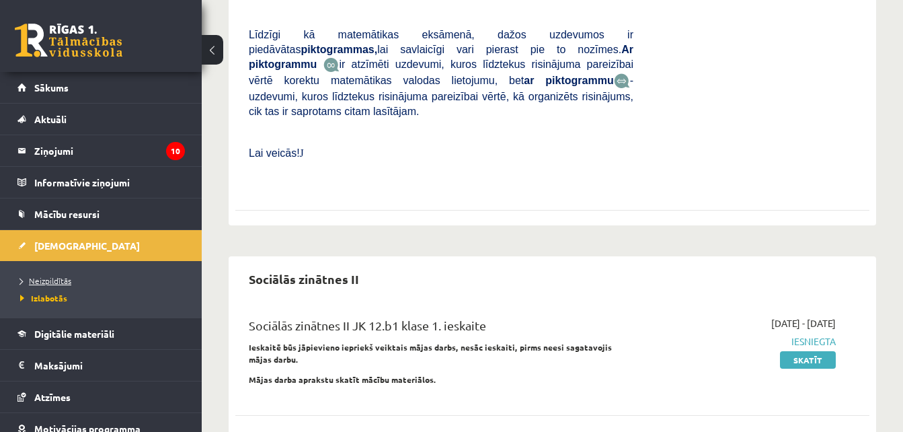
click at [70, 281] on span "Neizpildītās" at bounding box center [45, 280] width 51 height 11
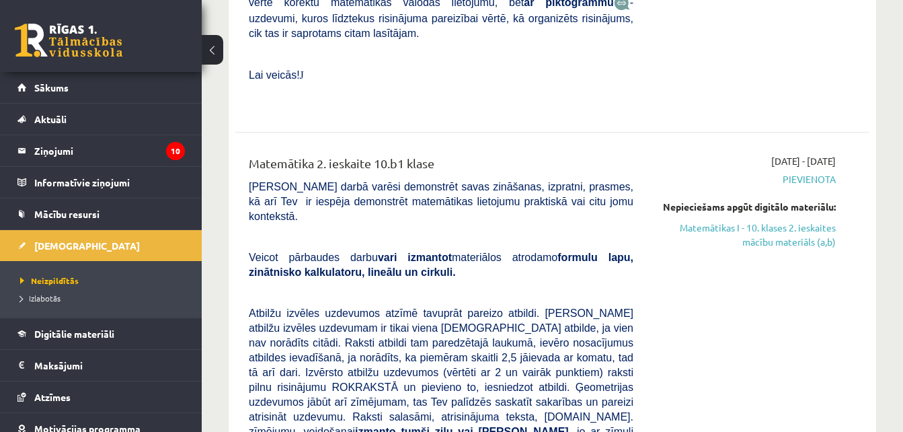
scroll to position [857, 0]
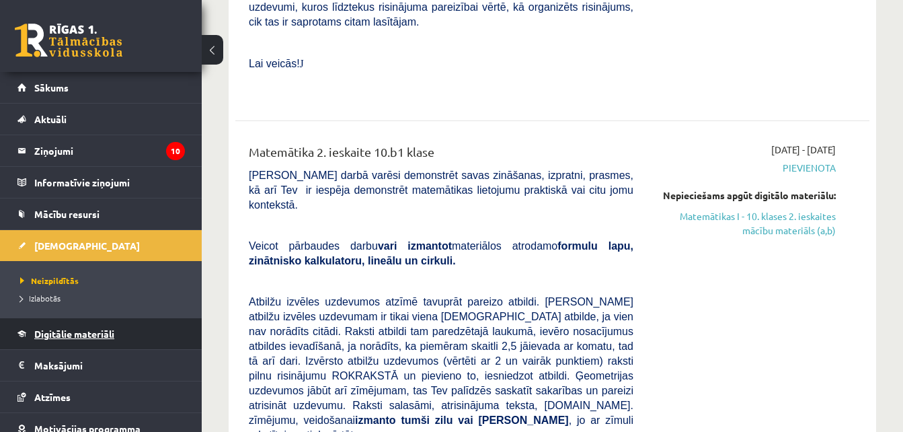
click at [103, 334] on span "Digitālie materiāli" at bounding box center [74, 334] width 80 height 12
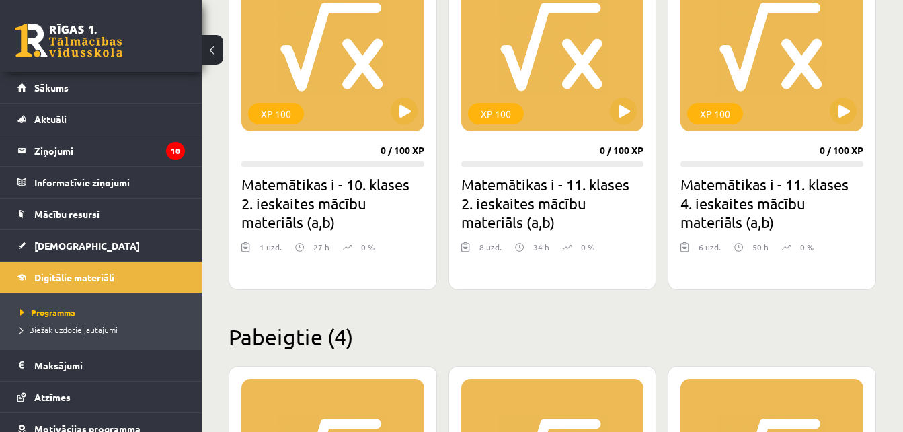
scroll to position [779, 0]
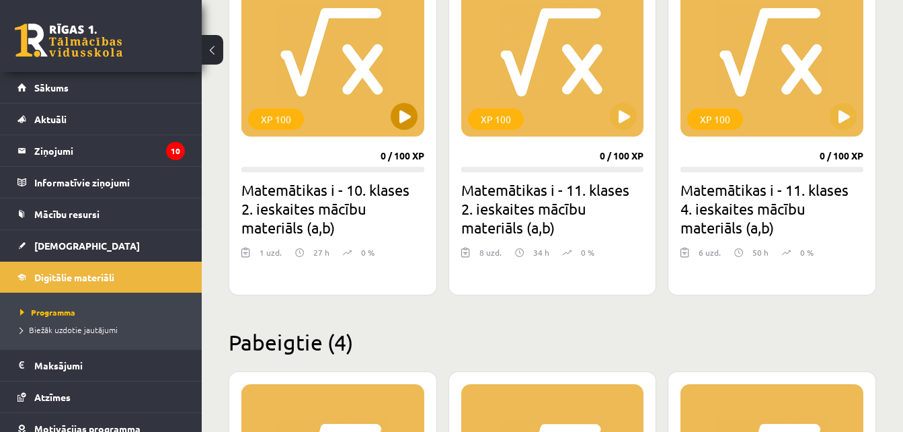
click at [406, 131] on div "XP 100" at bounding box center [332, 52] width 183 height 168
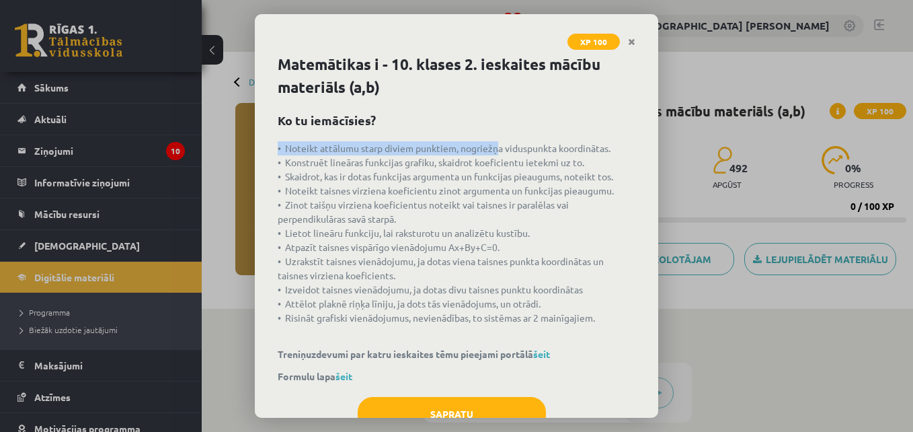
drag, startPoint x: 498, startPoint y: 124, endPoint x: 502, endPoint y: 115, distance: 10.2
click at [502, 115] on div "Matemātikas i - 10. klases 2. ieskaites mācību materiāls (a,b) Ko tu iemācīsies…" at bounding box center [457, 235] width 404 height 365
click at [502, 115] on h2 "Ko tu iemācīsies?" at bounding box center [457, 120] width 358 height 18
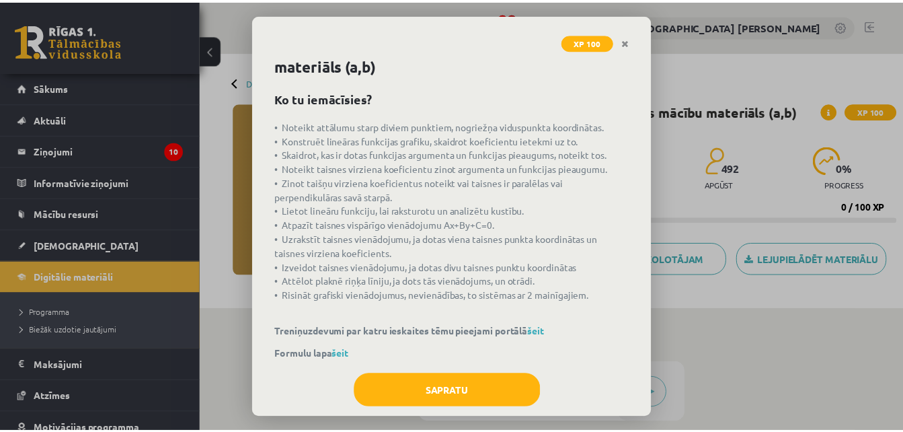
scroll to position [26, 0]
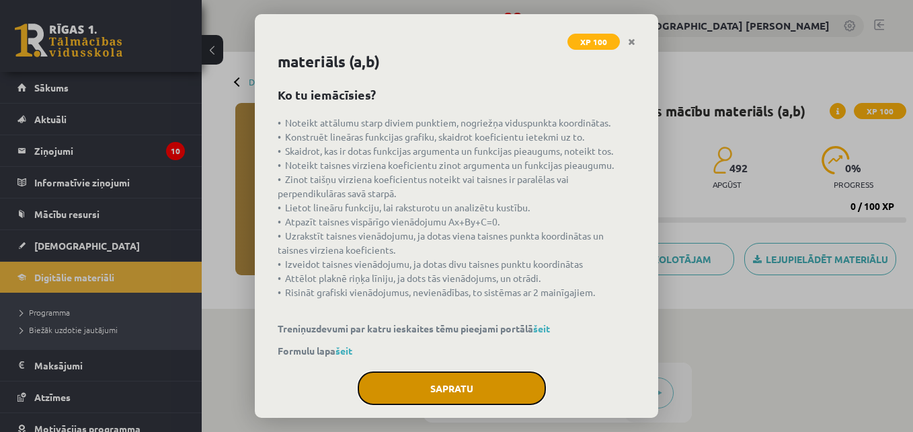
click at [439, 377] on button "Sapratu" at bounding box center [452, 388] width 188 height 34
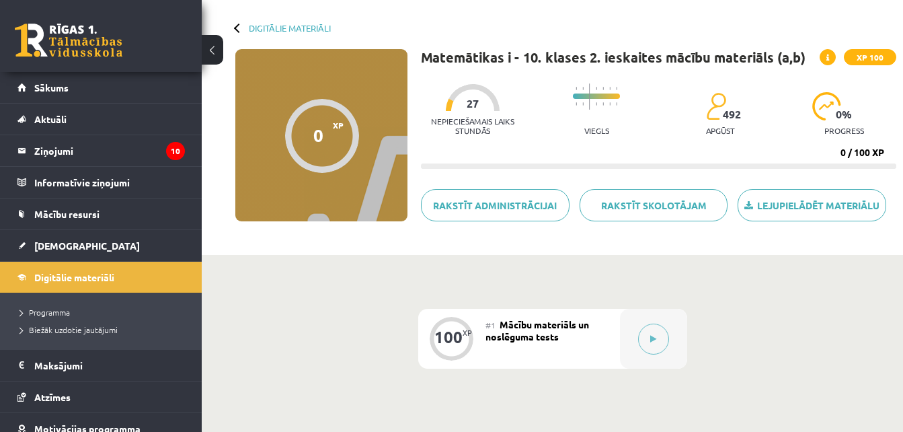
scroll to position [46, 0]
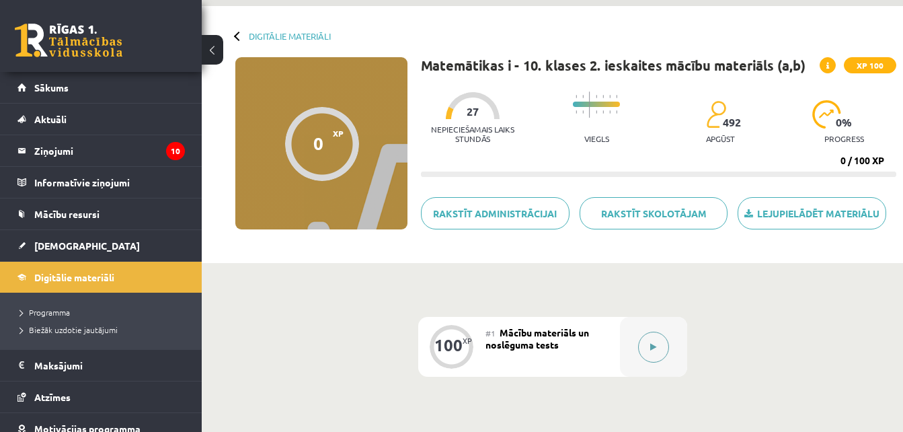
click at [642, 359] on div at bounding box center [653, 347] width 67 height 60
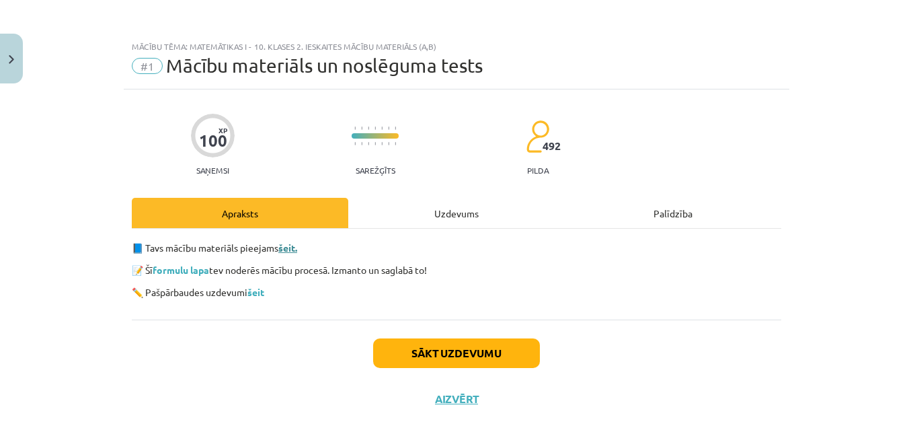
click at [290, 247] on link "šeit." at bounding box center [287, 247] width 19 height 12
click at [253, 292] on link "šeit" at bounding box center [256, 292] width 17 height 12
click at [20, 54] on button "Close" at bounding box center [11, 59] width 23 height 50
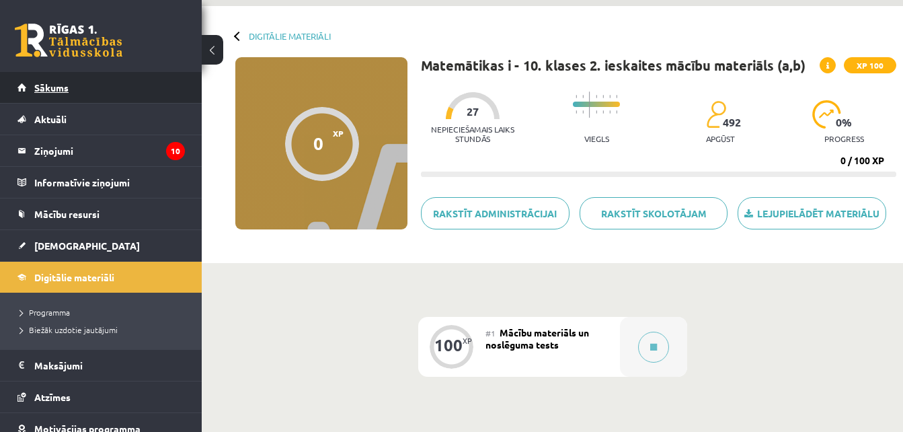
click at [40, 85] on span "Sākums" at bounding box center [51, 87] width 34 height 12
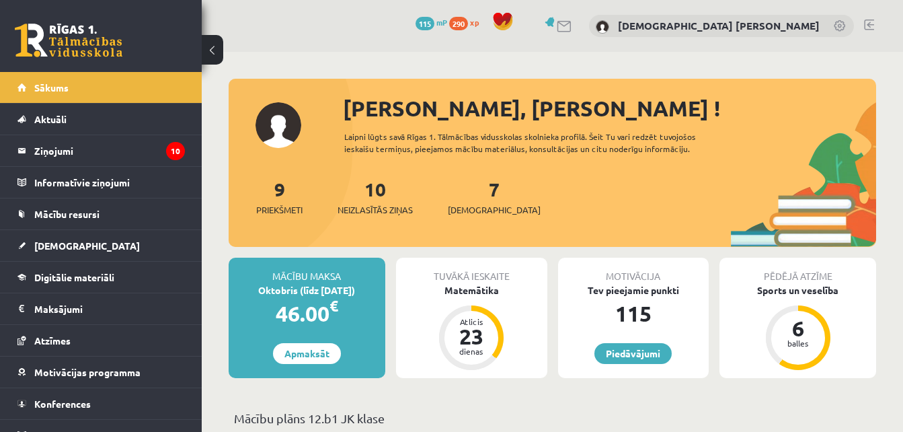
click at [868, 27] on link at bounding box center [869, 25] width 10 height 11
